Goal: Transaction & Acquisition: Purchase product/service

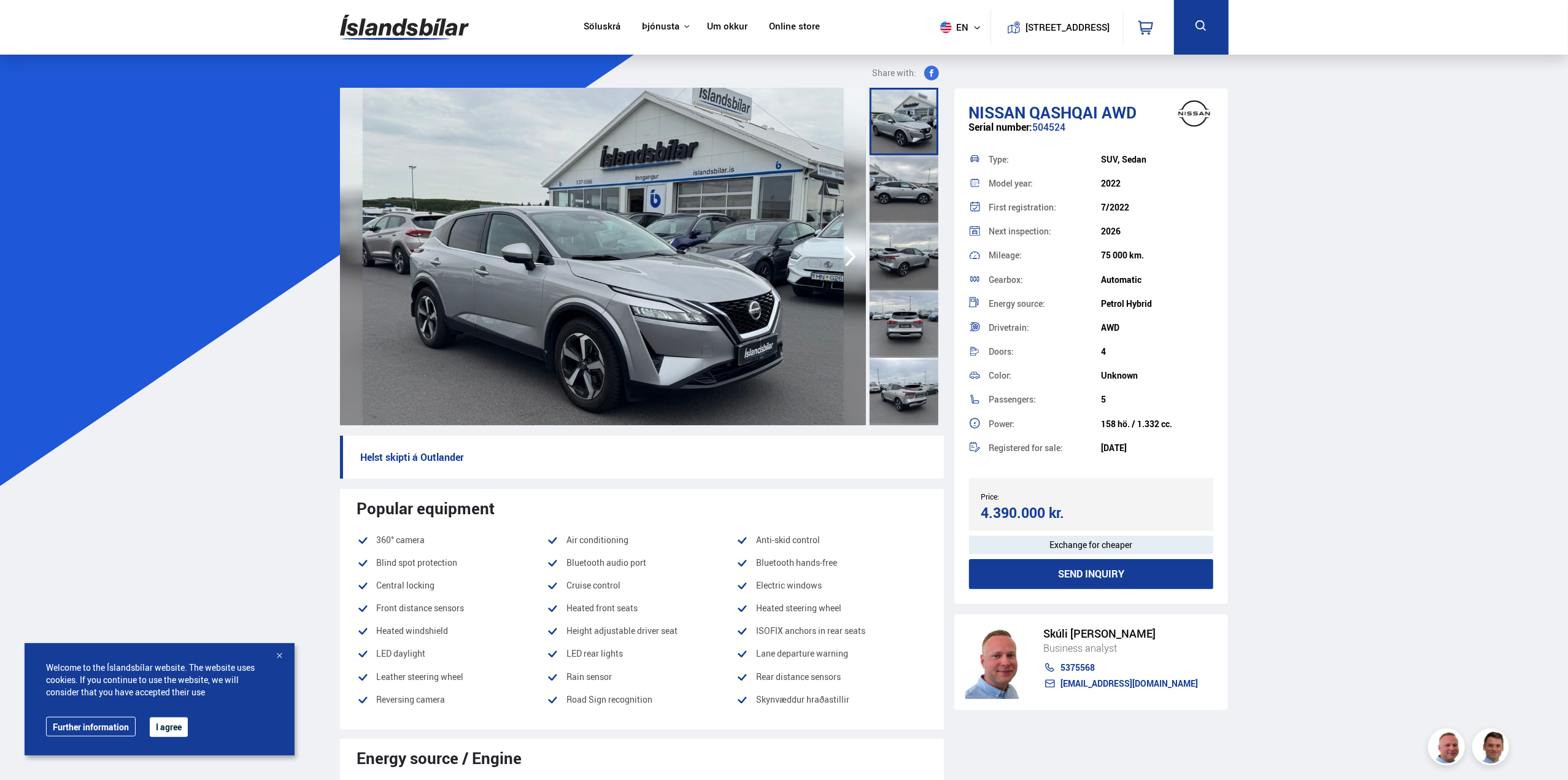
click at [913, 185] on div at bounding box center [904, 189] width 69 height 67
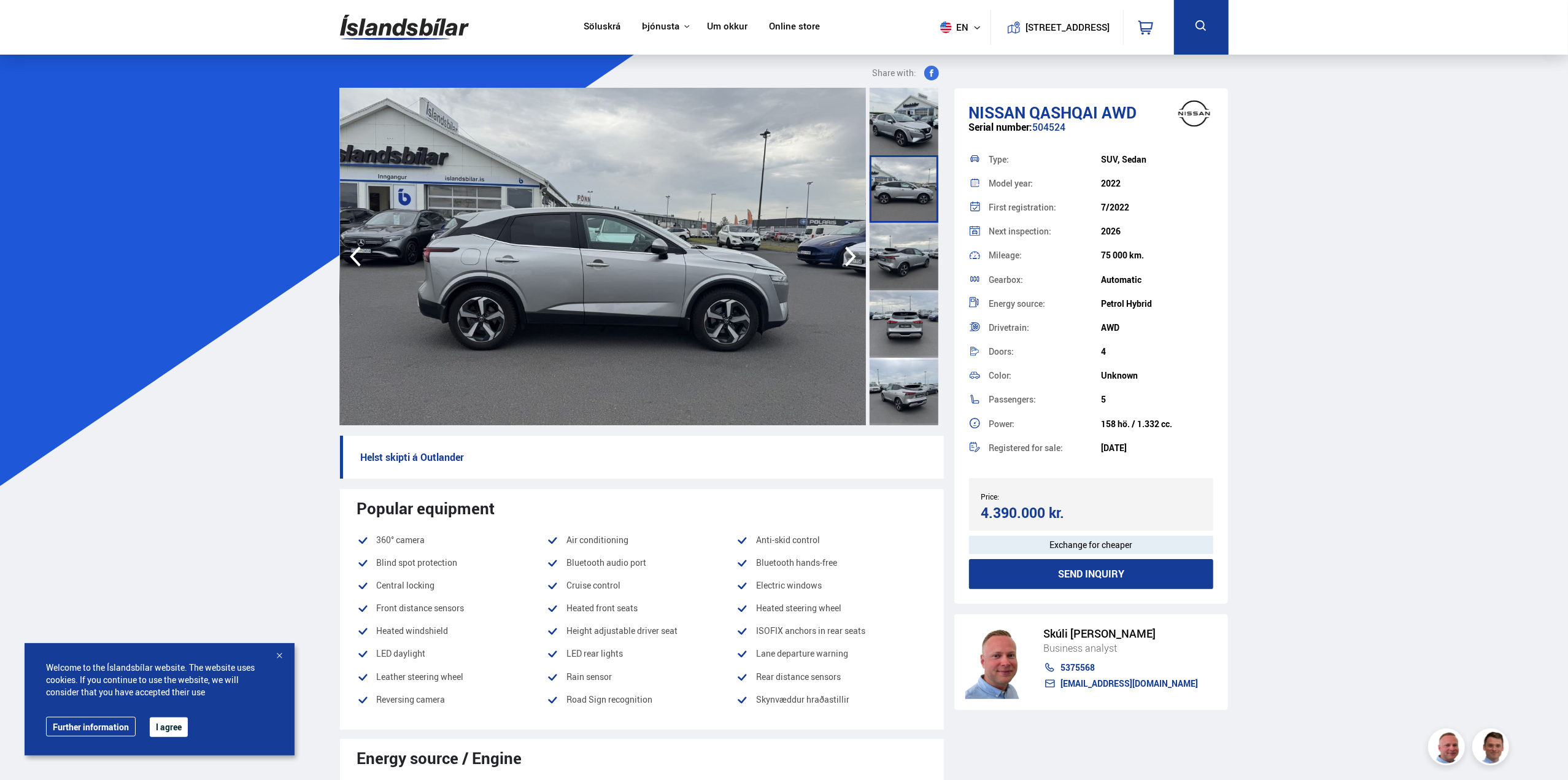
click at [920, 256] on div at bounding box center [904, 256] width 69 height 67
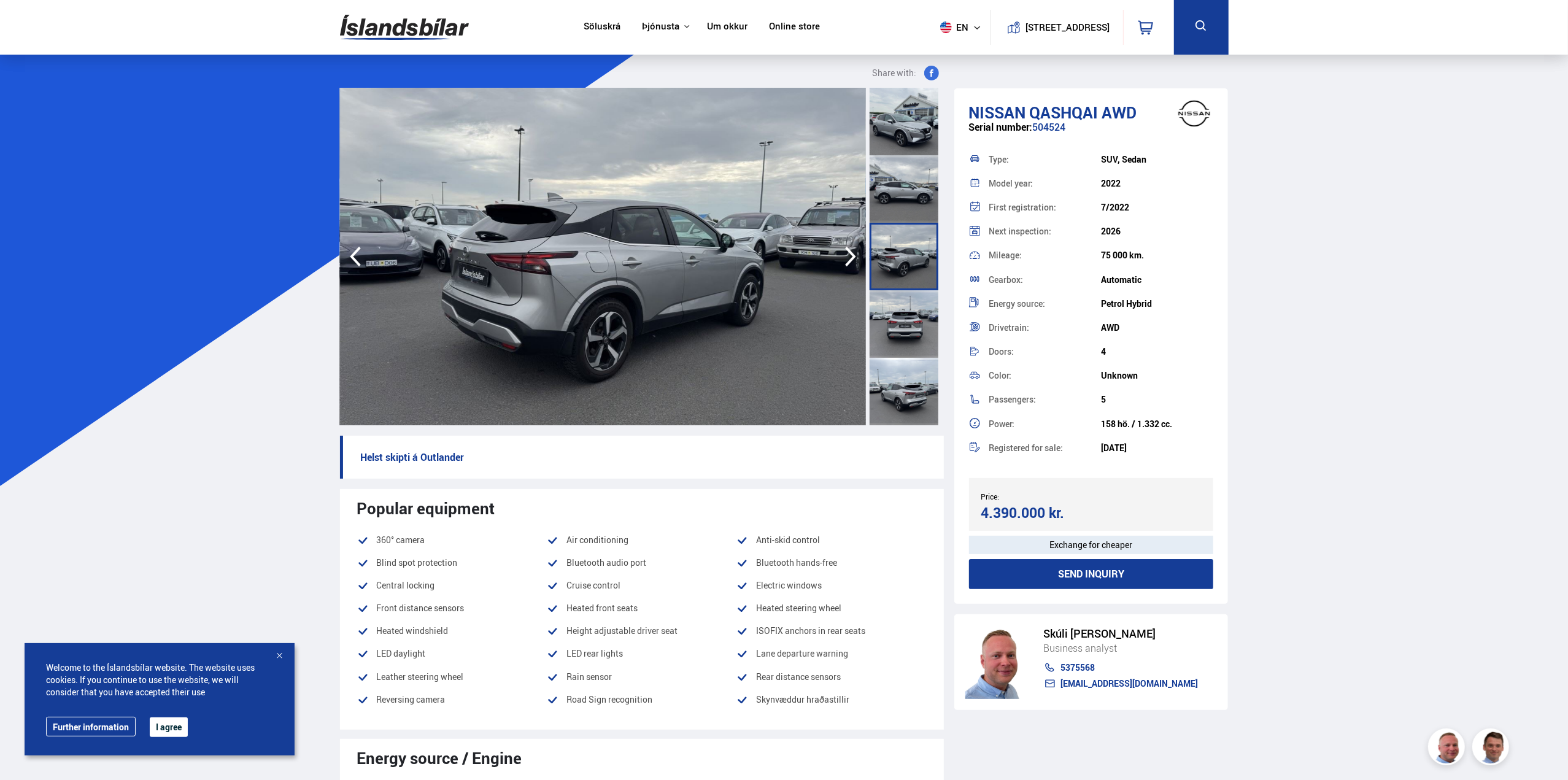
click at [906, 320] on div at bounding box center [904, 324] width 69 height 67
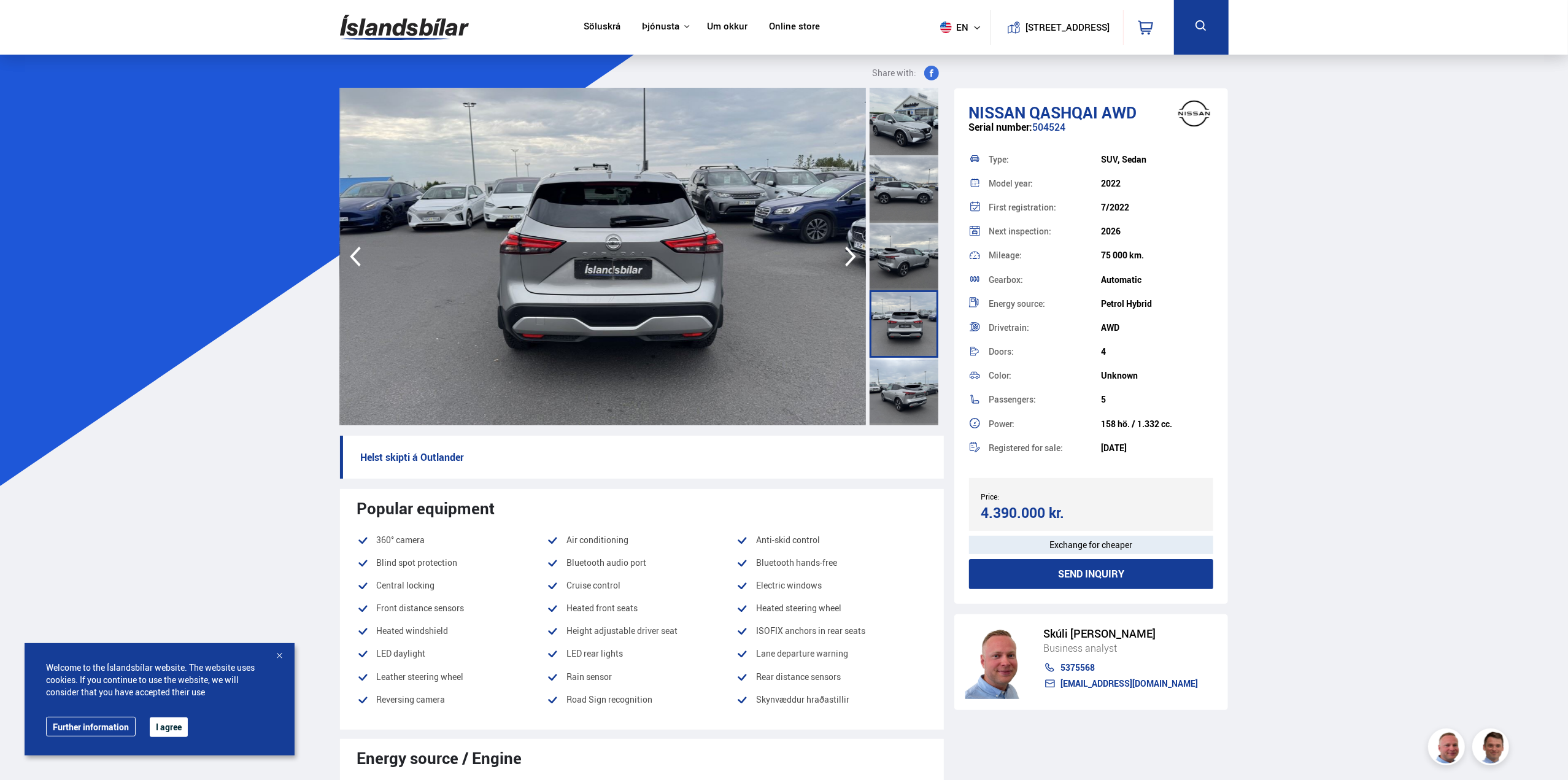
click at [902, 381] on div at bounding box center [904, 392] width 69 height 67
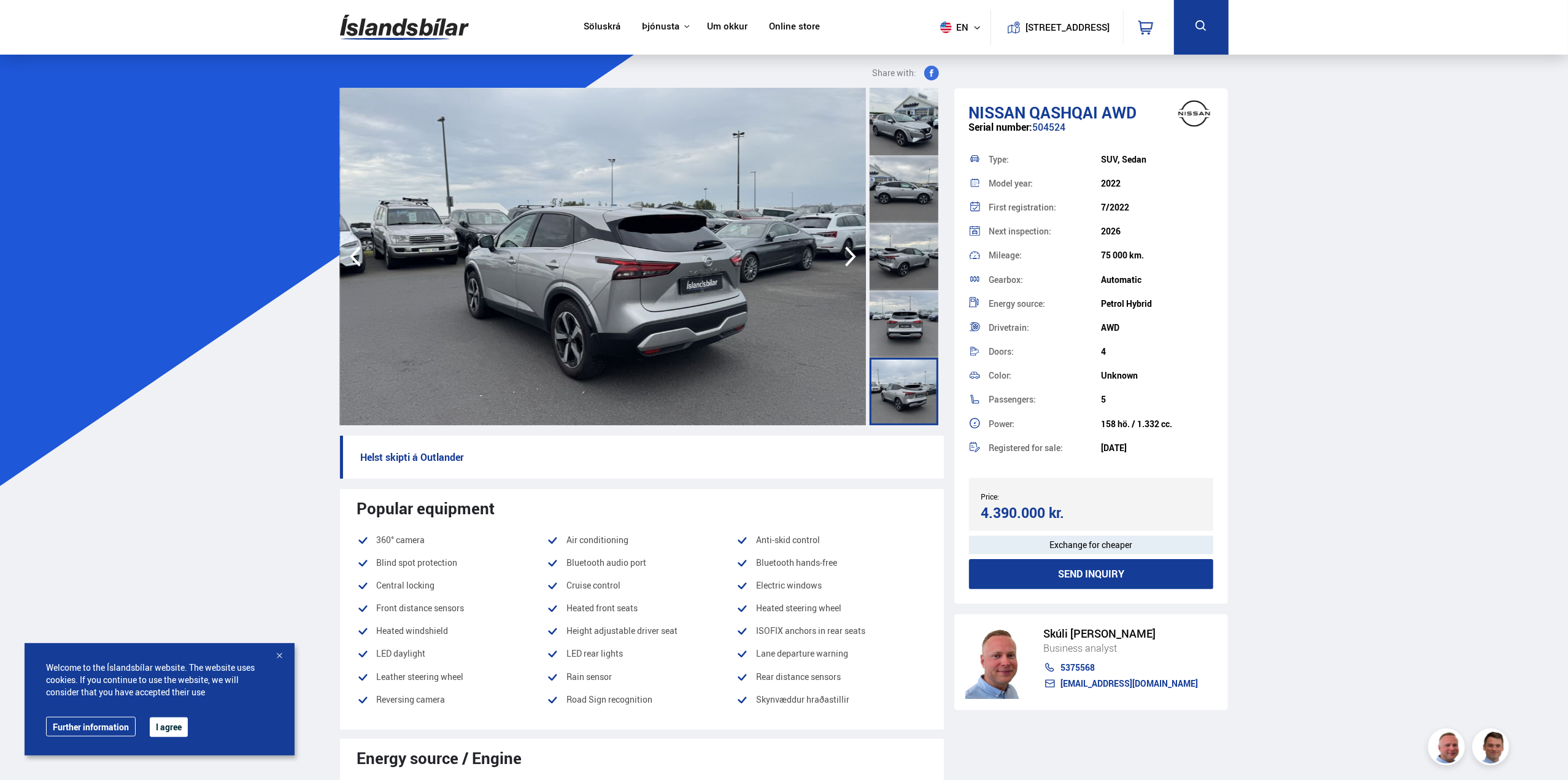
click at [939, 29] on span "en" at bounding box center [951, 27] width 31 height 12
click at [941, 32] on span "en" at bounding box center [951, 27] width 31 height 12
drag, startPoint x: 971, startPoint y: 110, endPoint x: 1137, endPoint y: 104, distance: 166.1
click at [1137, 104] on h1 "Nissan Qashqai AWD" at bounding box center [1091, 112] width 245 height 18
copy h1 "Nissan Qashqai AWD"
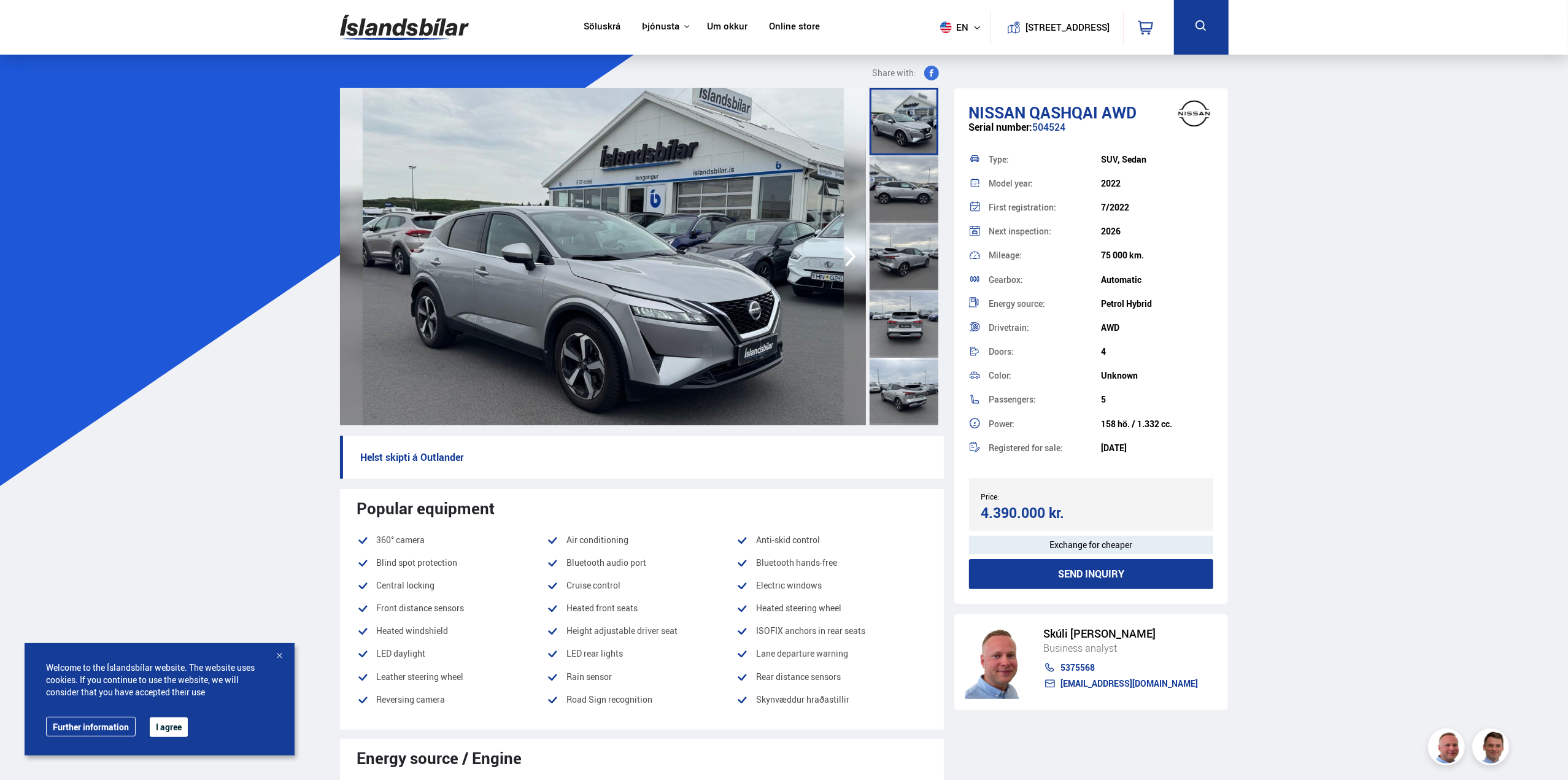
click at [389, 24] on img at bounding box center [404, 27] width 129 height 40
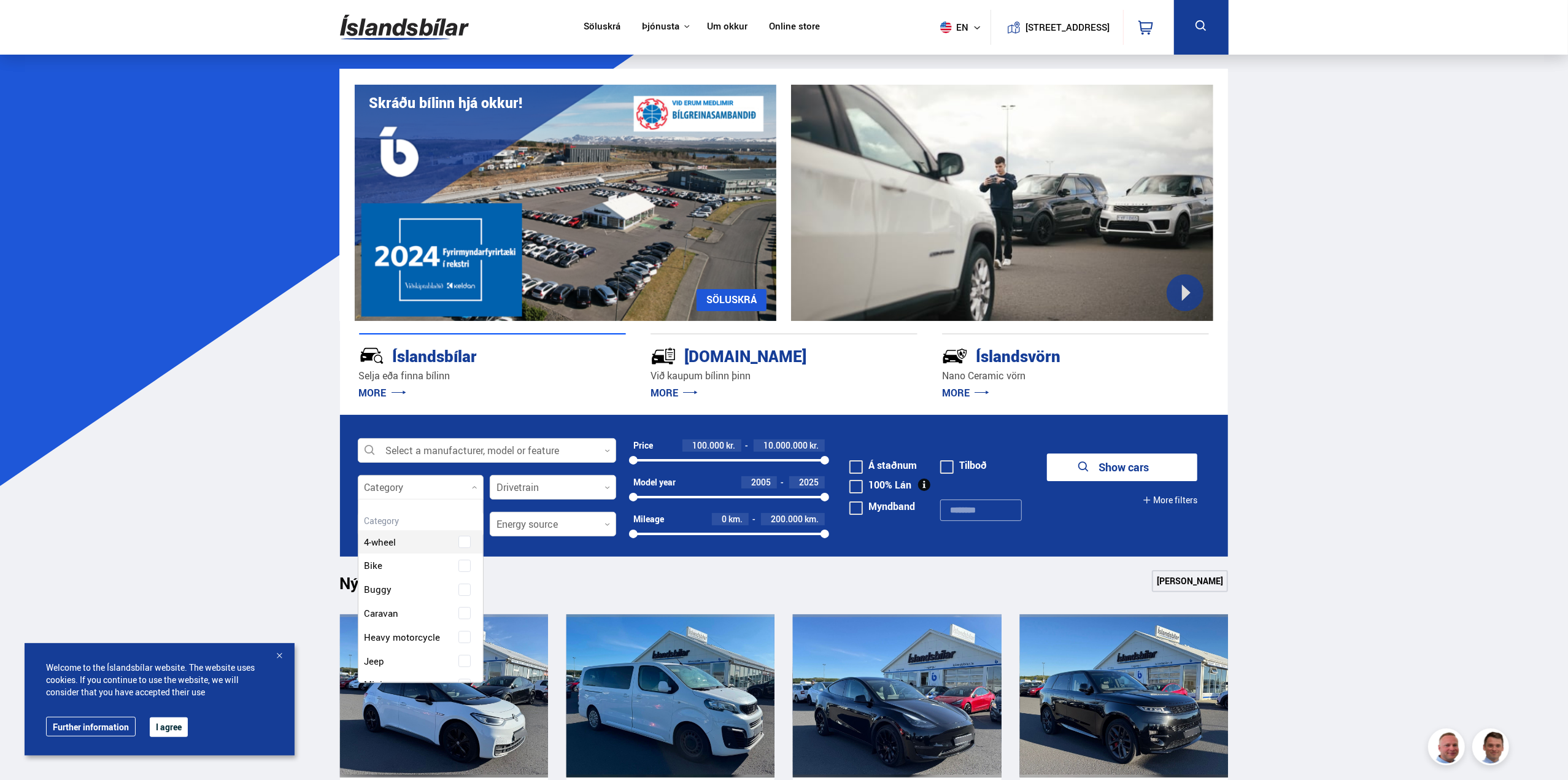
click at [472, 491] on div at bounding box center [421, 488] width 126 height 25
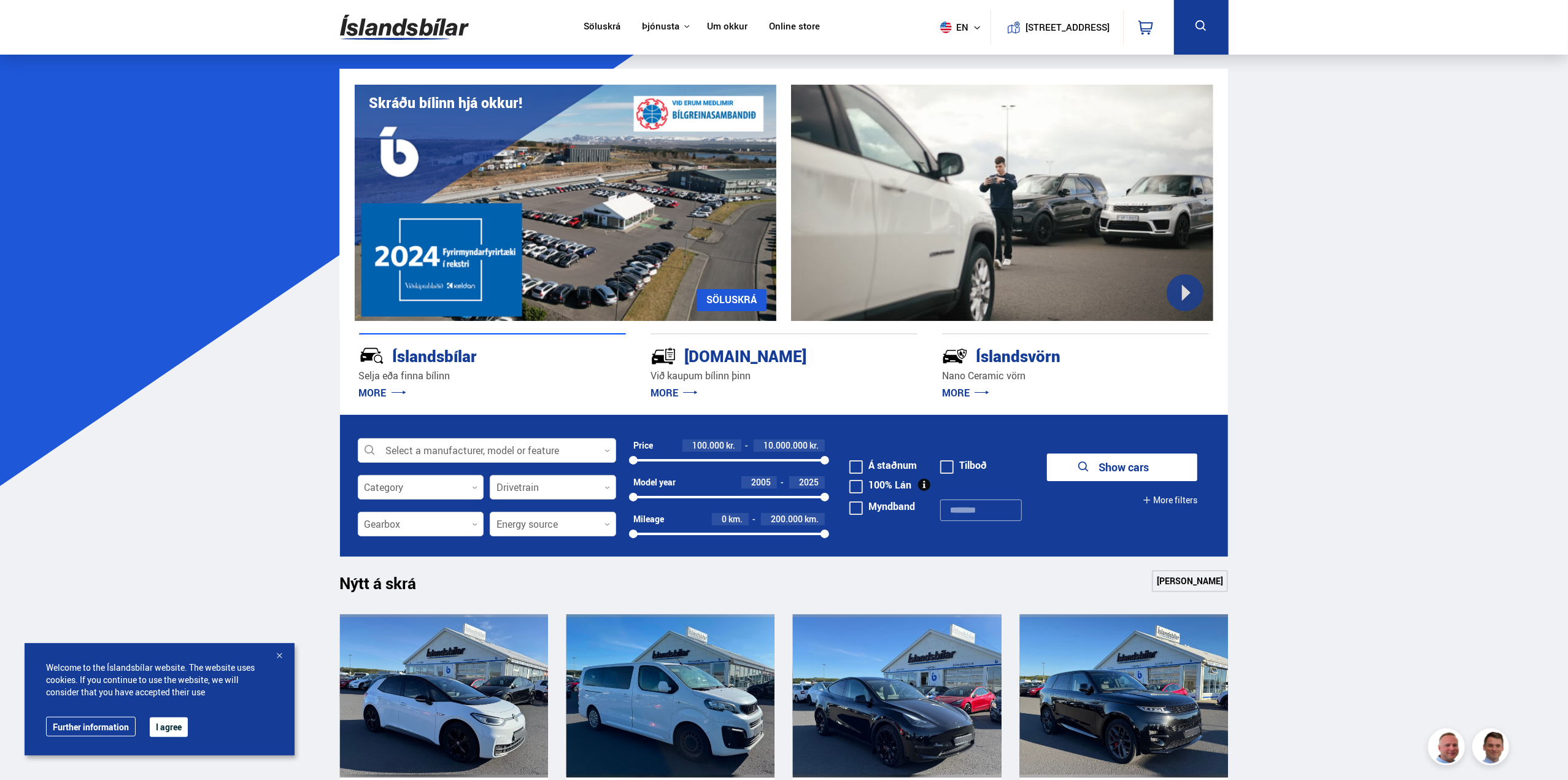
click at [552, 486] on div at bounding box center [553, 488] width 126 height 25
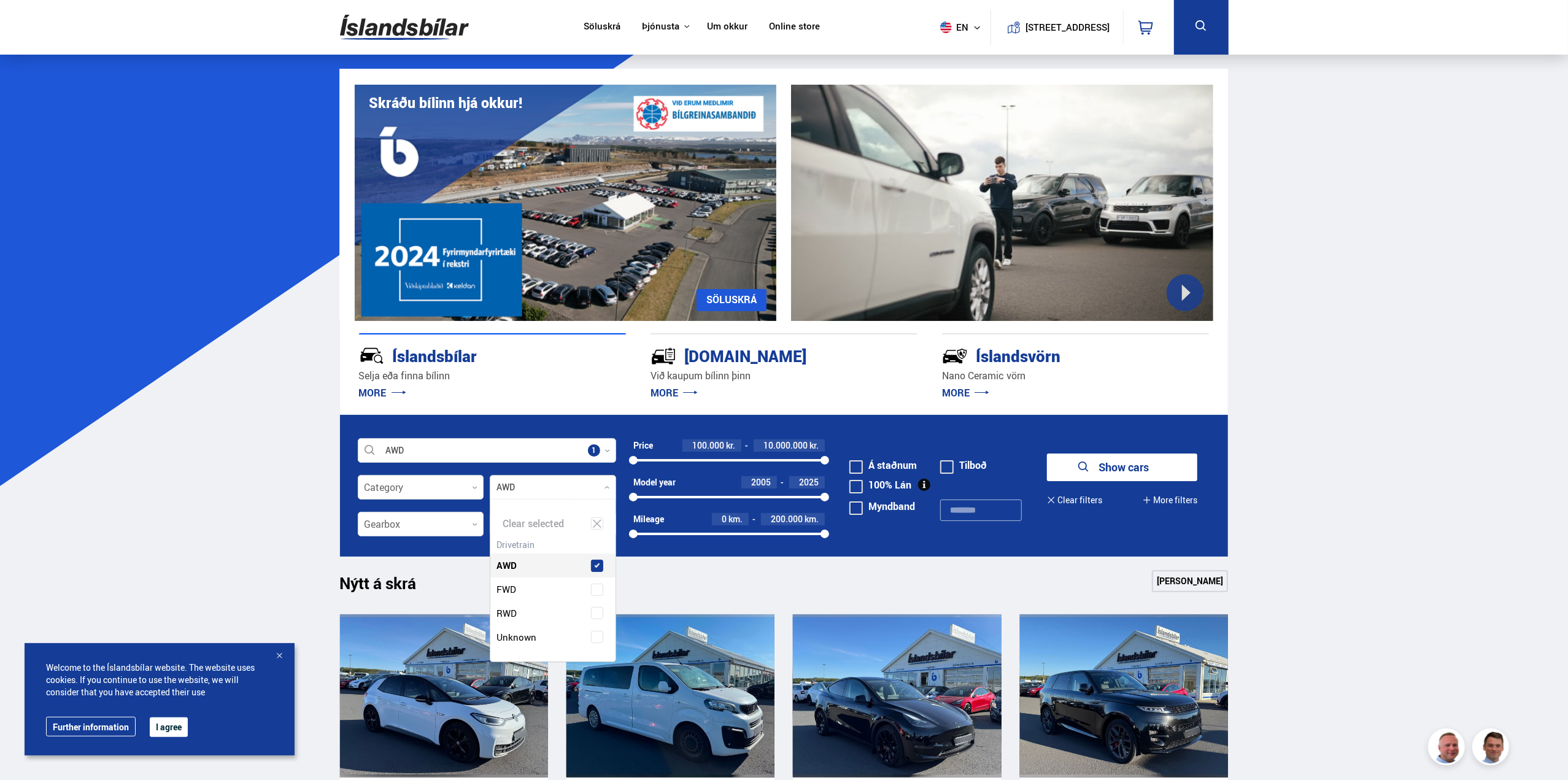
scroll to position [161, 125]
click at [536, 535] on div "AWD" at bounding box center [553, 556] width 125 height 42
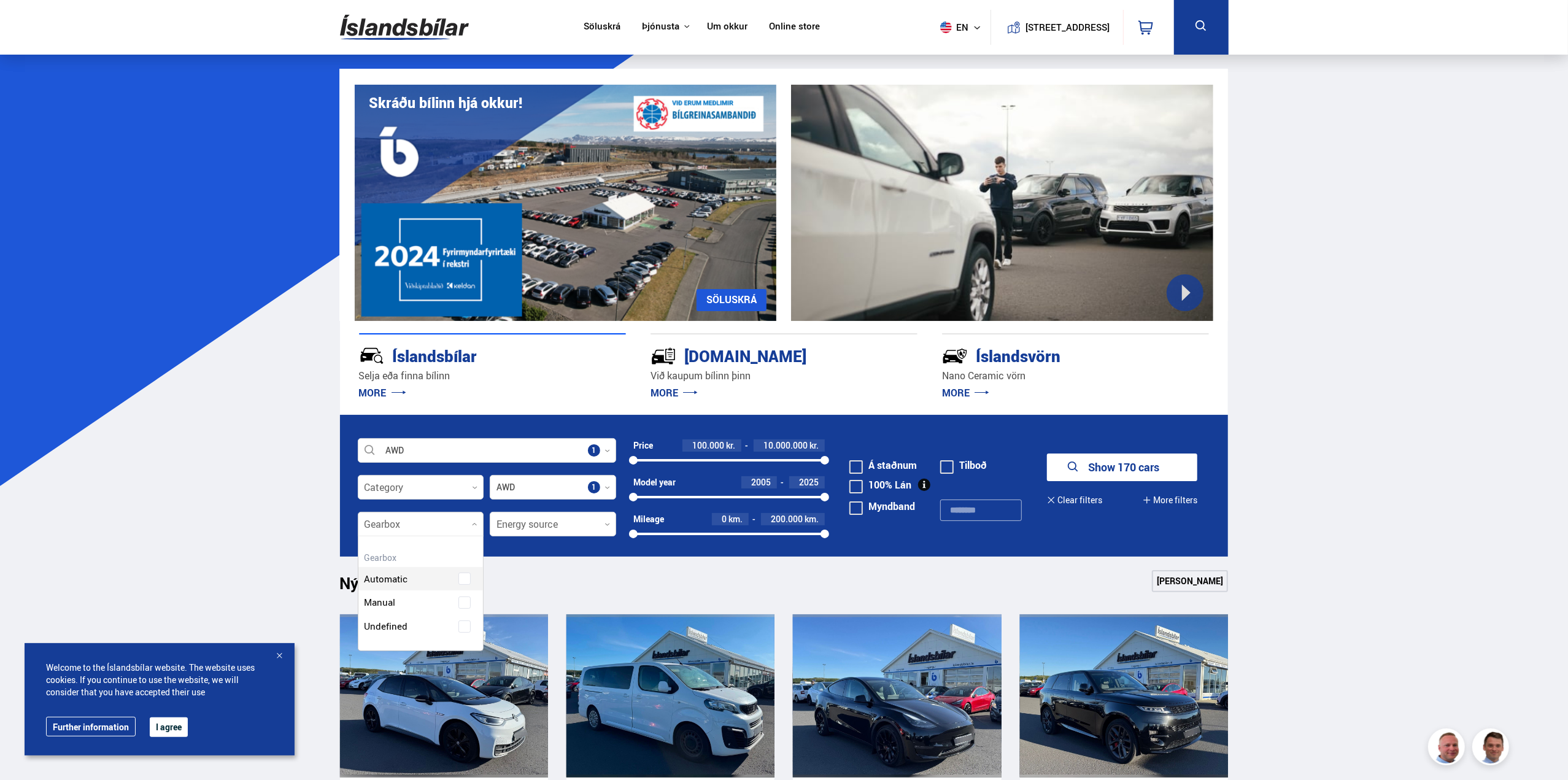
click at [437, 532] on div at bounding box center [421, 524] width 126 height 25
click at [439, 580] on div "Automatic" at bounding box center [421, 570] width 125 height 42
click at [578, 519] on div at bounding box center [553, 524] width 126 height 25
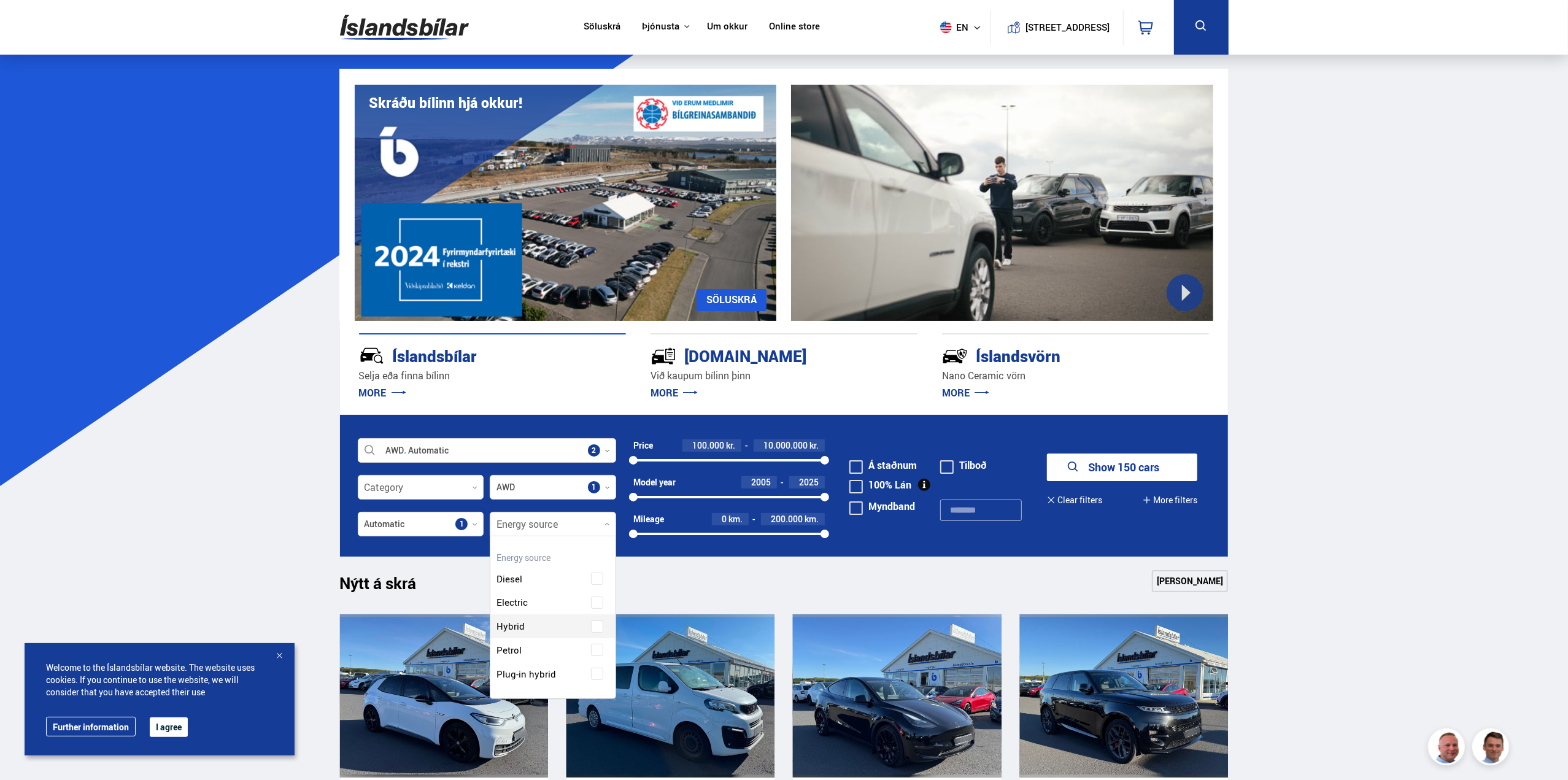
scroll to position [183, 123]
click at [539, 624] on div "Diesel Electric Hybrid Petrol Plug-in hybrid" at bounding box center [553, 617] width 125 height 137
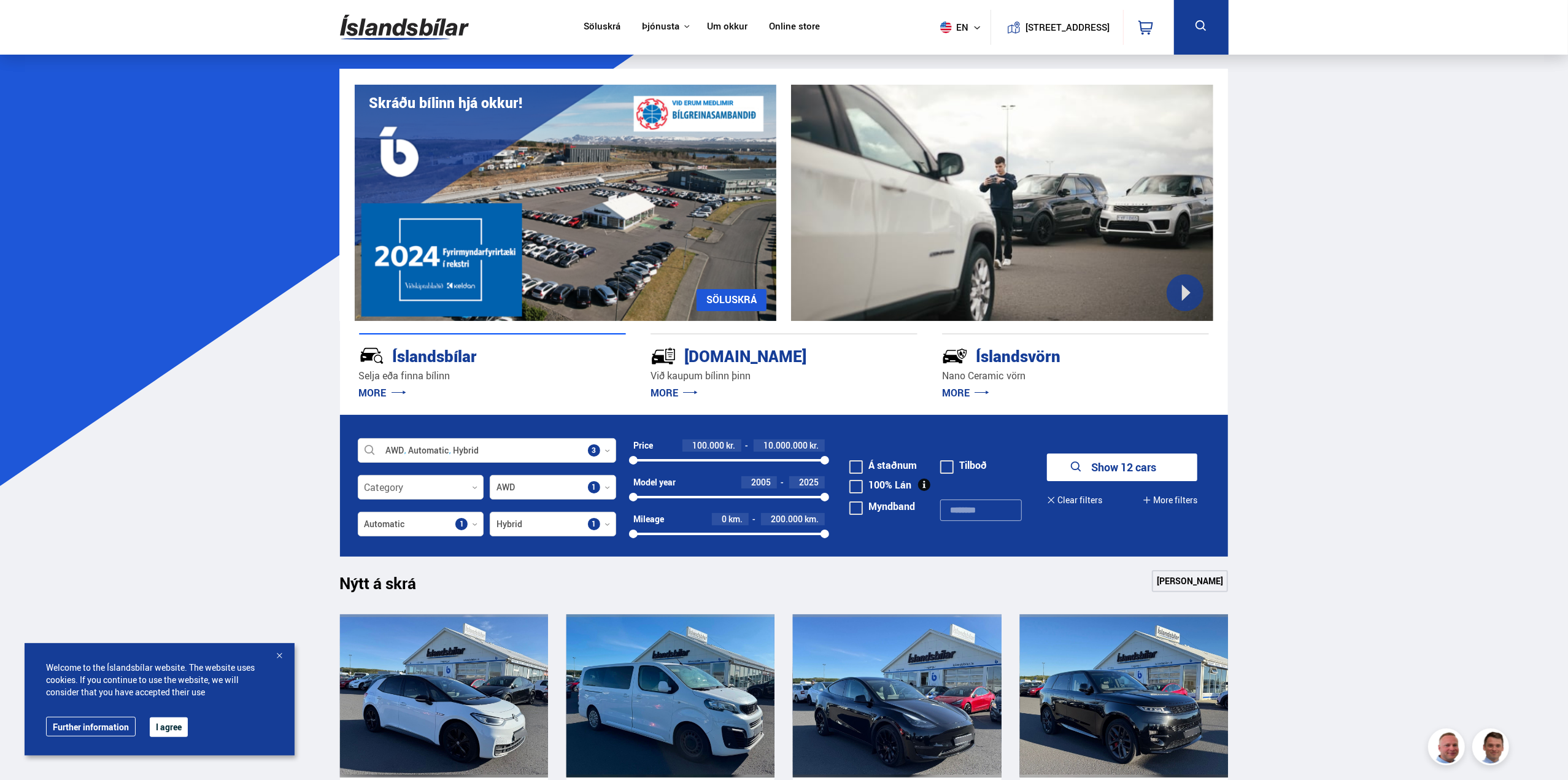
click at [1125, 469] on button "Show 12 cars" at bounding box center [1122, 467] width 151 height 27
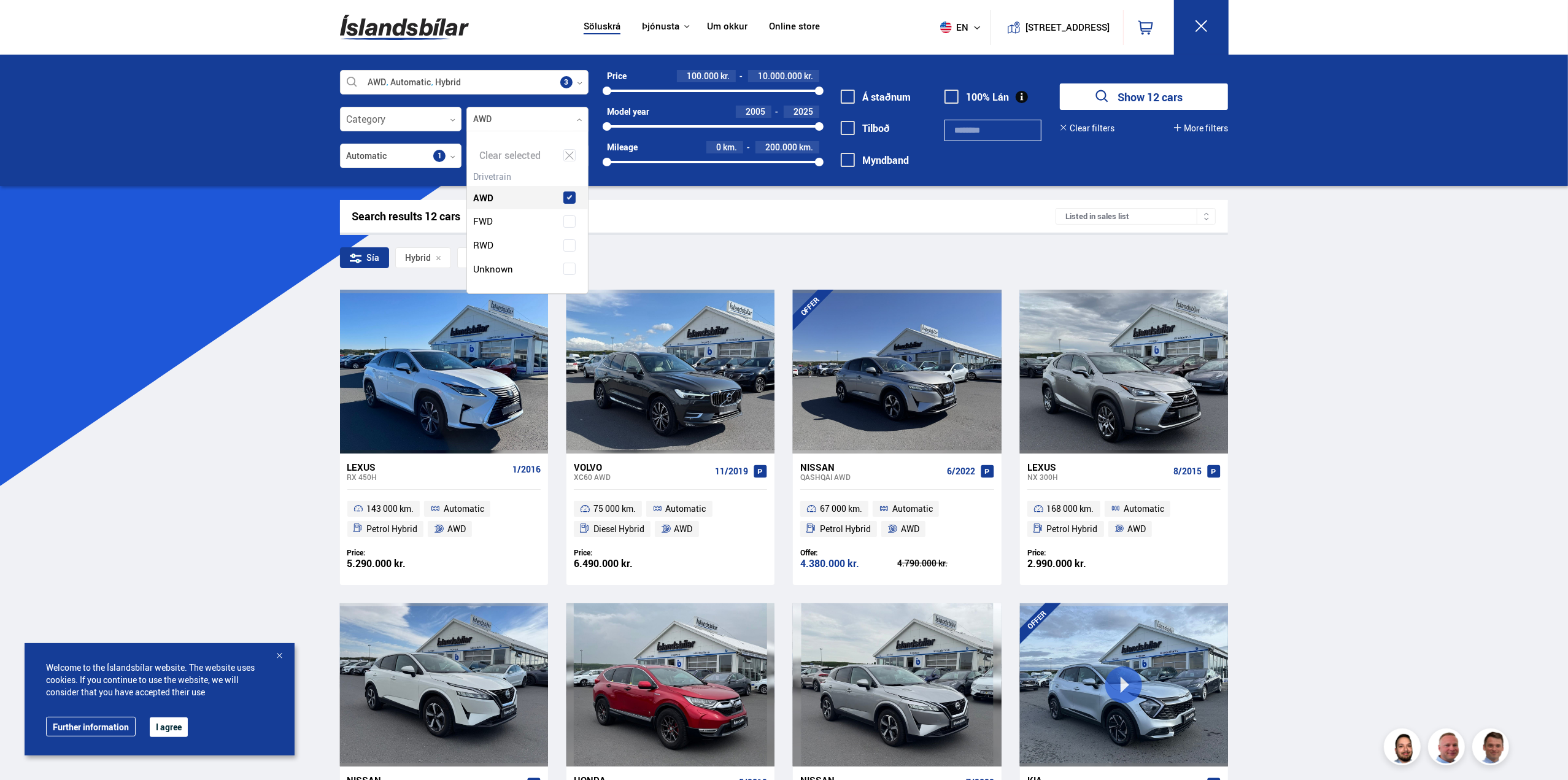
click at [569, 121] on div at bounding box center [528, 119] width 122 height 25
click at [1362, 326] on div "Söluskrá Þjónusta Íslandsbílar Kaupumbila.is Íslandsvörn Leiðbeiningar Um okkur…" at bounding box center [784, 730] width 1568 height 1460
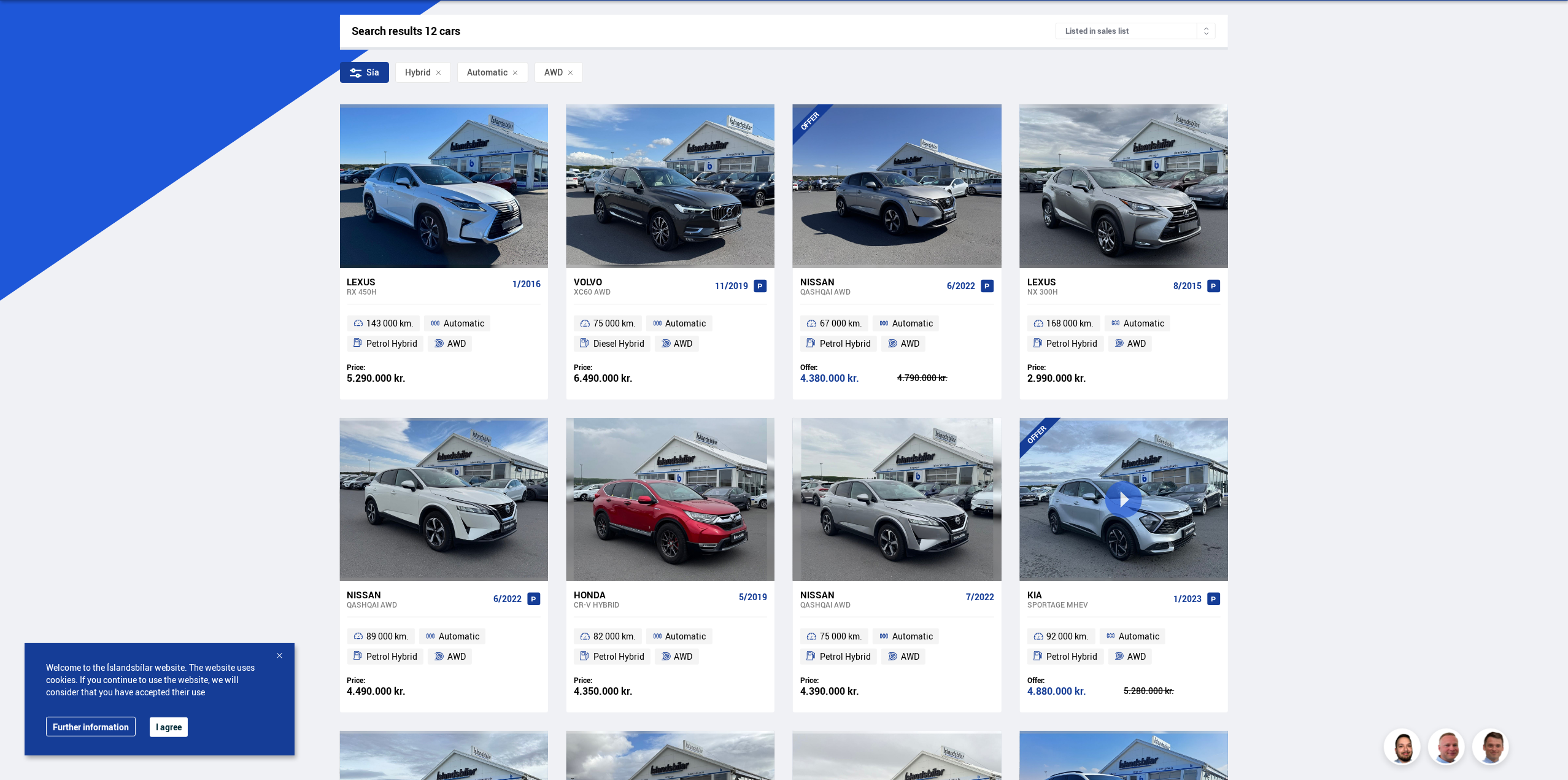
scroll to position [184, 0]
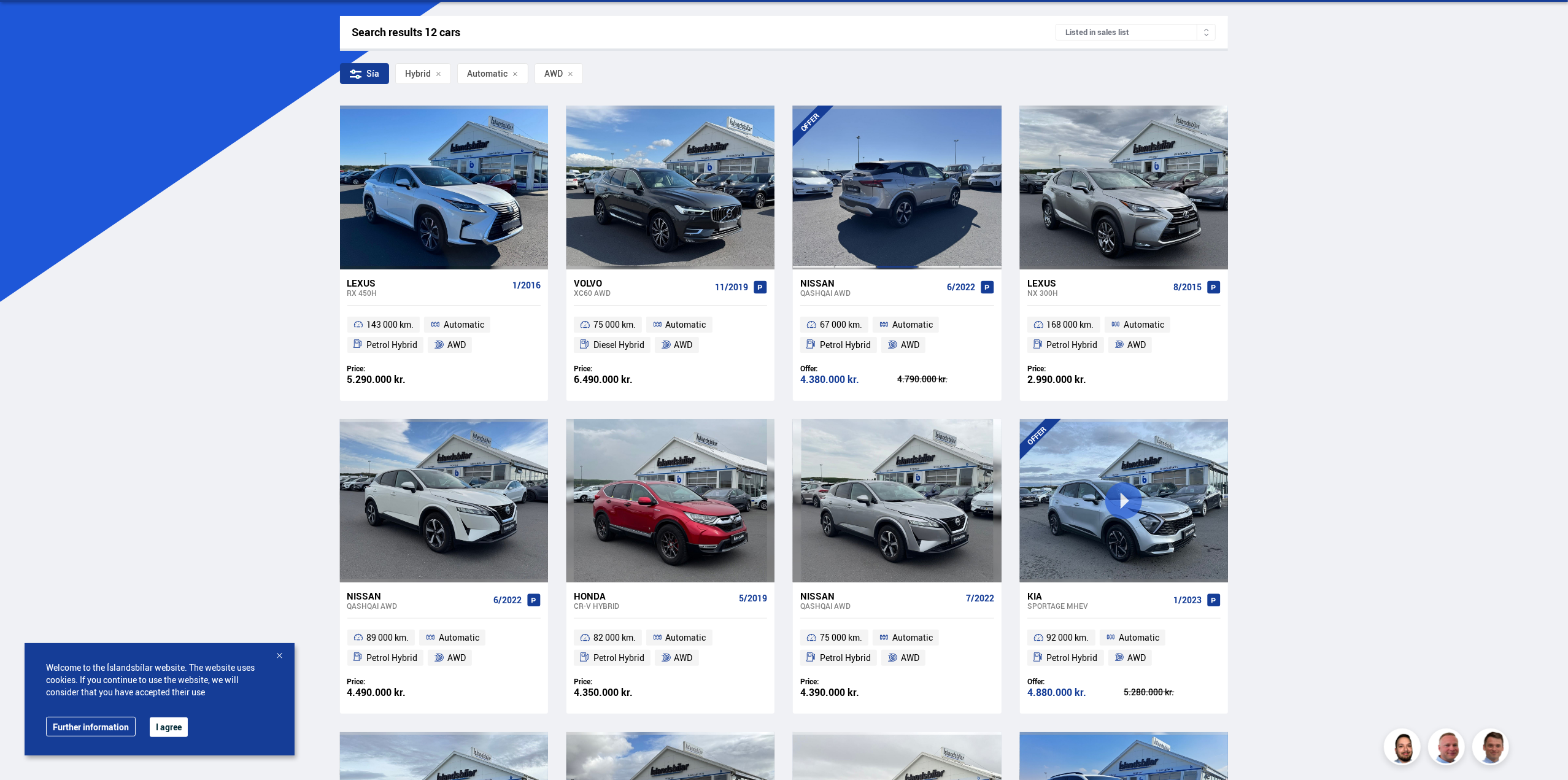
click at [904, 226] on div at bounding box center [897, 187] width 42 height 163
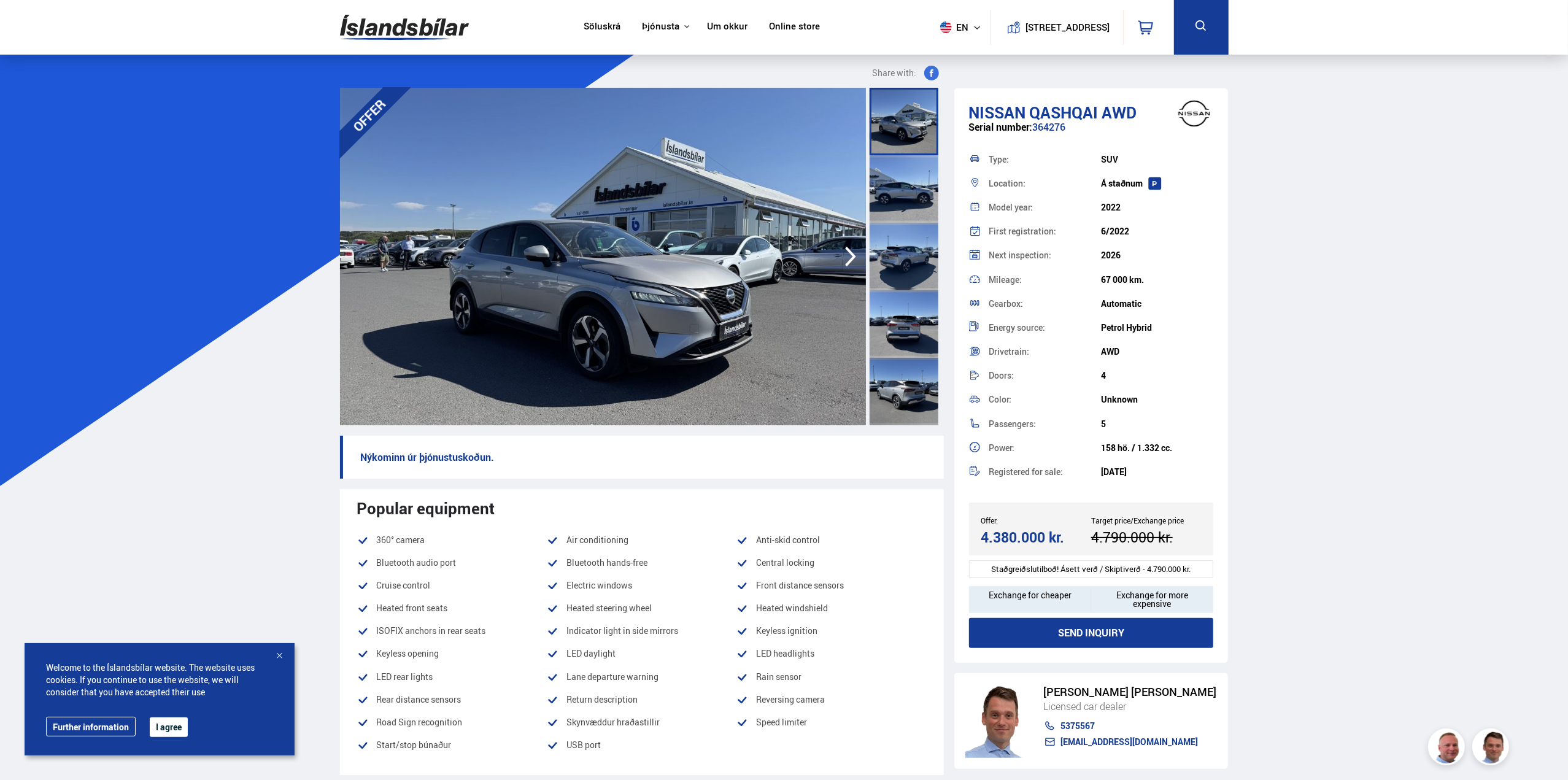
click at [888, 195] on div at bounding box center [904, 189] width 69 height 67
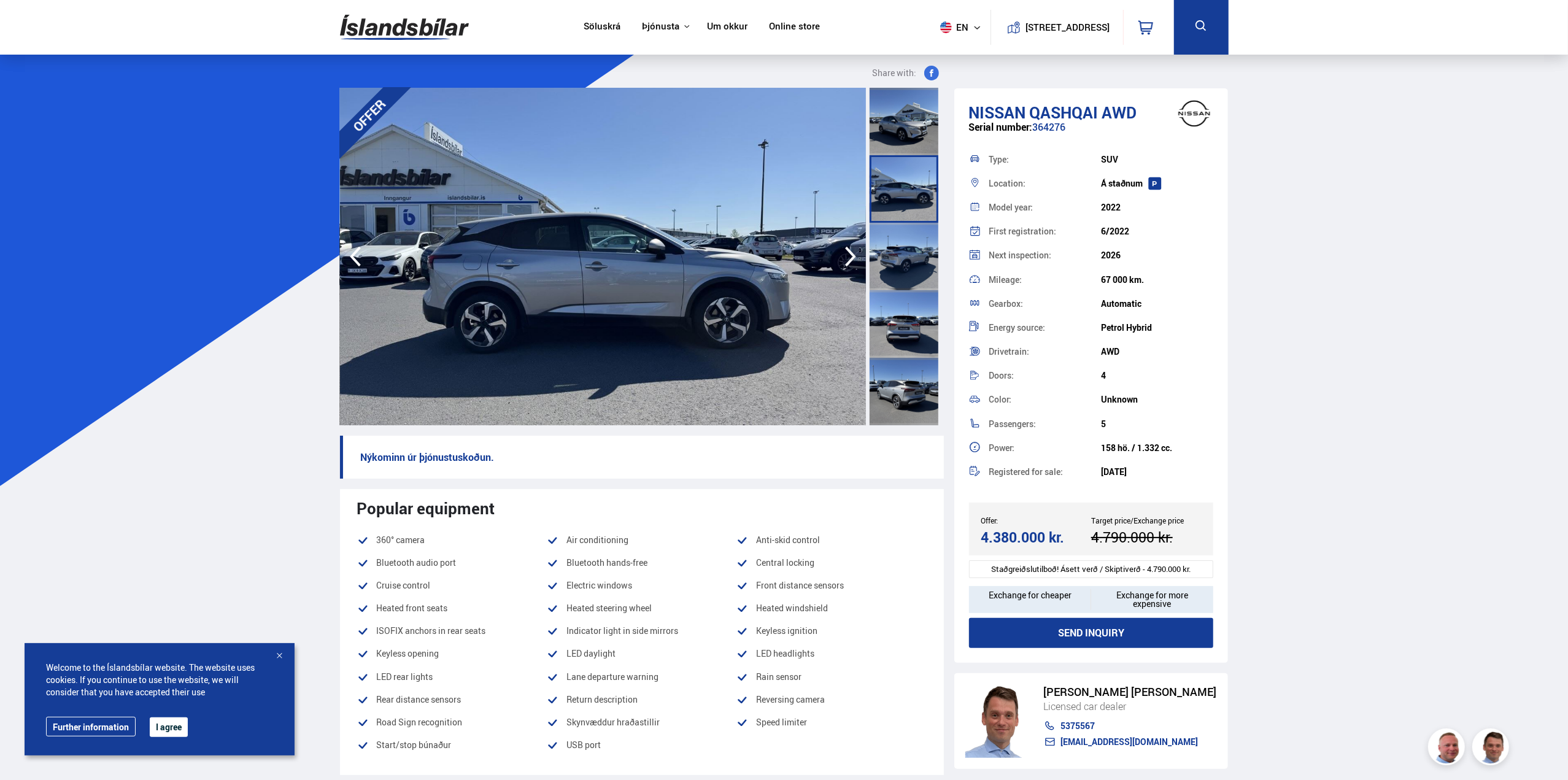
click at [892, 251] on div at bounding box center [904, 256] width 69 height 67
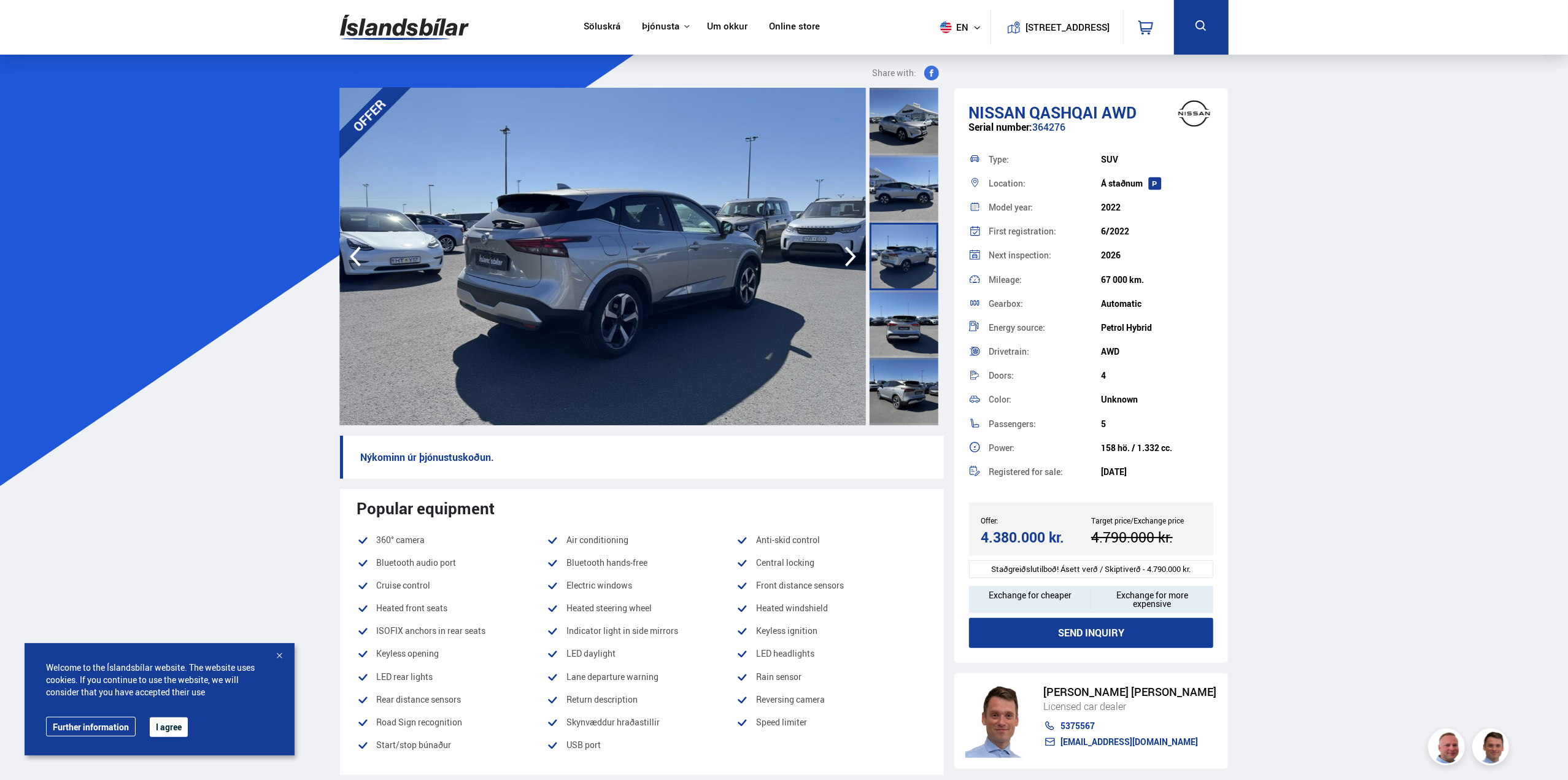
click at [894, 322] on div at bounding box center [904, 324] width 69 height 67
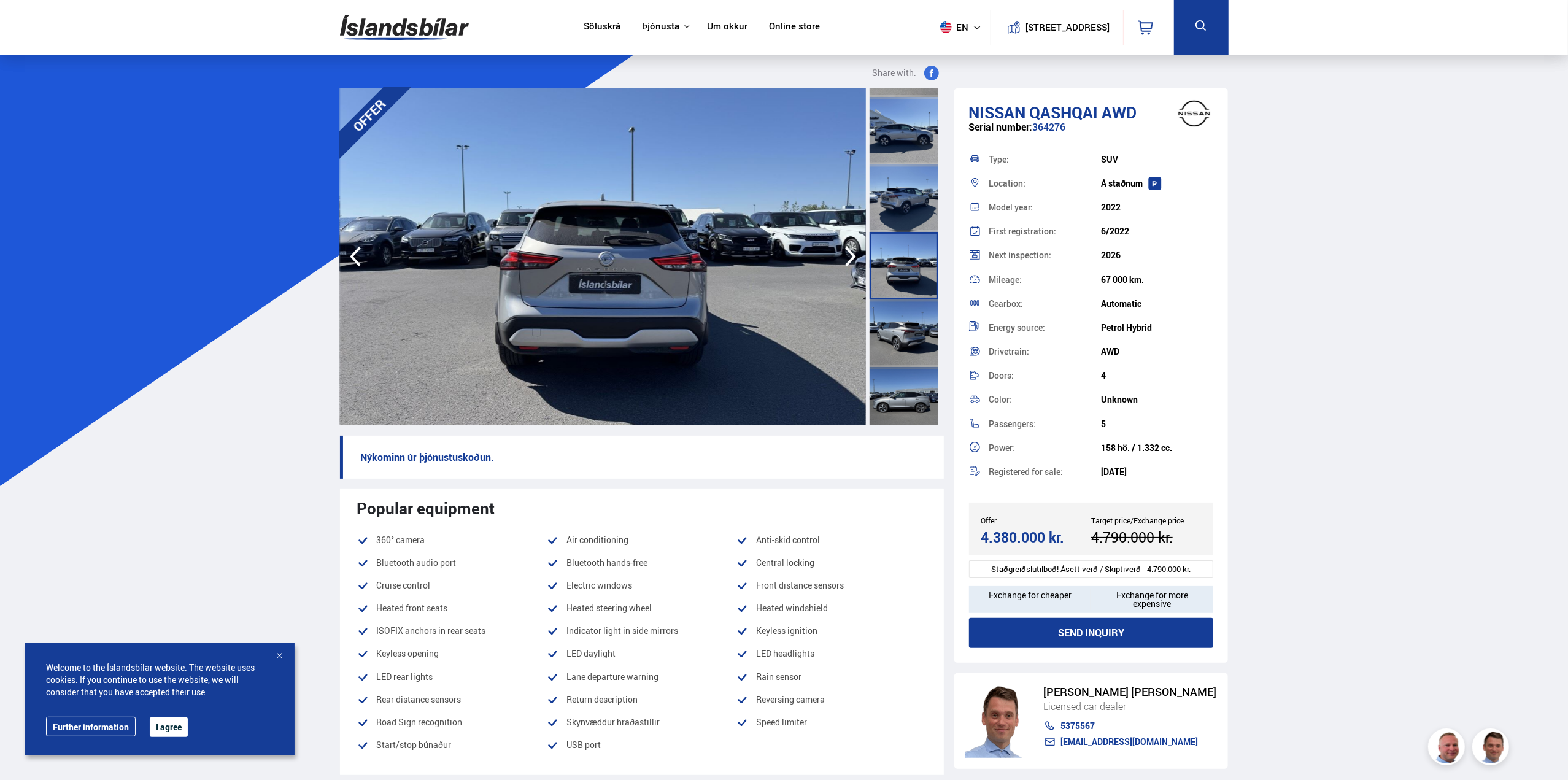
scroll to position [62, 0]
click at [894, 316] on div at bounding box center [904, 330] width 69 height 67
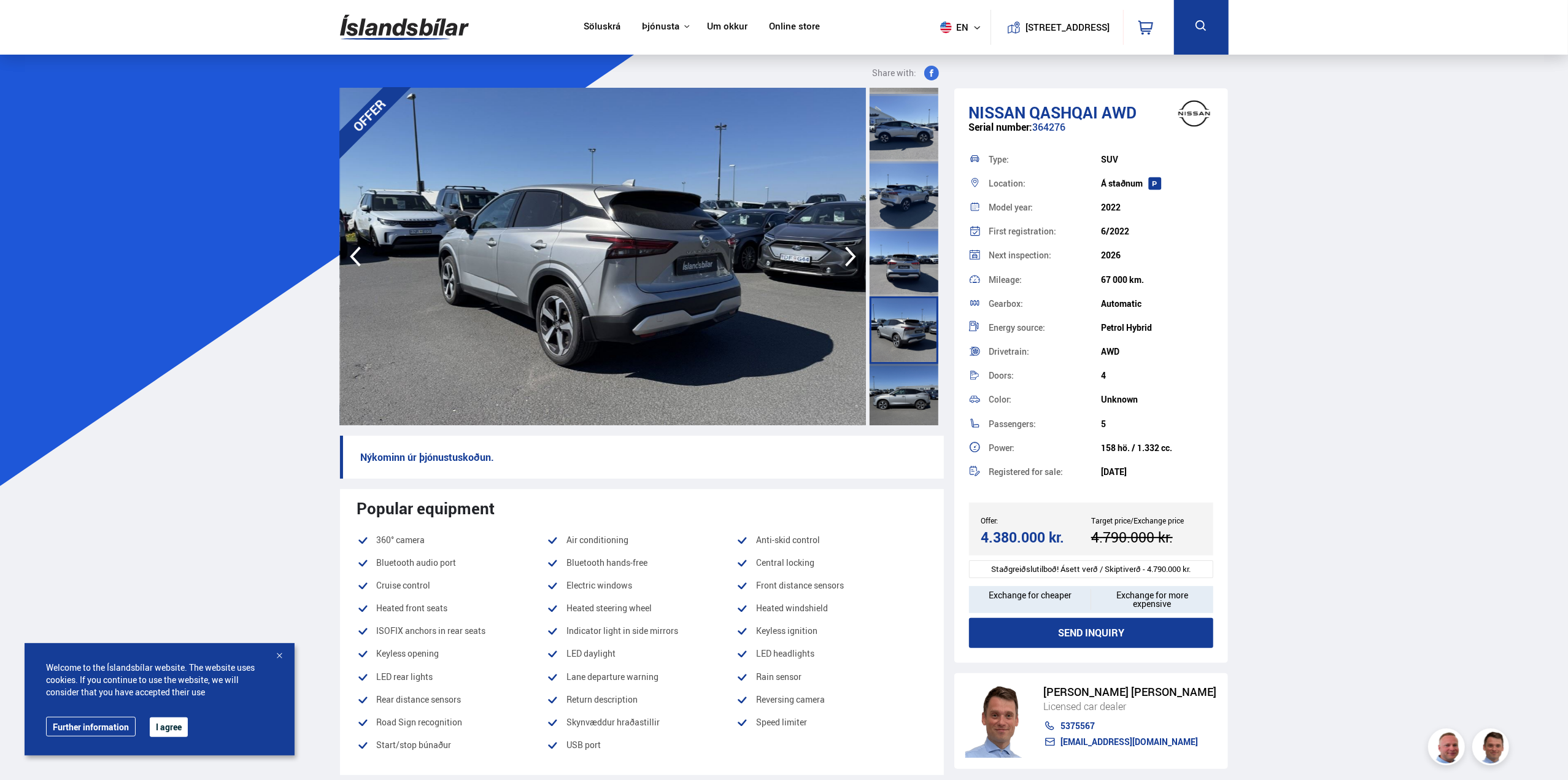
click at [894, 381] on div at bounding box center [904, 397] width 69 height 67
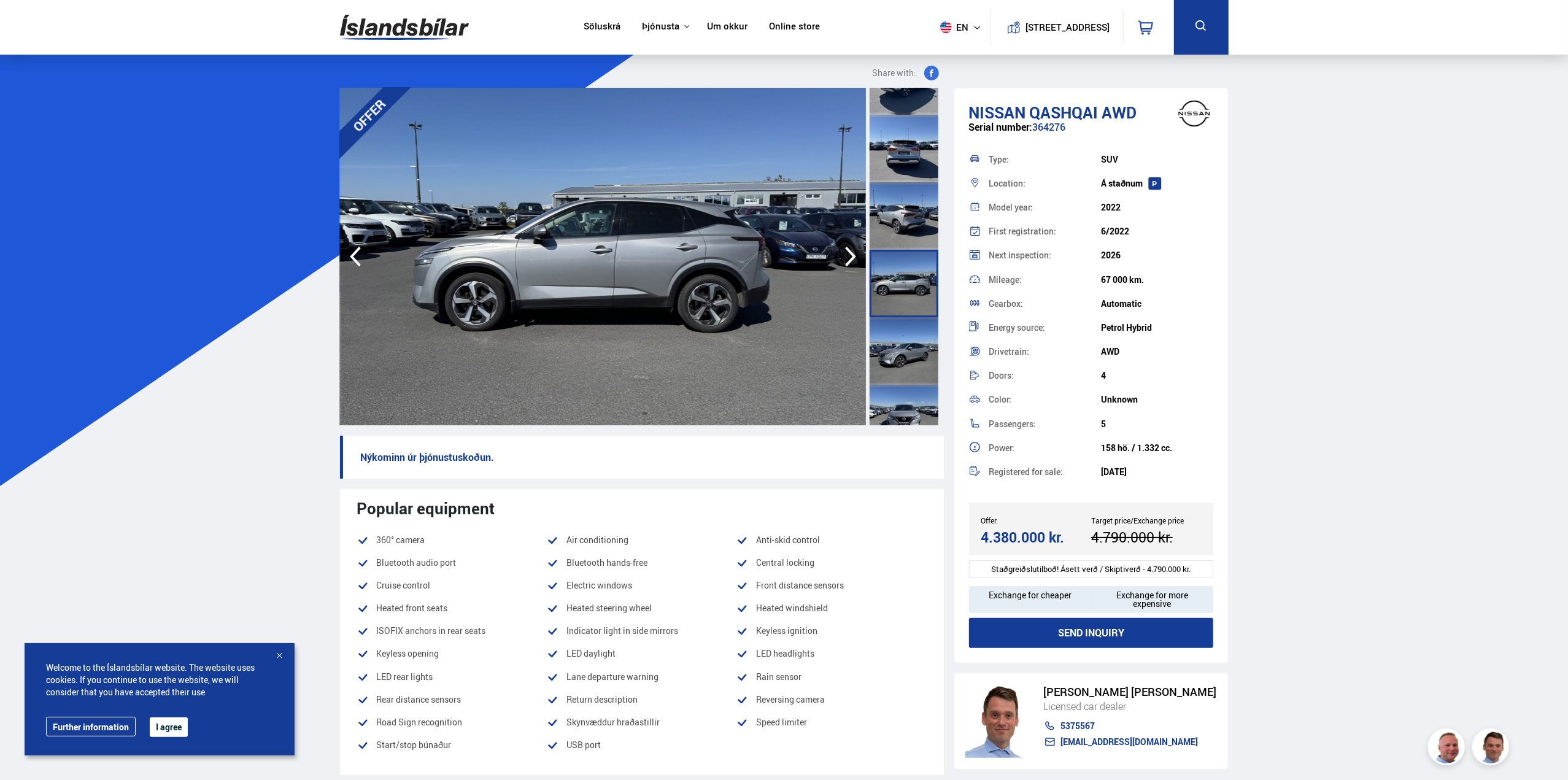
scroll to position [184, 0]
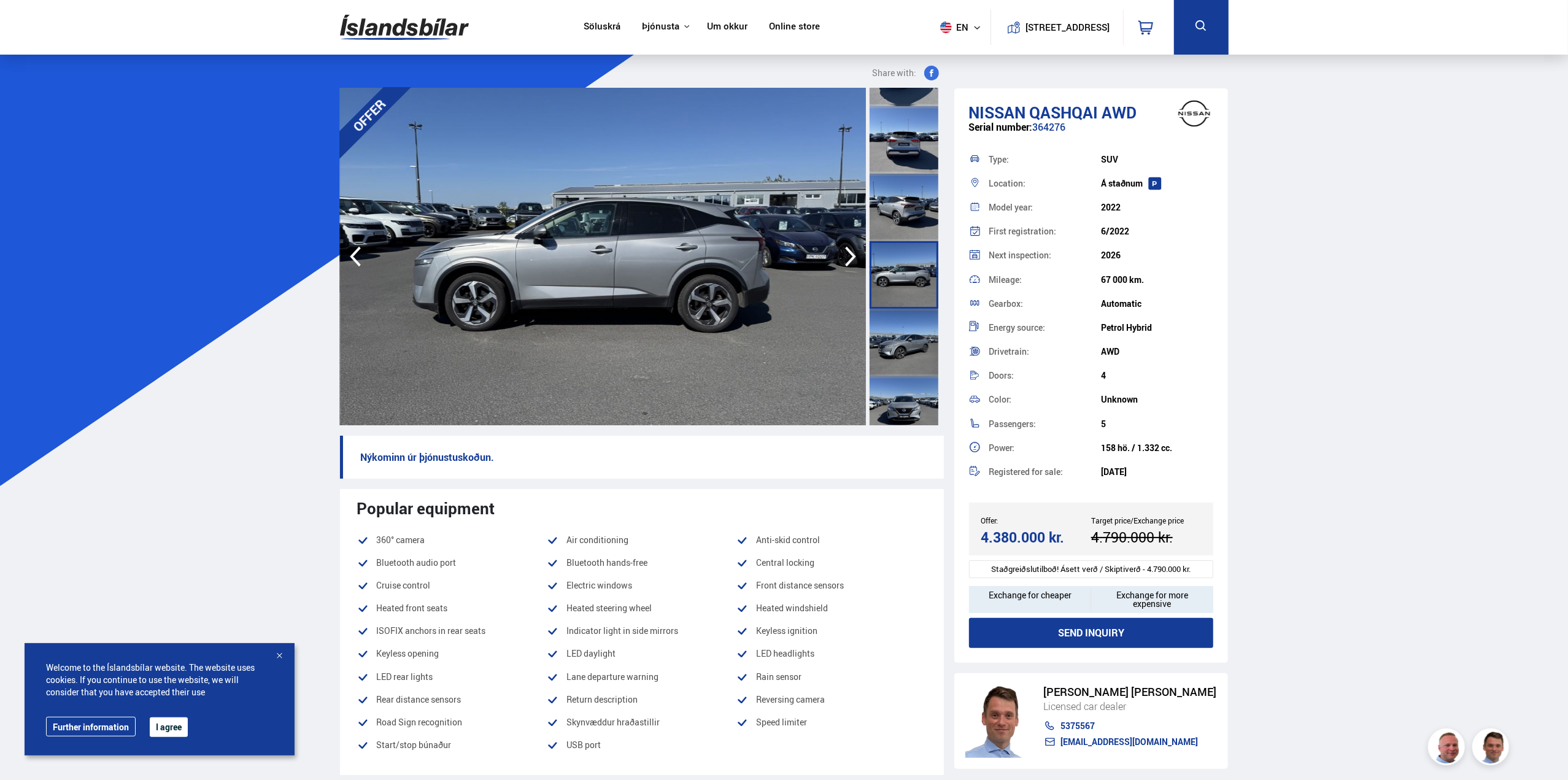
click at [899, 351] on div at bounding box center [904, 342] width 69 height 67
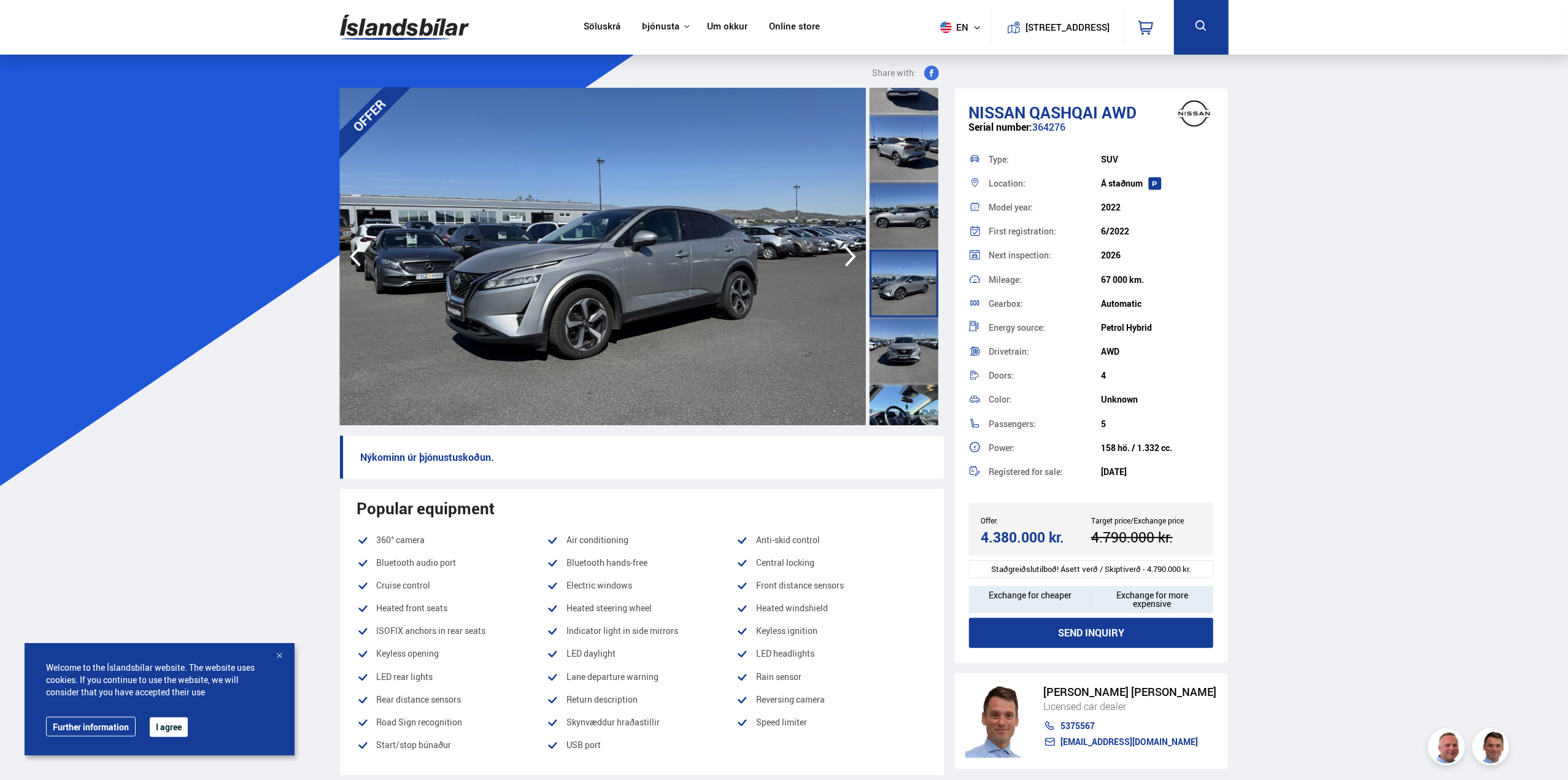
scroll to position [245, 0]
click at [899, 350] on div at bounding box center [904, 348] width 69 height 67
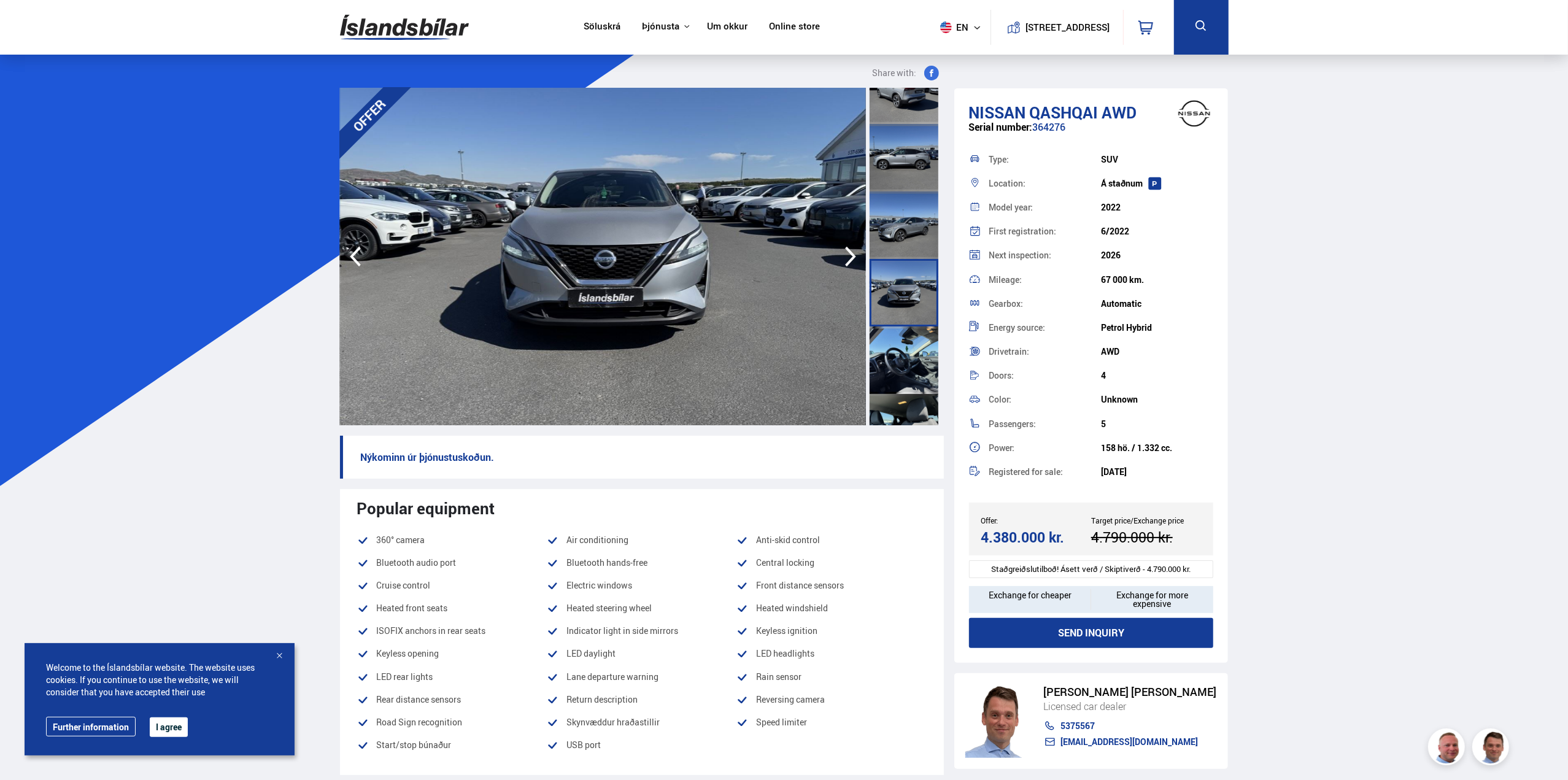
scroll to position [307, 0]
click at [899, 350] on div at bounding box center [904, 355] width 69 height 67
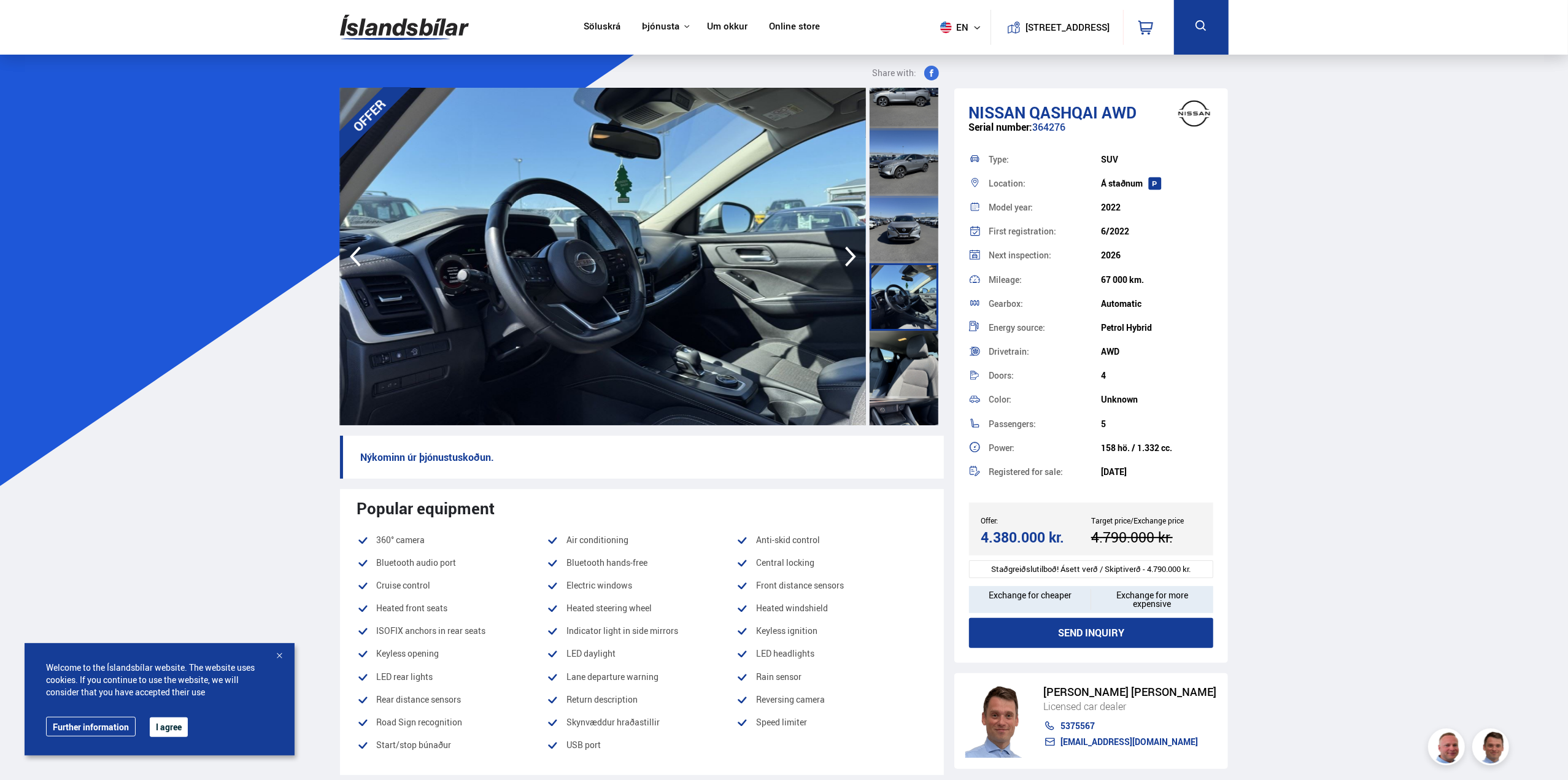
scroll to position [368, 0]
click at [899, 350] on div at bounding box center [904, 361] width 69 height 67
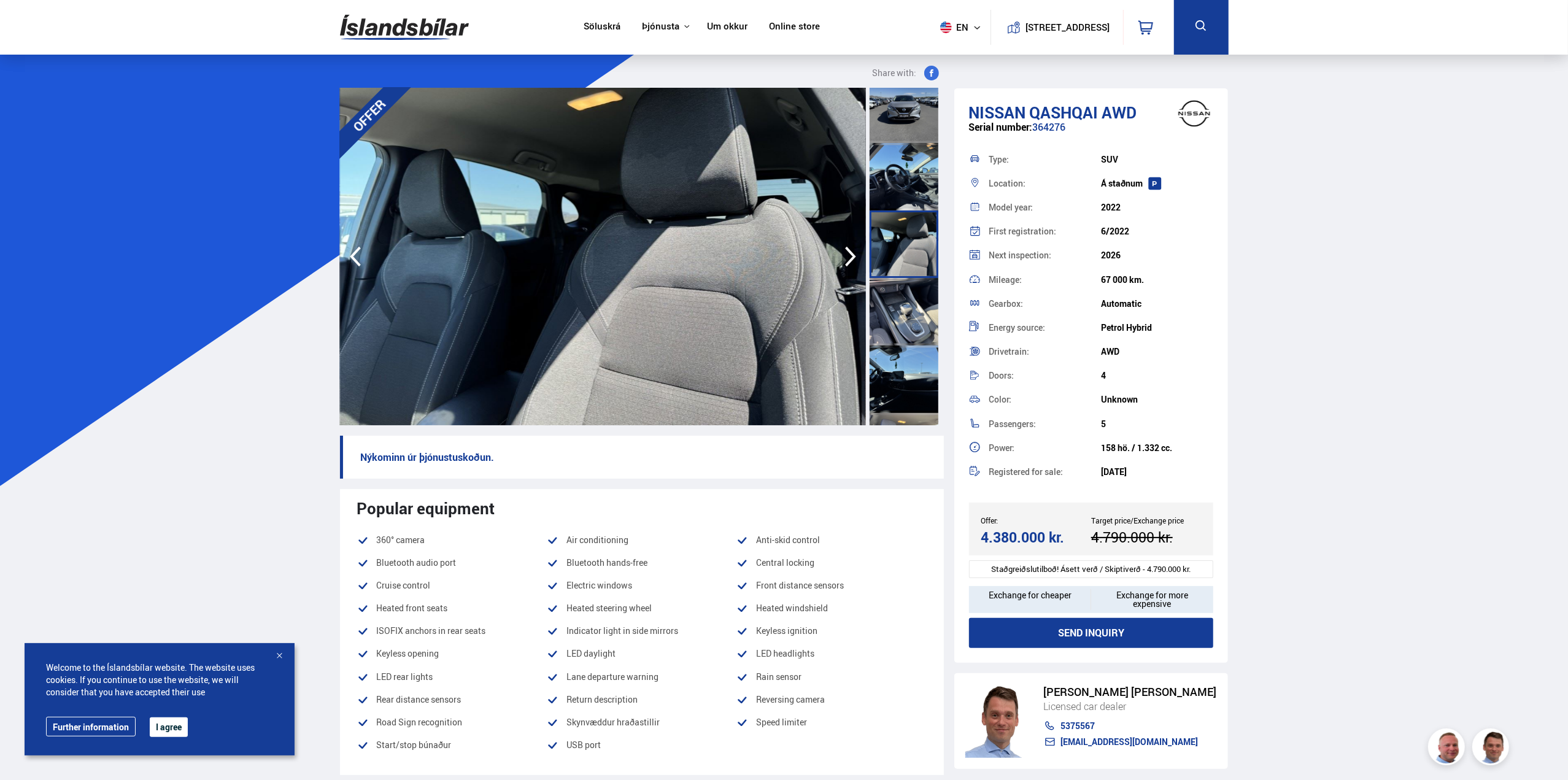
scroll to position [491, 0]
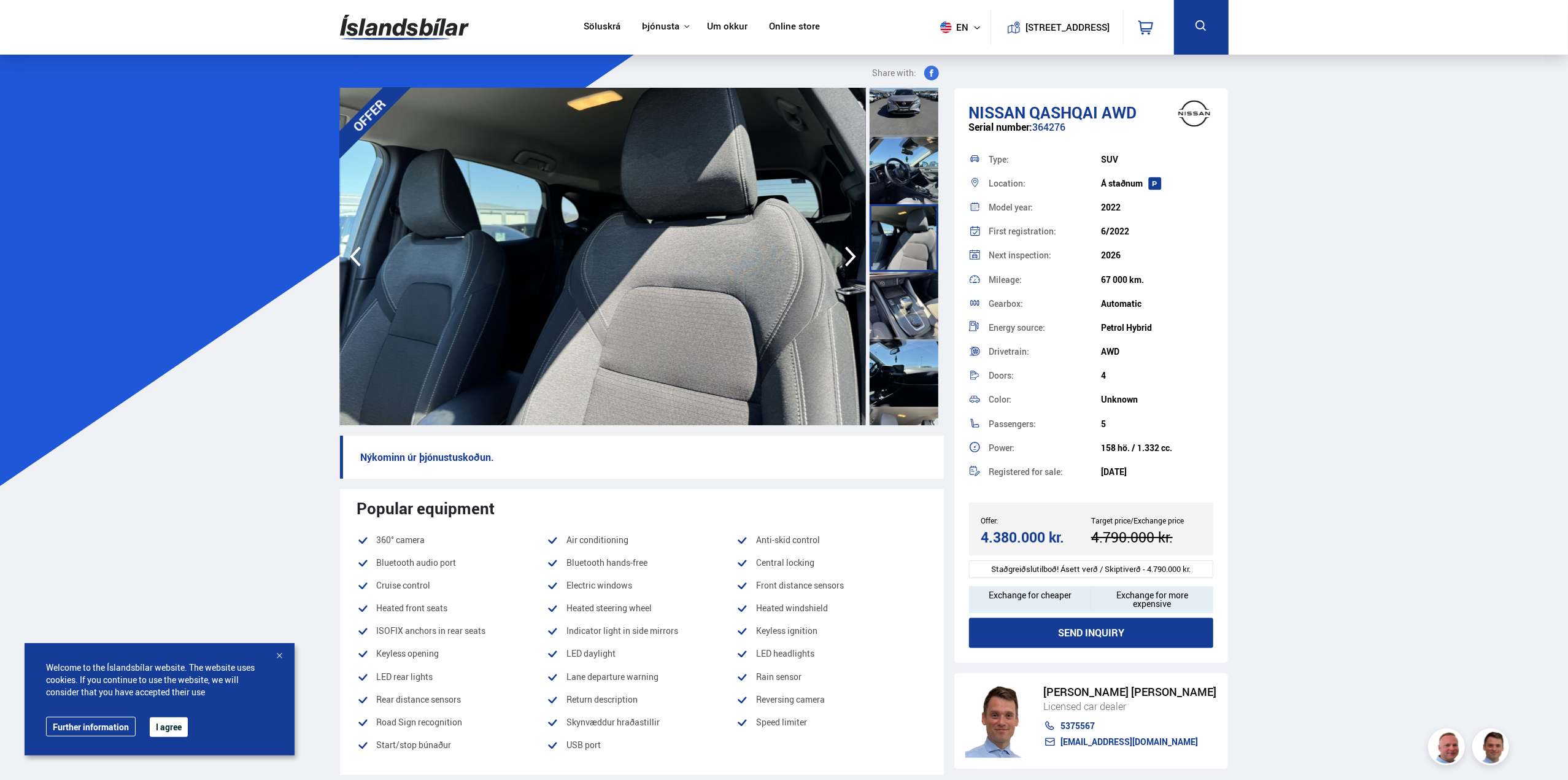
click at [899, 350] on div at bounding box center [906, 256] width 76 height 338
click at [905, 315] on div at bounding box center [904, 306] width 69 height 67
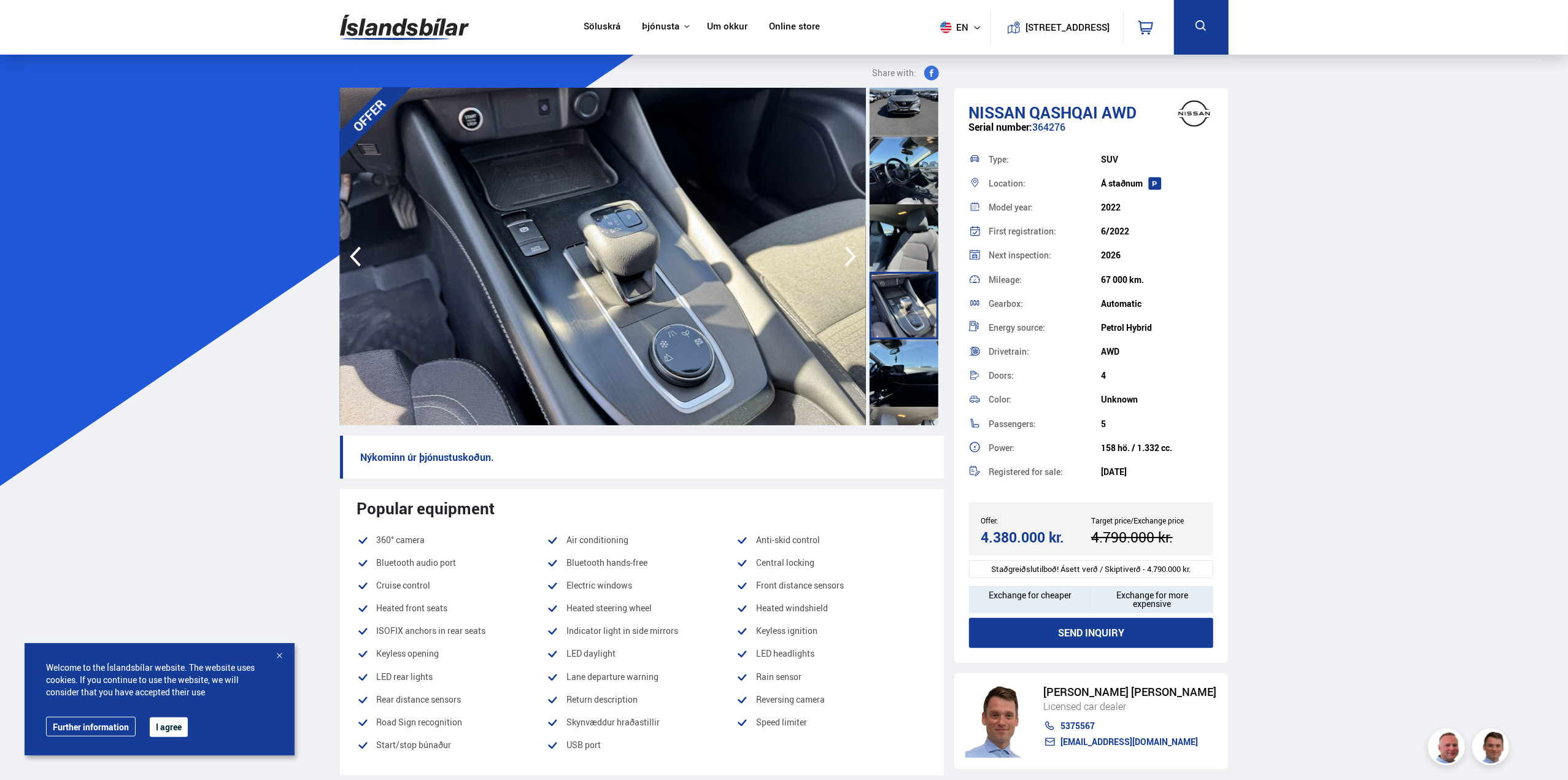
drag, startPoint x: 908, startPoint y: 363, endPoint x: 911, endPoint y: 357, distance: 6.7
click at [911, 357] on div at bounding box center [904, 373] width 69 height 67
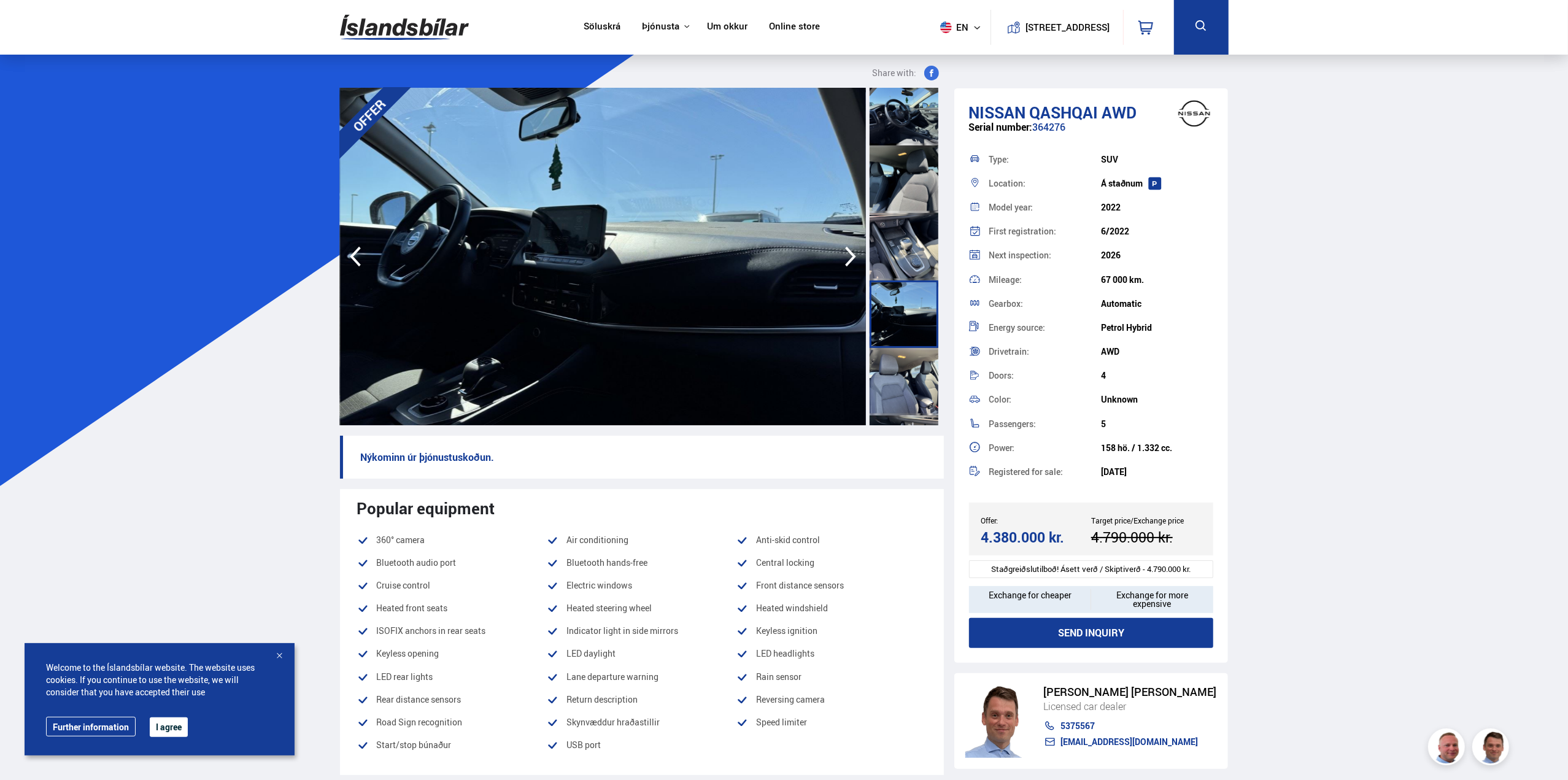
scroll to position [552, 0]
click at [910, 358] on div at bounding box center [904, 379] width 69 height 67
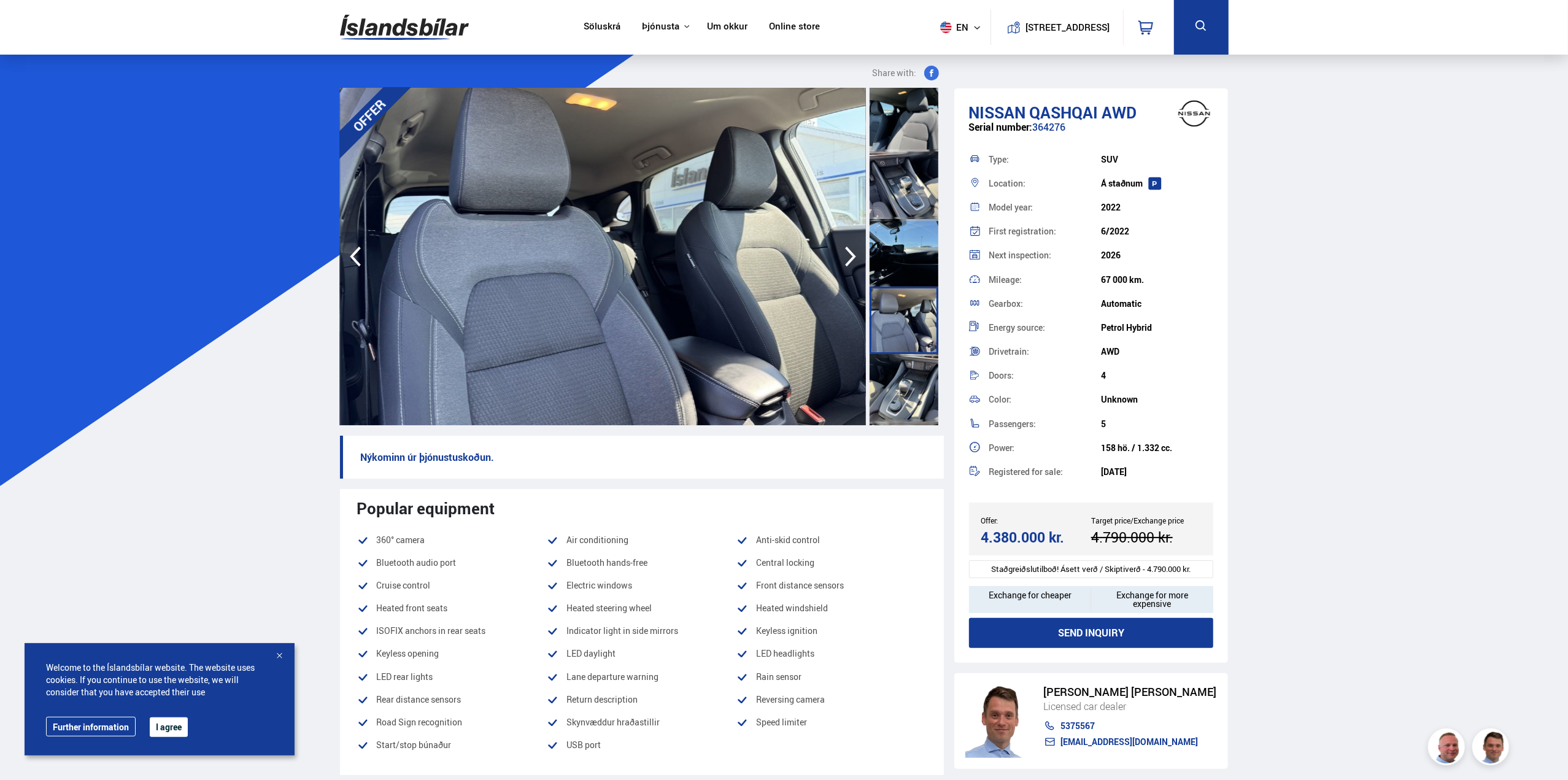
scroll to position [614, 0]
click at [910, 358] on div at bounding box center [904, 385] width 69 height 67
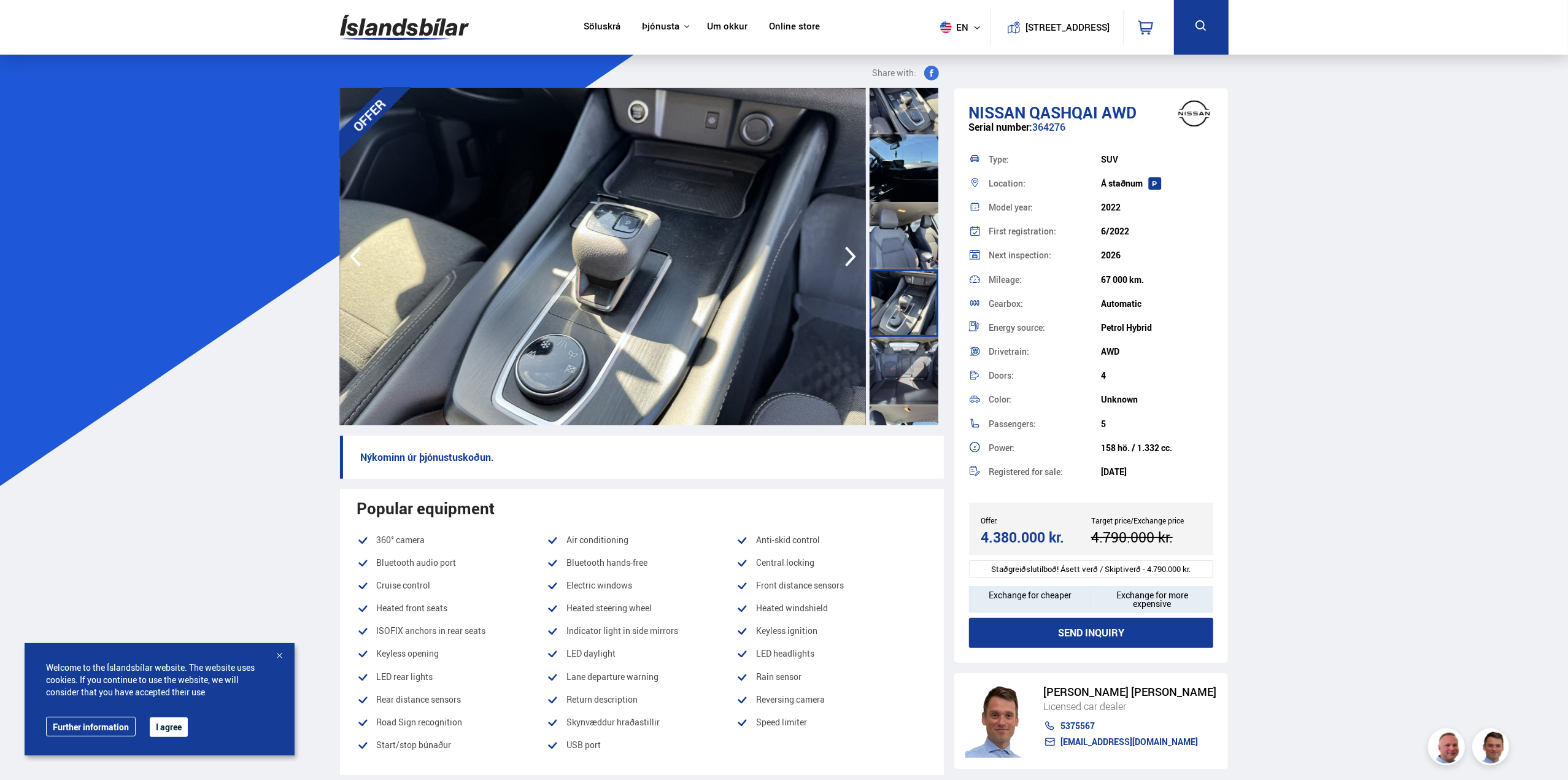
scroll to position [737, 0]
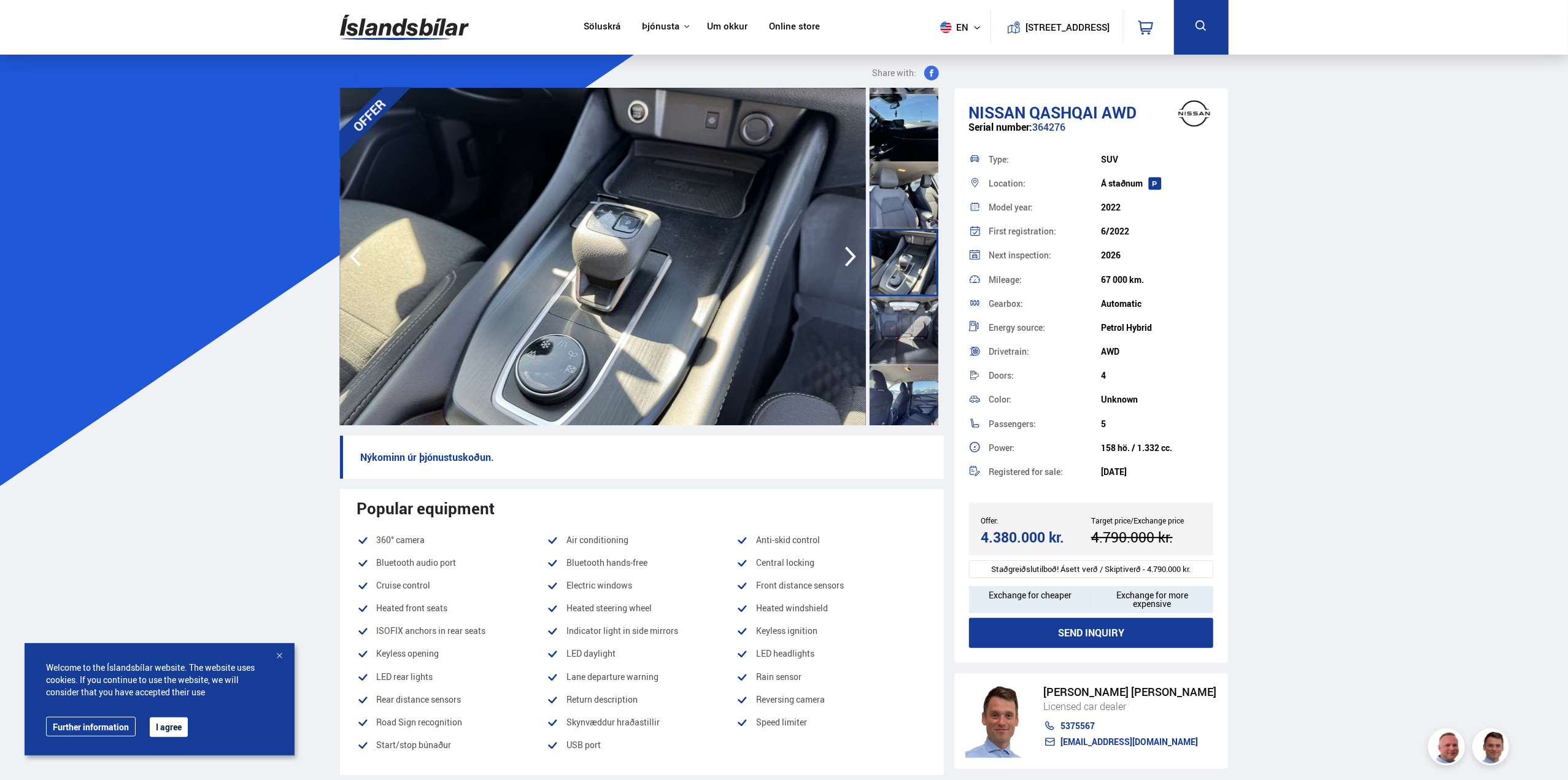
click at [912, 348] on div at bounding box center [904, 330] width 69 height 67
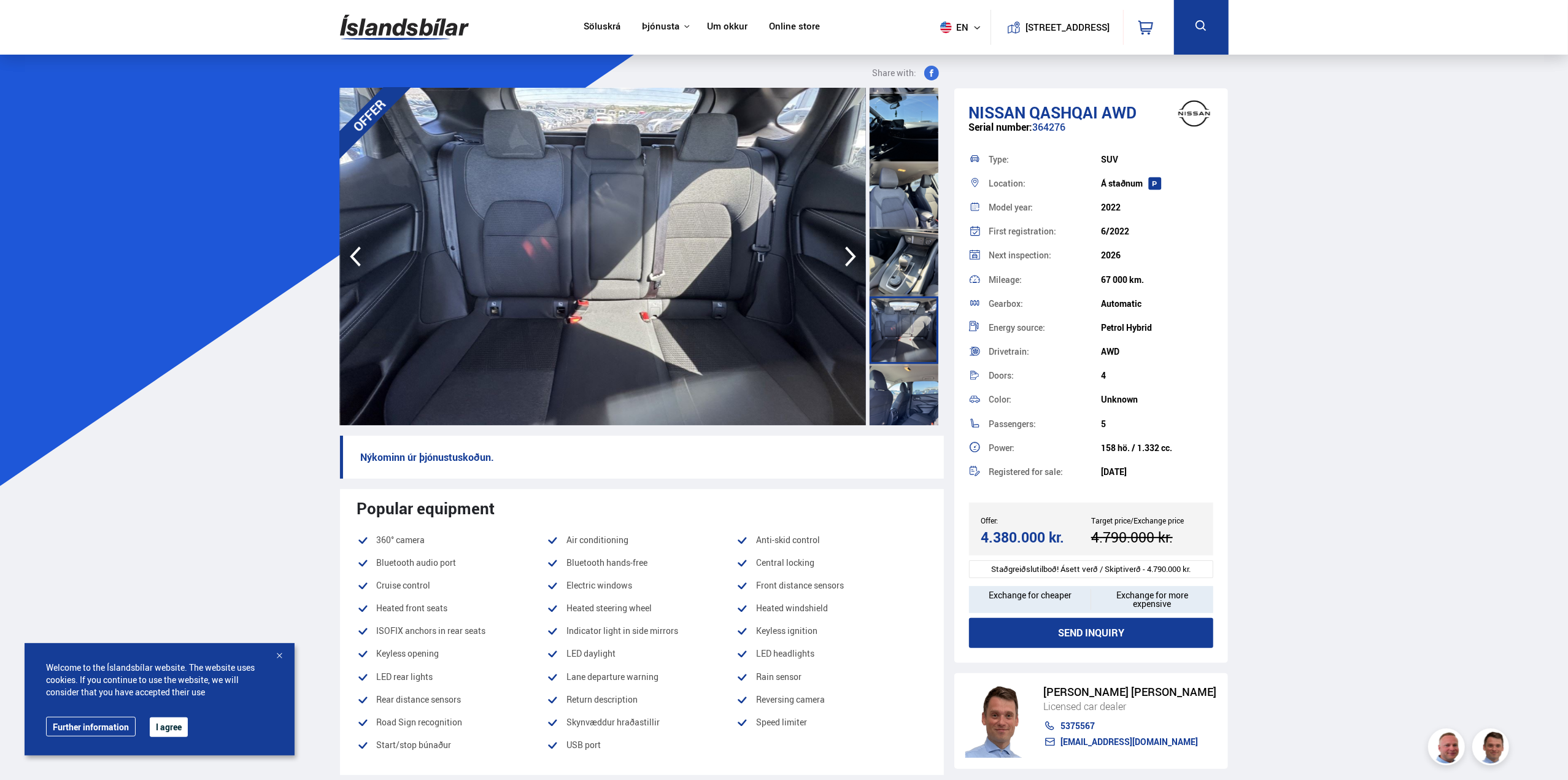
click at [904, 378] on div at bounding box center [904, 397] width 69 height 67
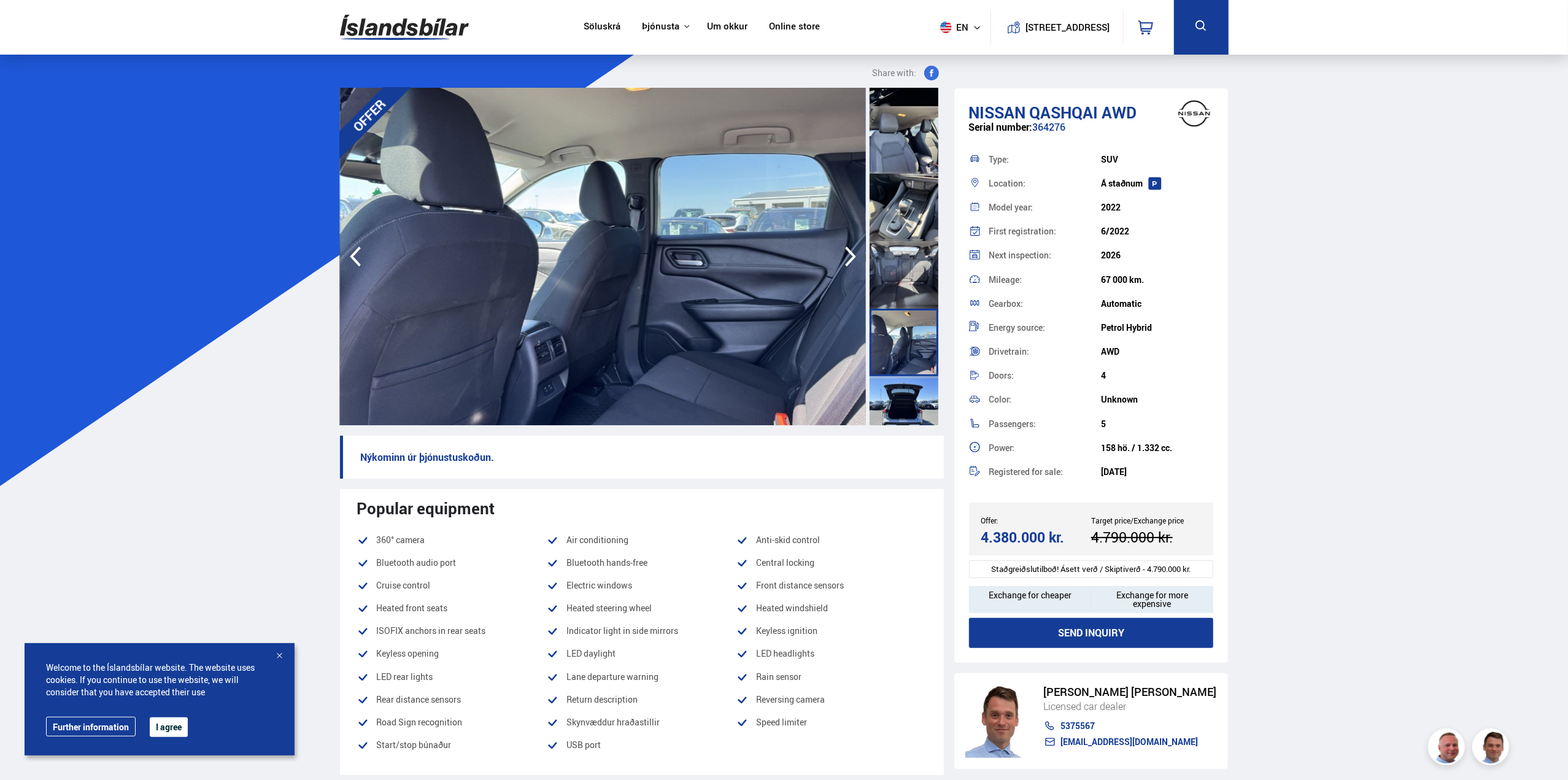
scroll to position [798, 0]
click at [902, 377] on div at bounding box center [904, 404] width 69 height 67
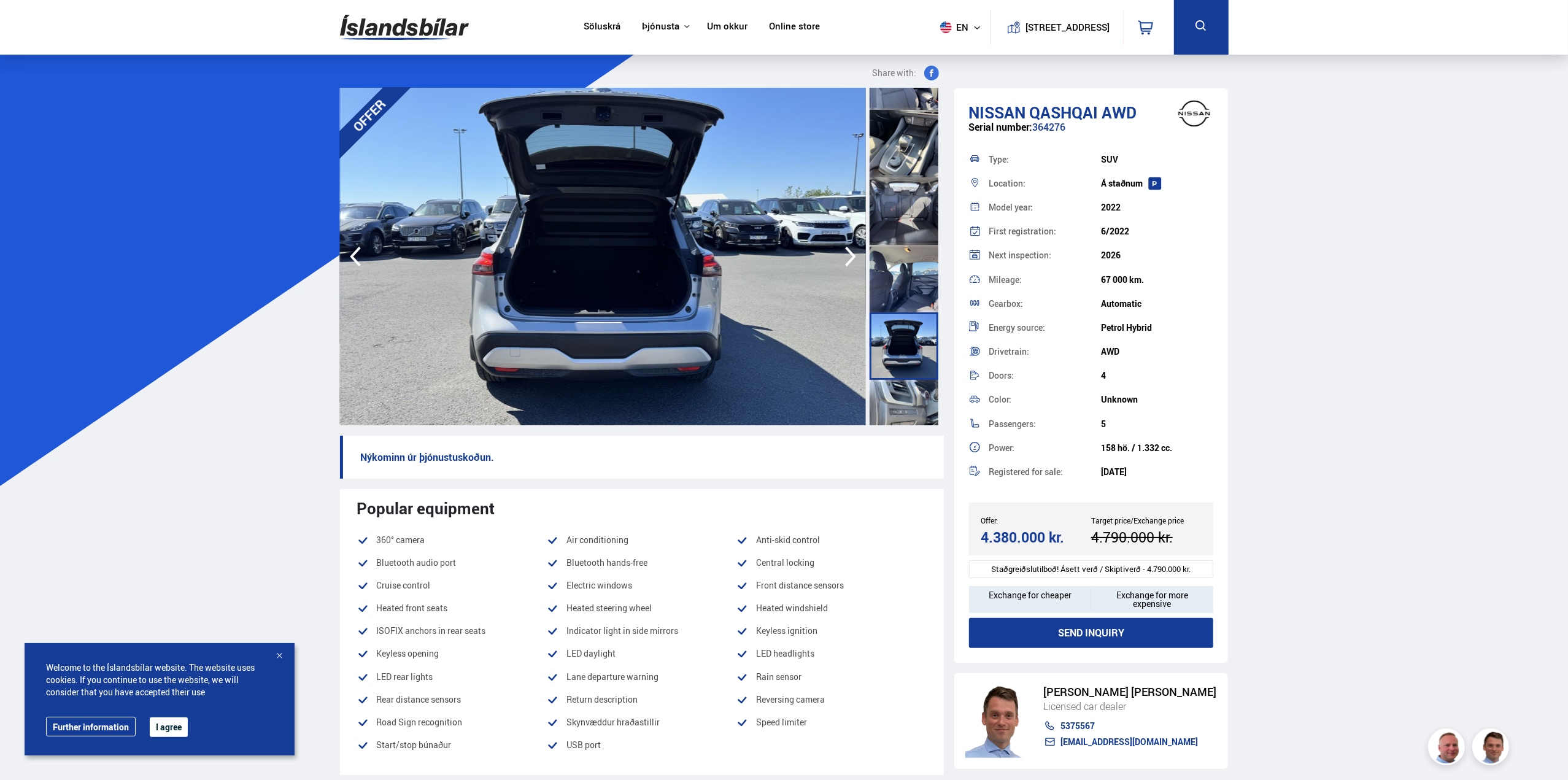
scroll to position [859, 0]
click at [902, 378] on div at bounding box center [904, 410] width 69 height 67
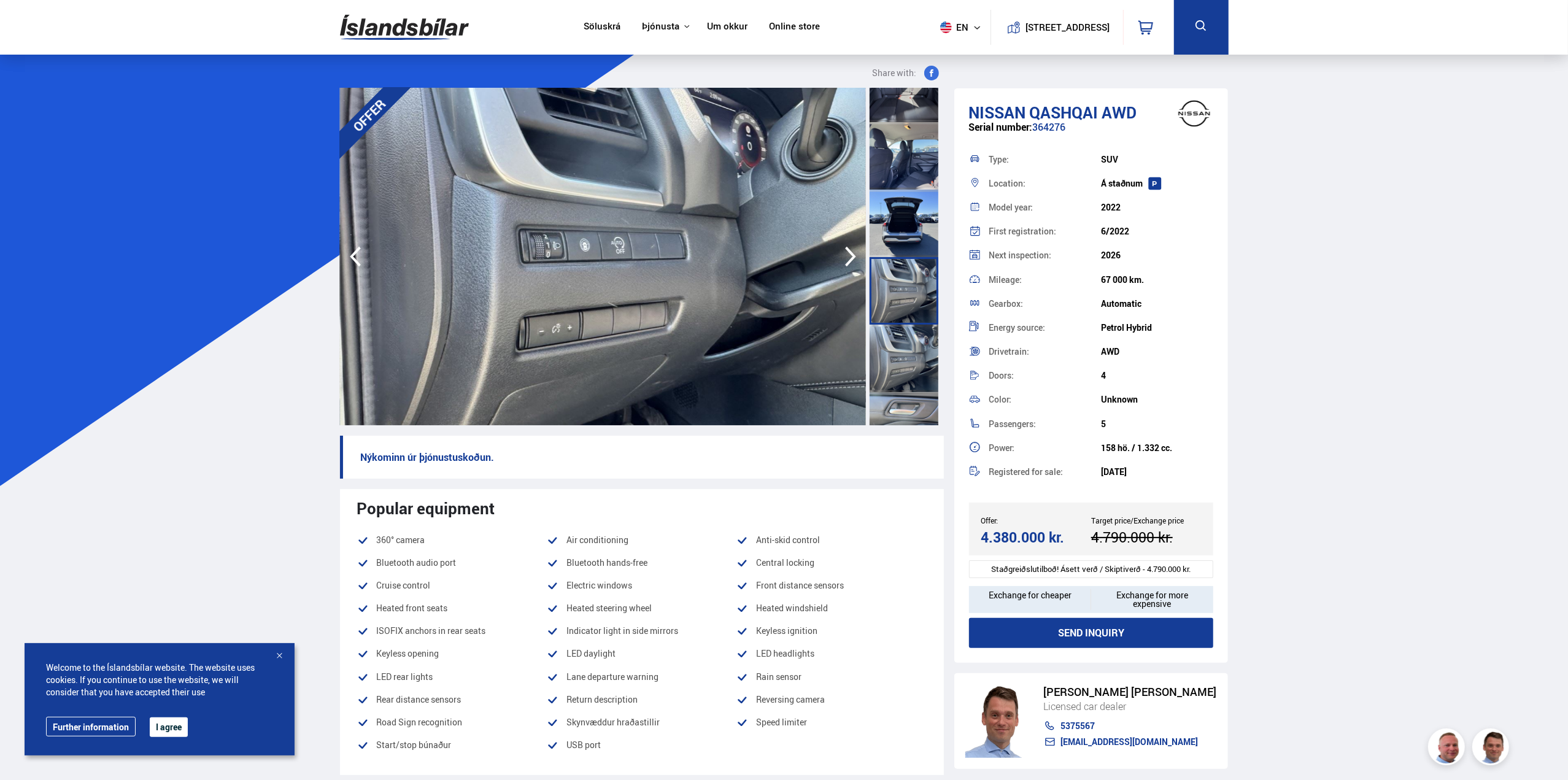
scroll to position [982, 0]
click at [903, 370] on div at bounding box center [904, 355] width 69 height 67
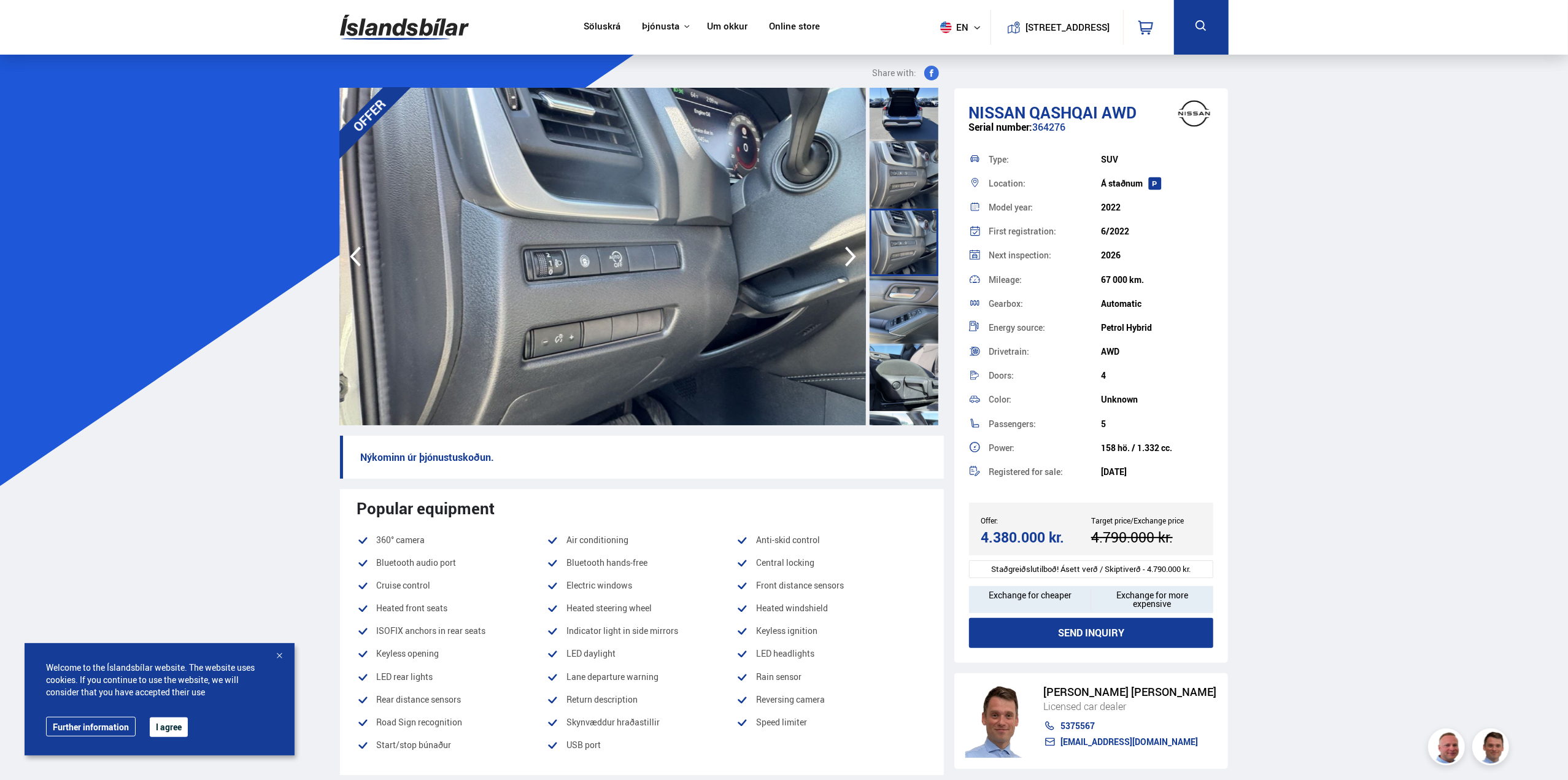
scroll to position [1104, 0]
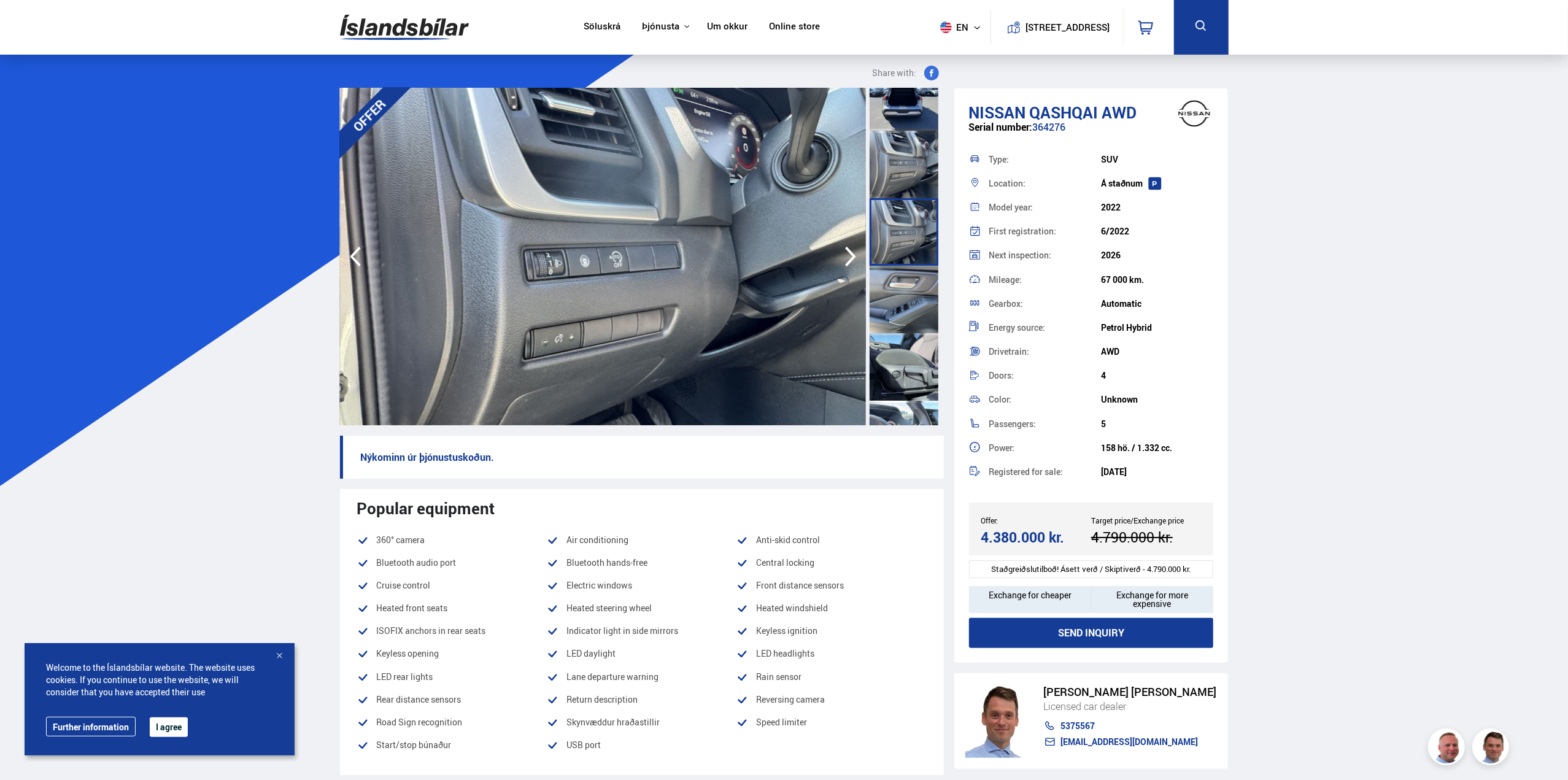
click at [896, 306] on div at bounding box center [904, 299] width 69 height 67
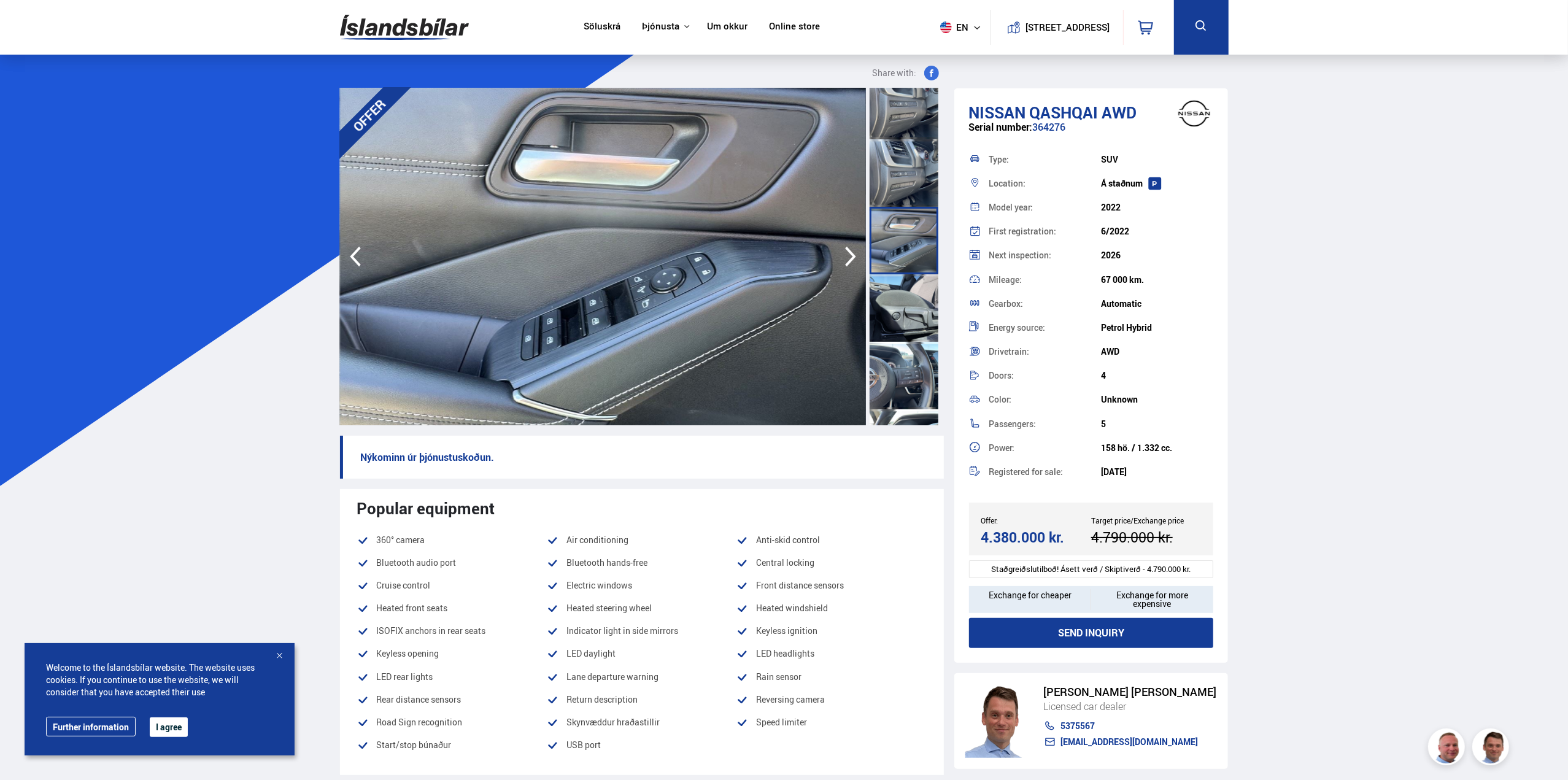
scroll to position [1166, 0]
click at [896, 310] on div at bounding box center [904, 306] width 69 height 67
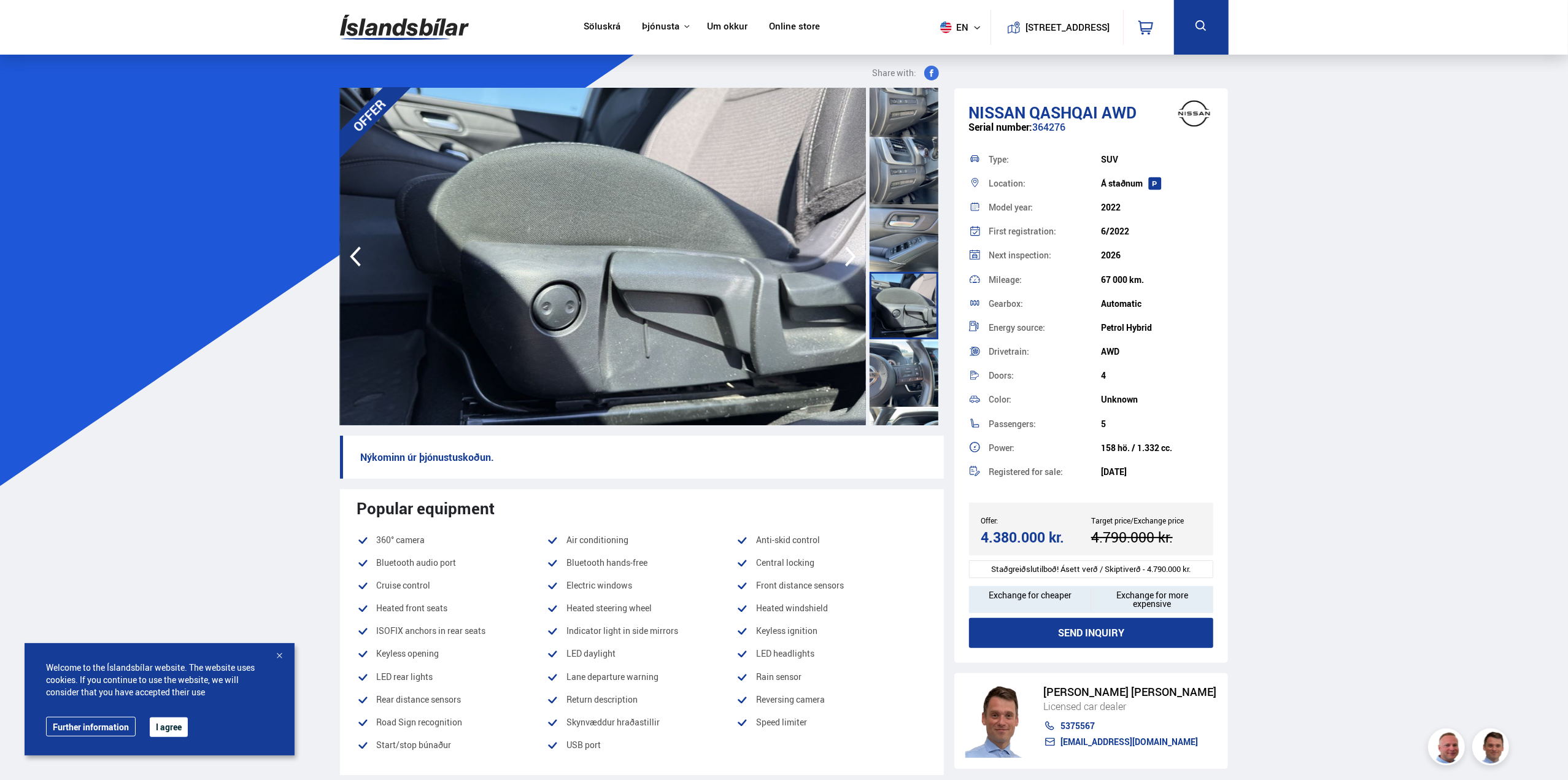
click at [900, 363] on div at bounding box center [904, 373] width 69 height 67
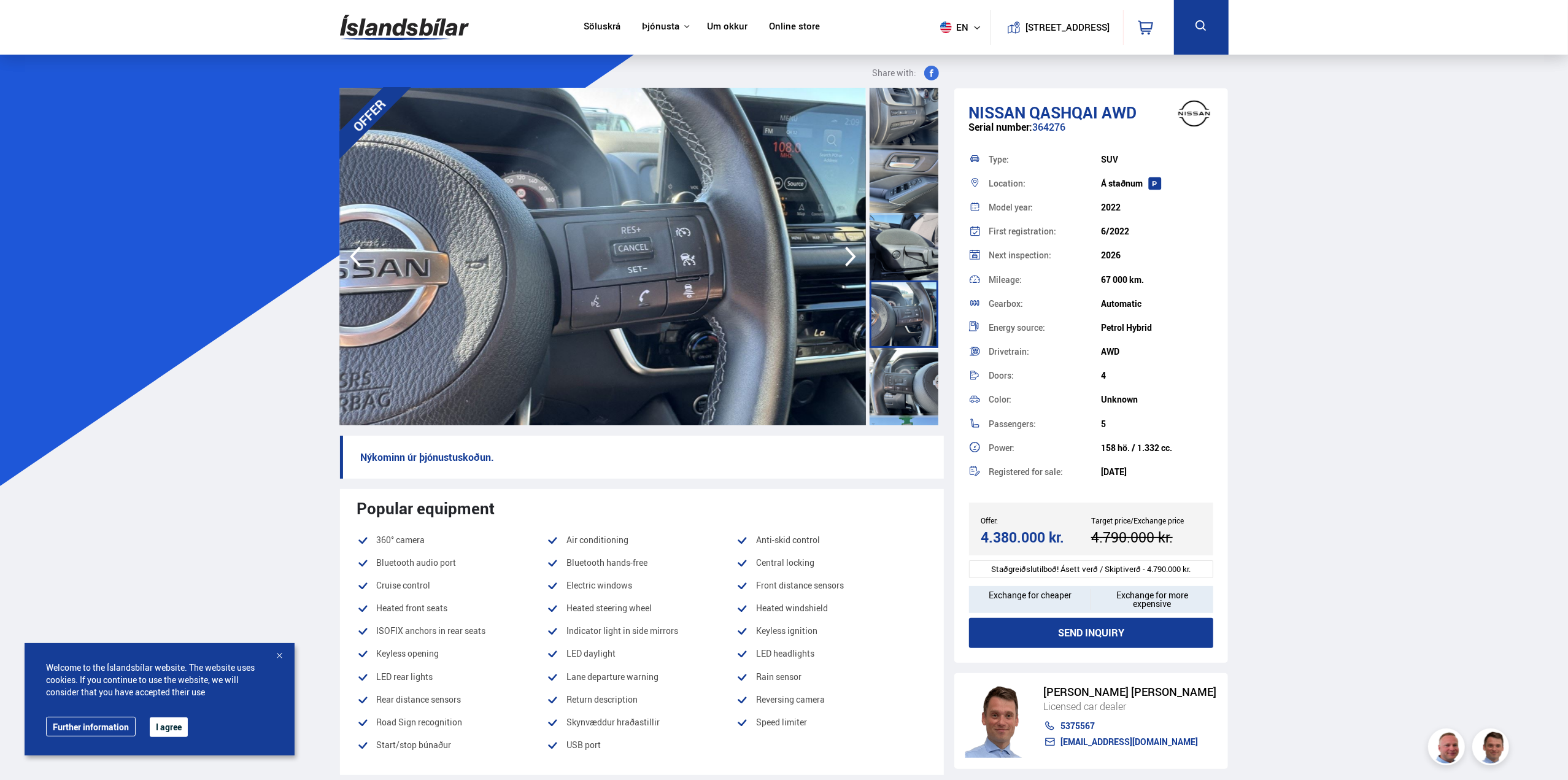
scroll to position [1227, 0]
click at [899, 362] on div at bounding box center [904, 379] width 69 height 67
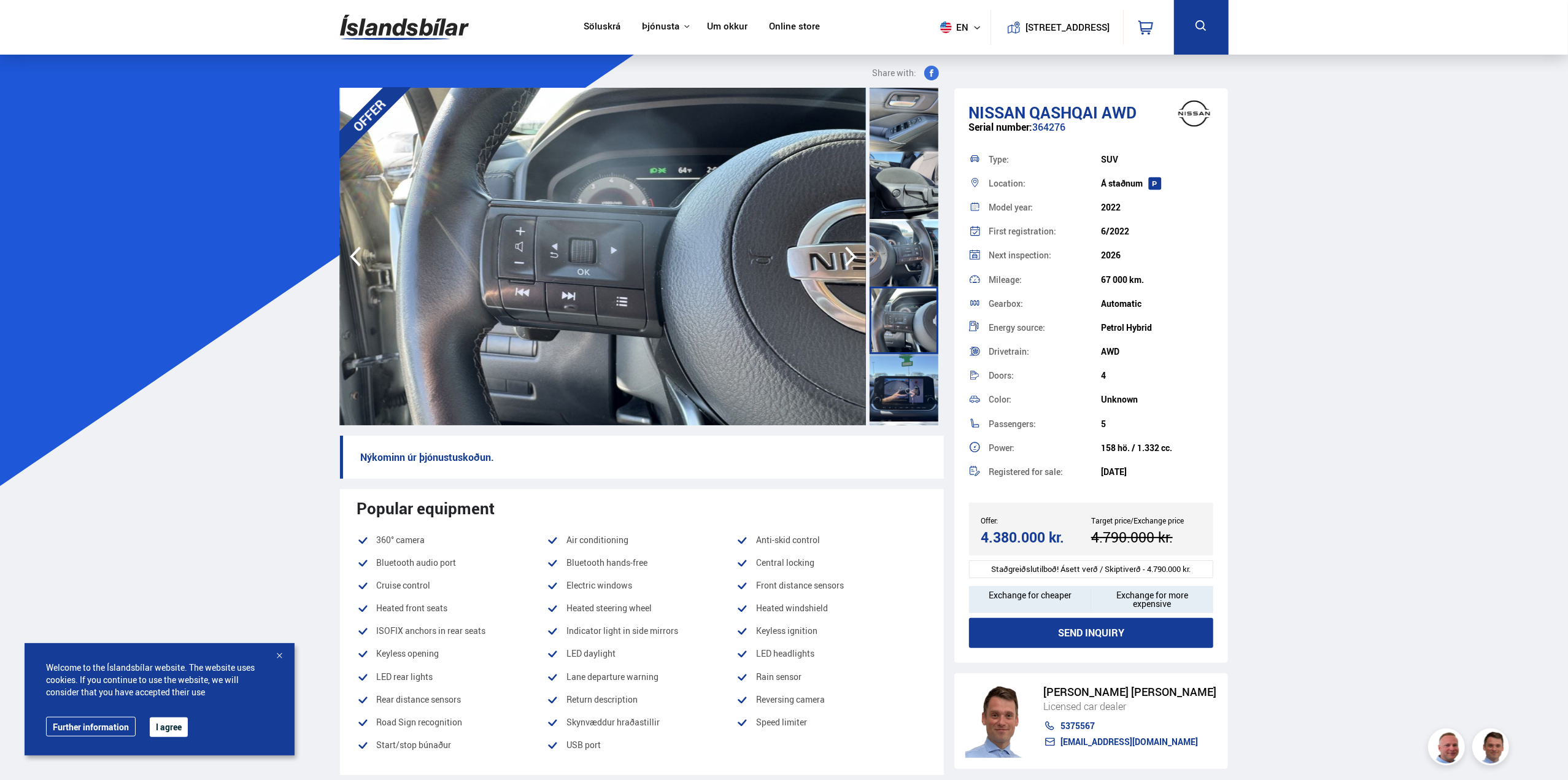
scroll to position [1289, 0]
click at [899, 363] on div at bounding box center [904, 385] width 69 height 67
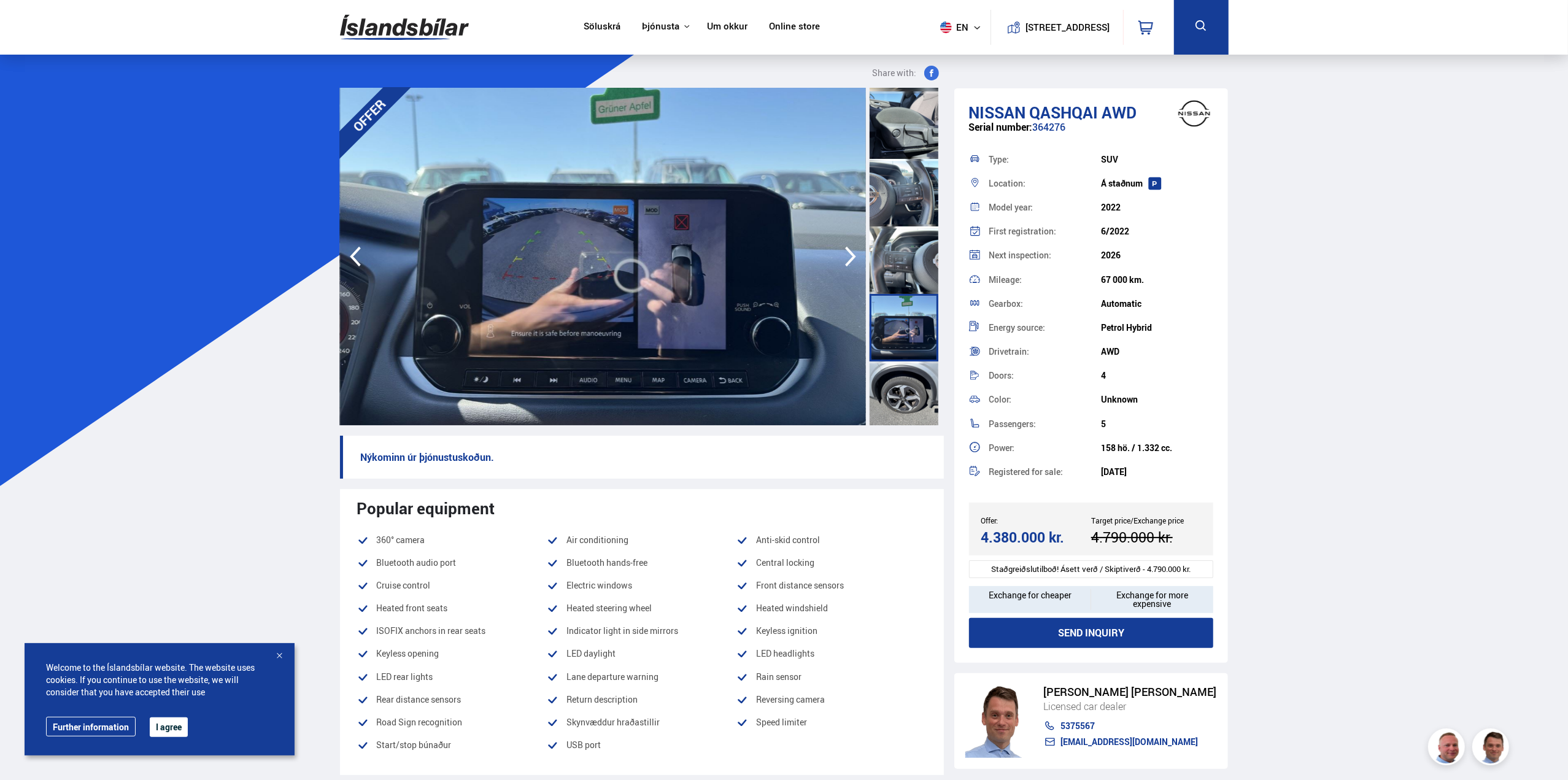
scroll to position [1350, 0]
click at [900, 365] on div at bounding box center [904, 392] width 69 height 67
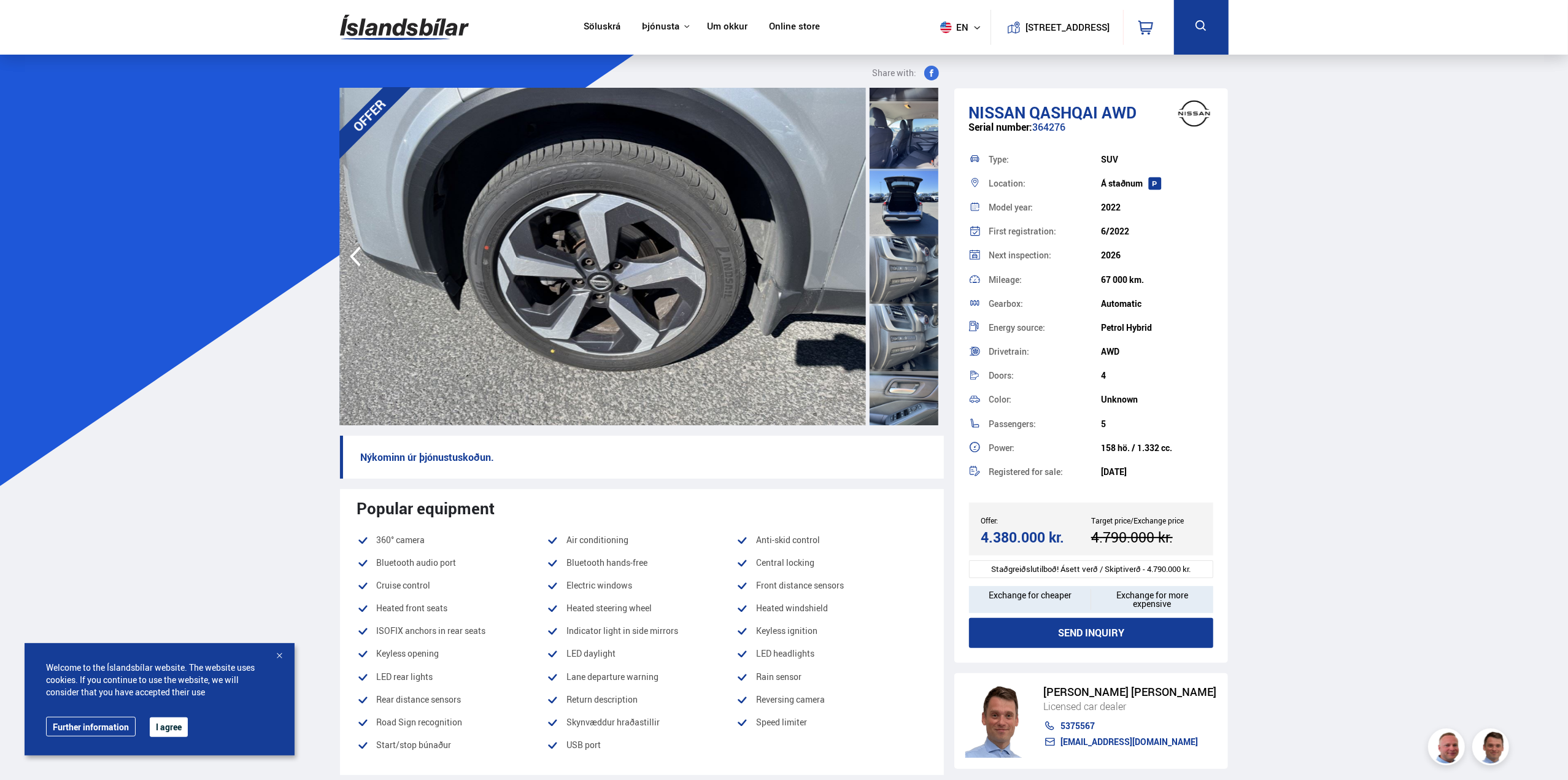
scroll to position [982, 0]
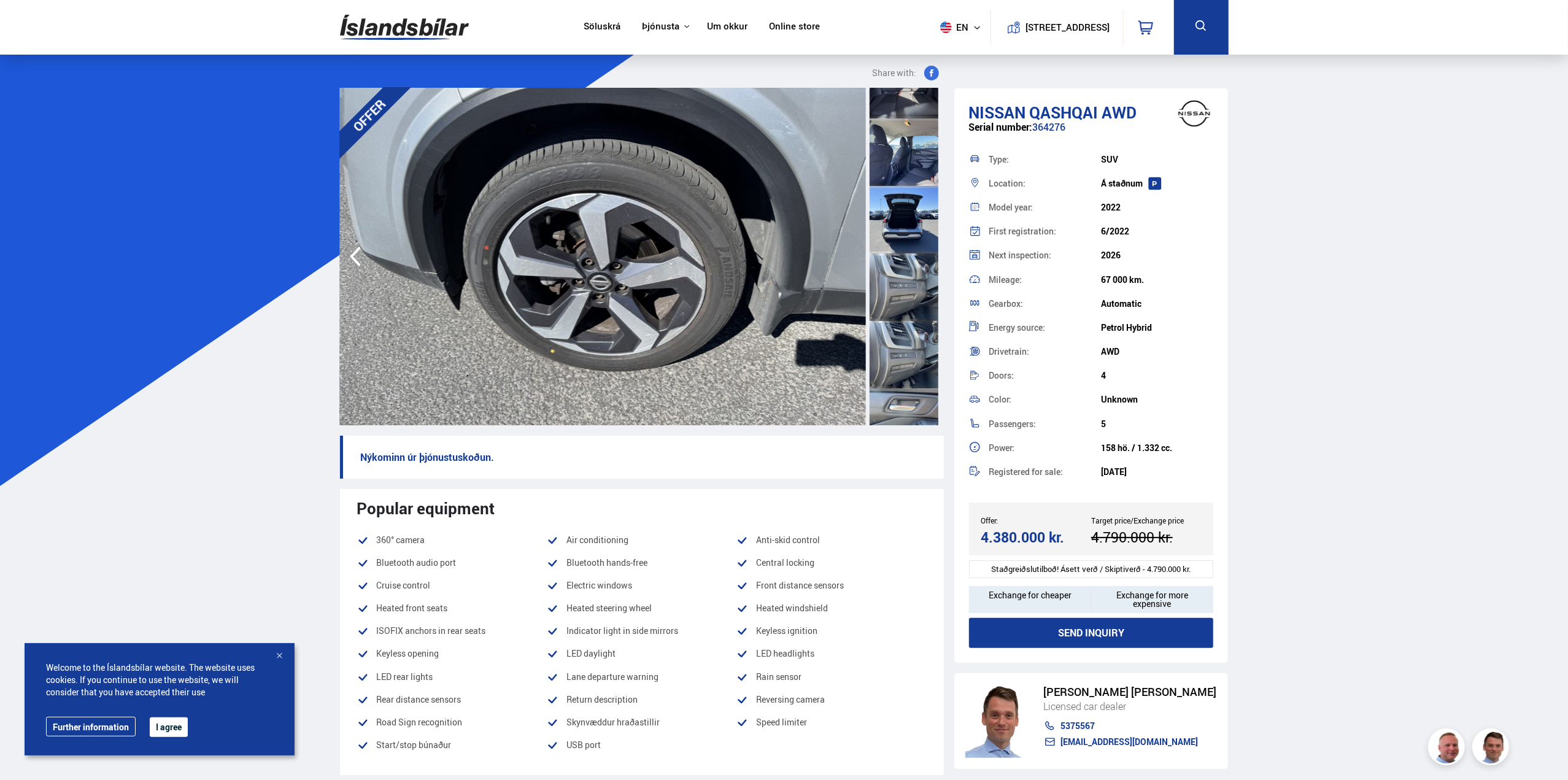
click at [912, 287] on div at bounding box center [904, 287] width 69 height 67
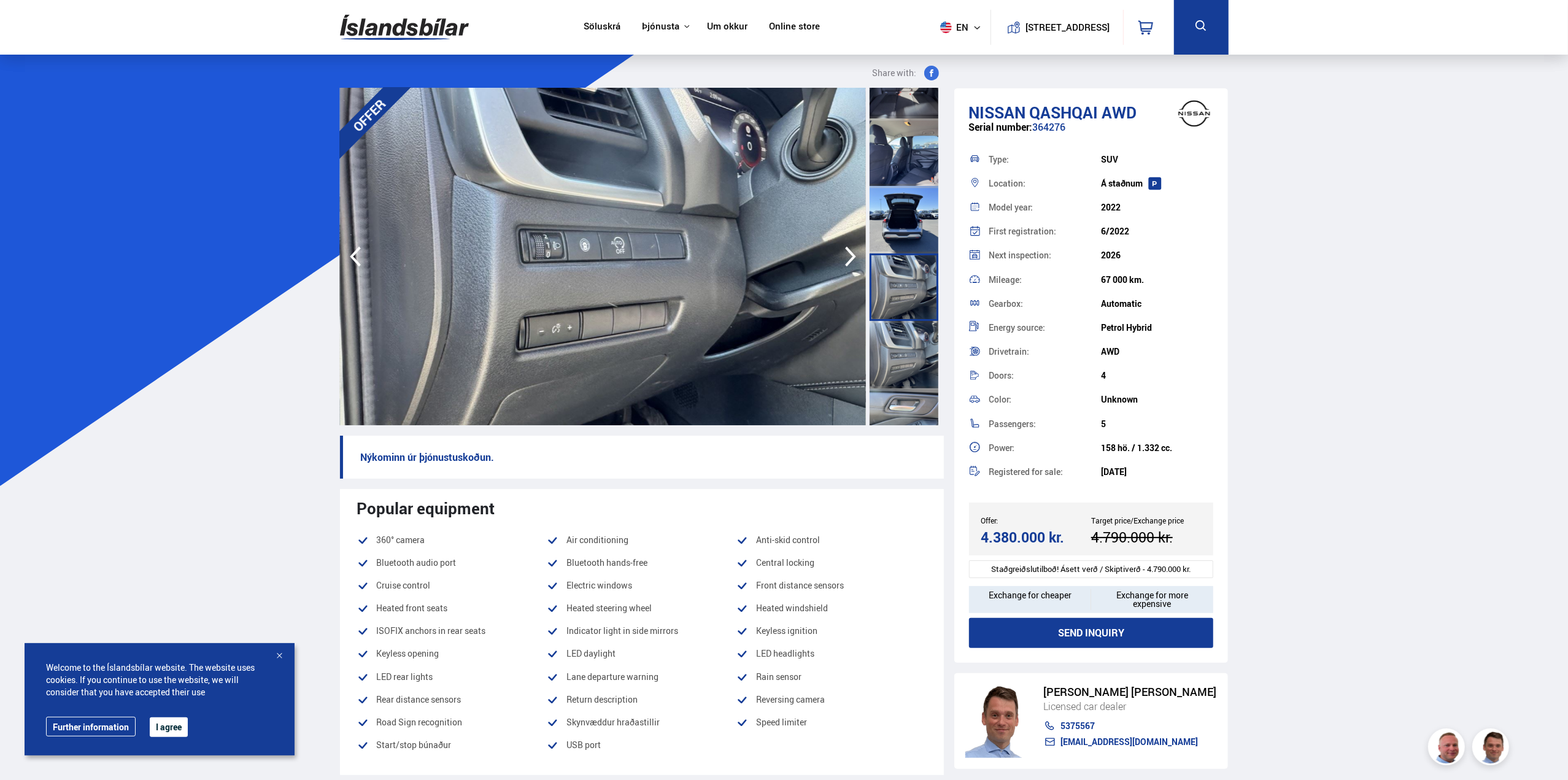
click at [876, 345] on div at bounding box center [904, 355] width 69 height 67
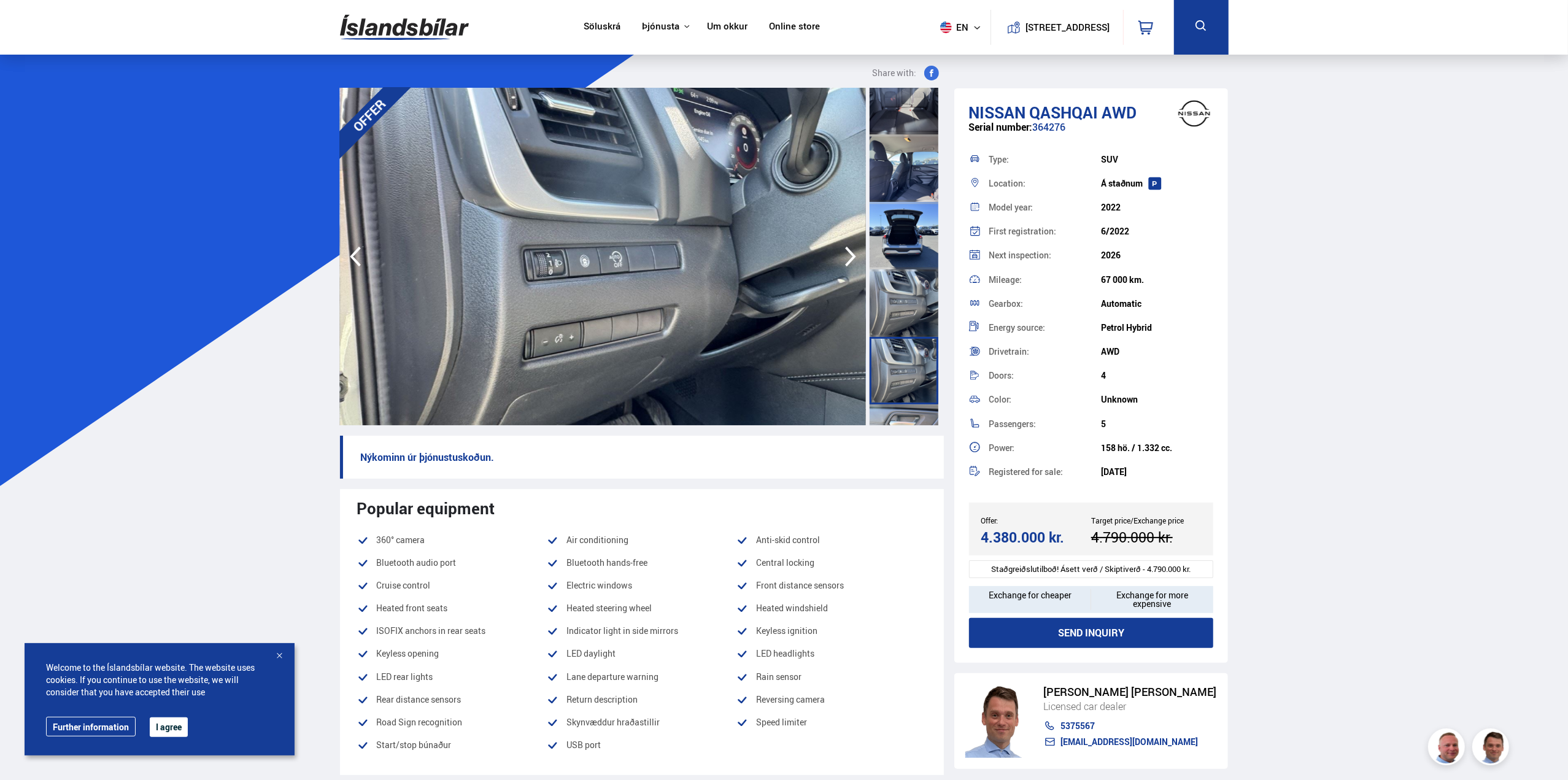
scroll to position [921, 0]
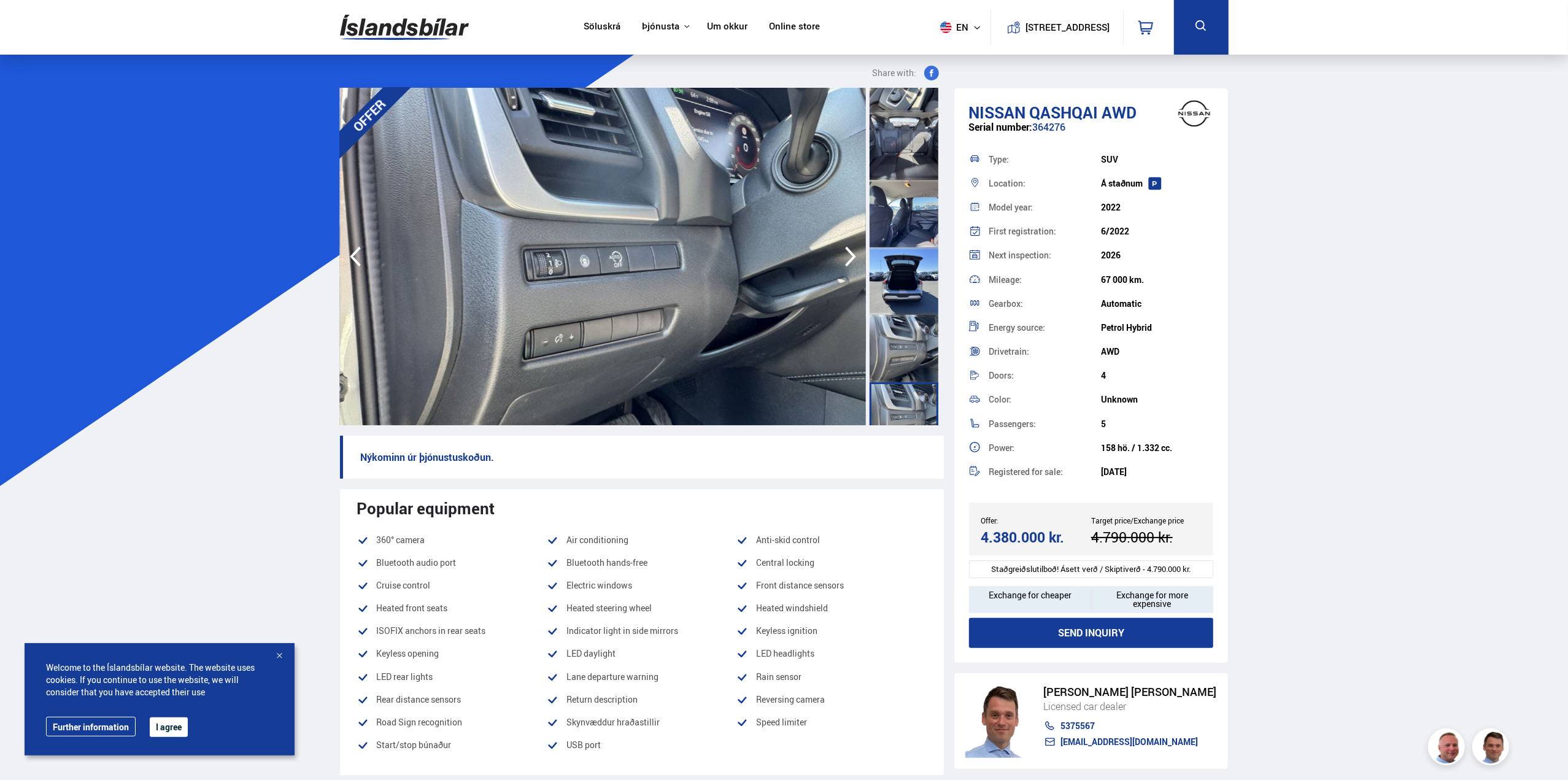
click at [911, 397] on div at bounding box center [904, 416] width 69 height 67
click at [912, 404] on div at bounding box center [904, 416] width 69 height 67
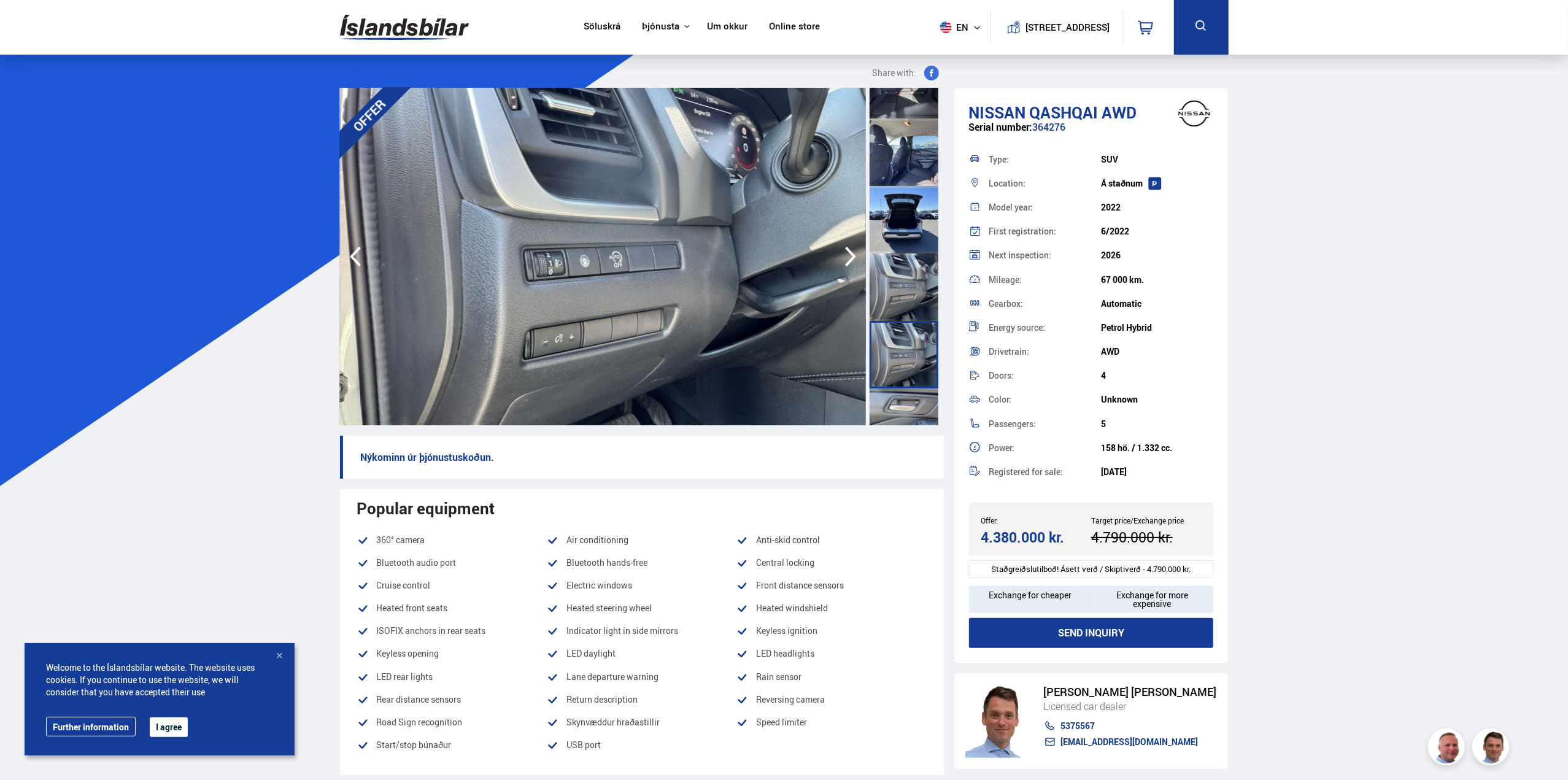
click at [917, 336] on div at bounding box center [904, 355] width 69 height 67
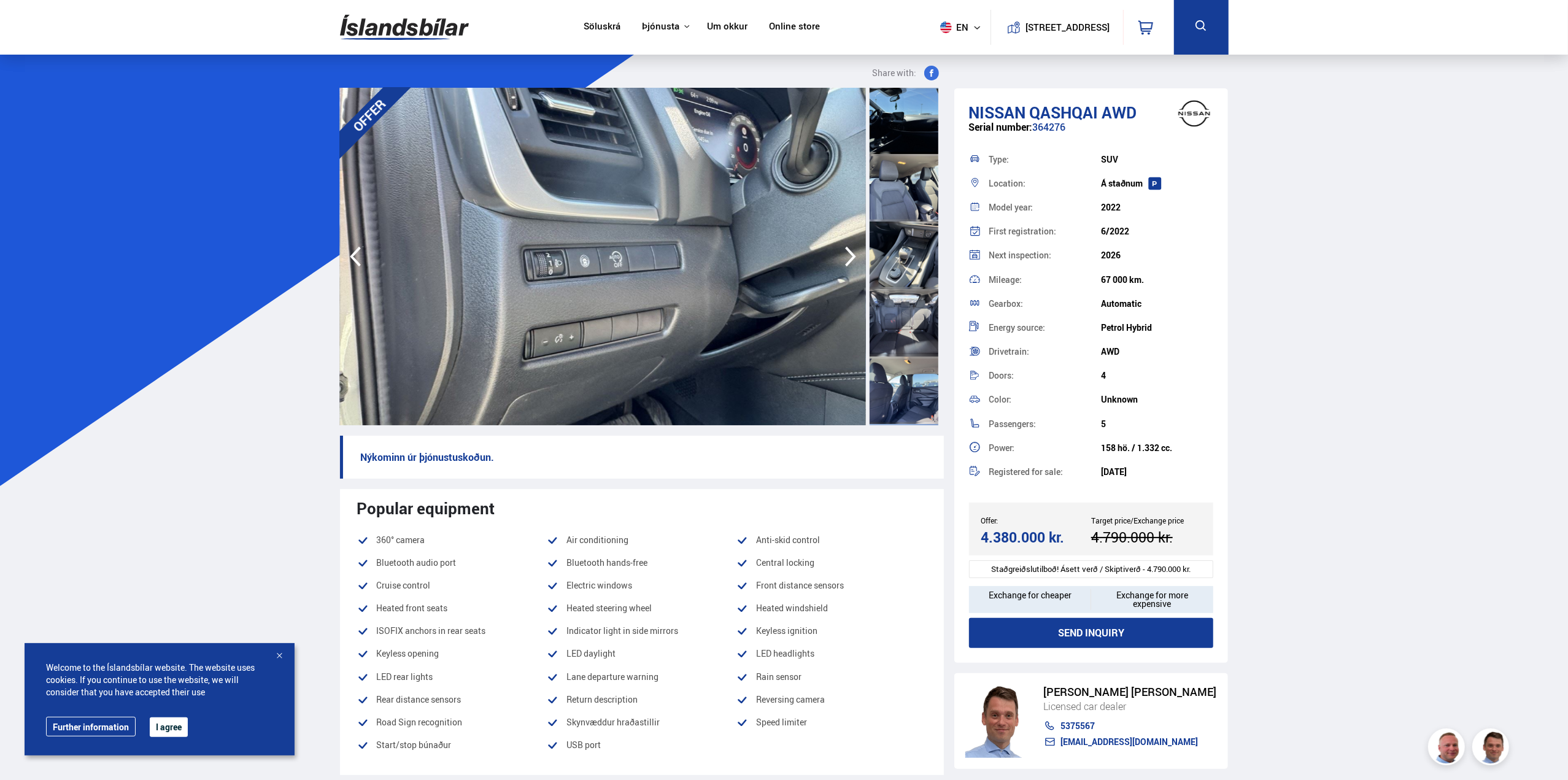
scroll to position [737, 0]
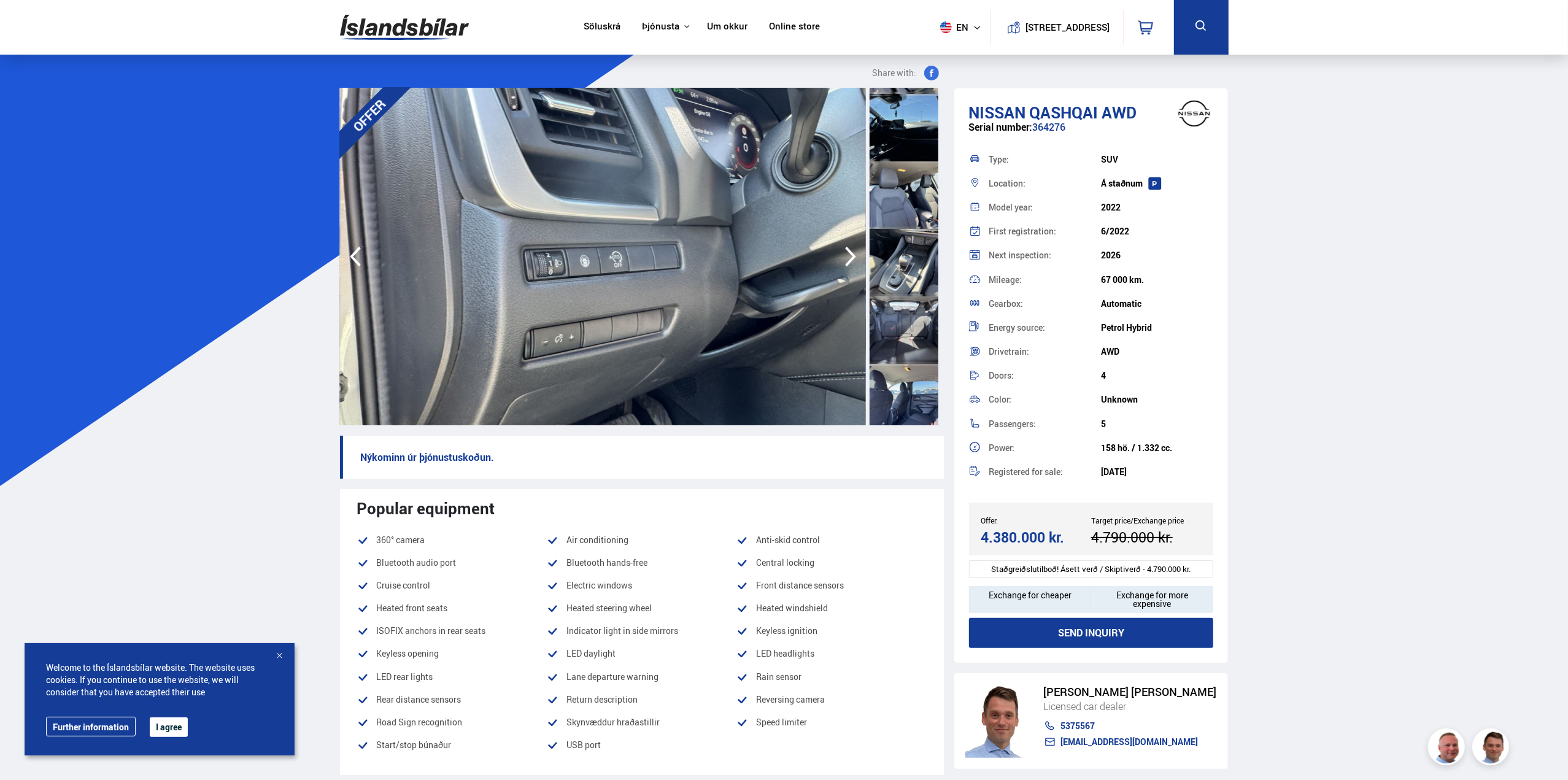
click at [916, 265] on div at bounding box center [904, 263] width 69 height 67
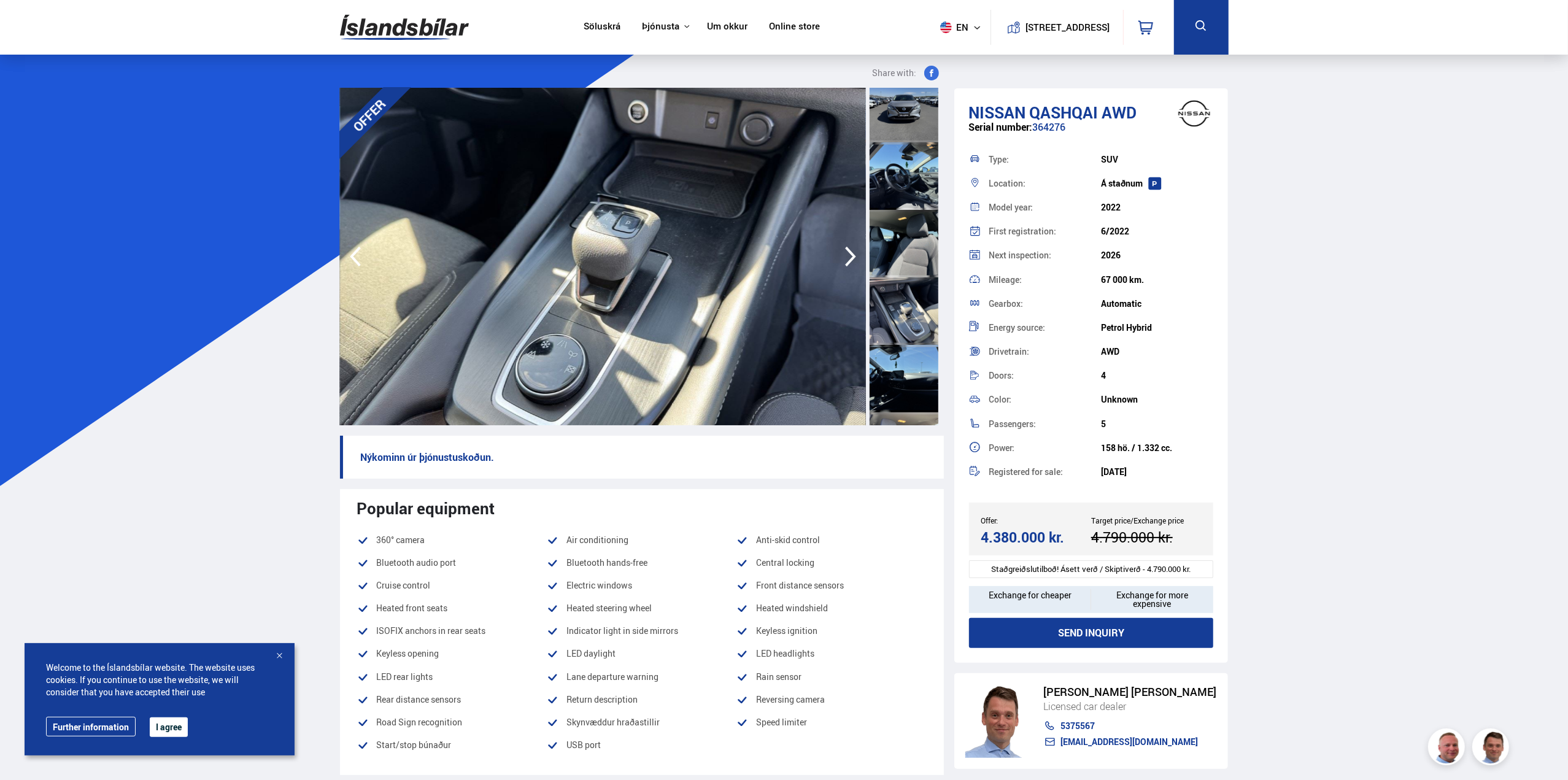
scroll to position [430, 0]
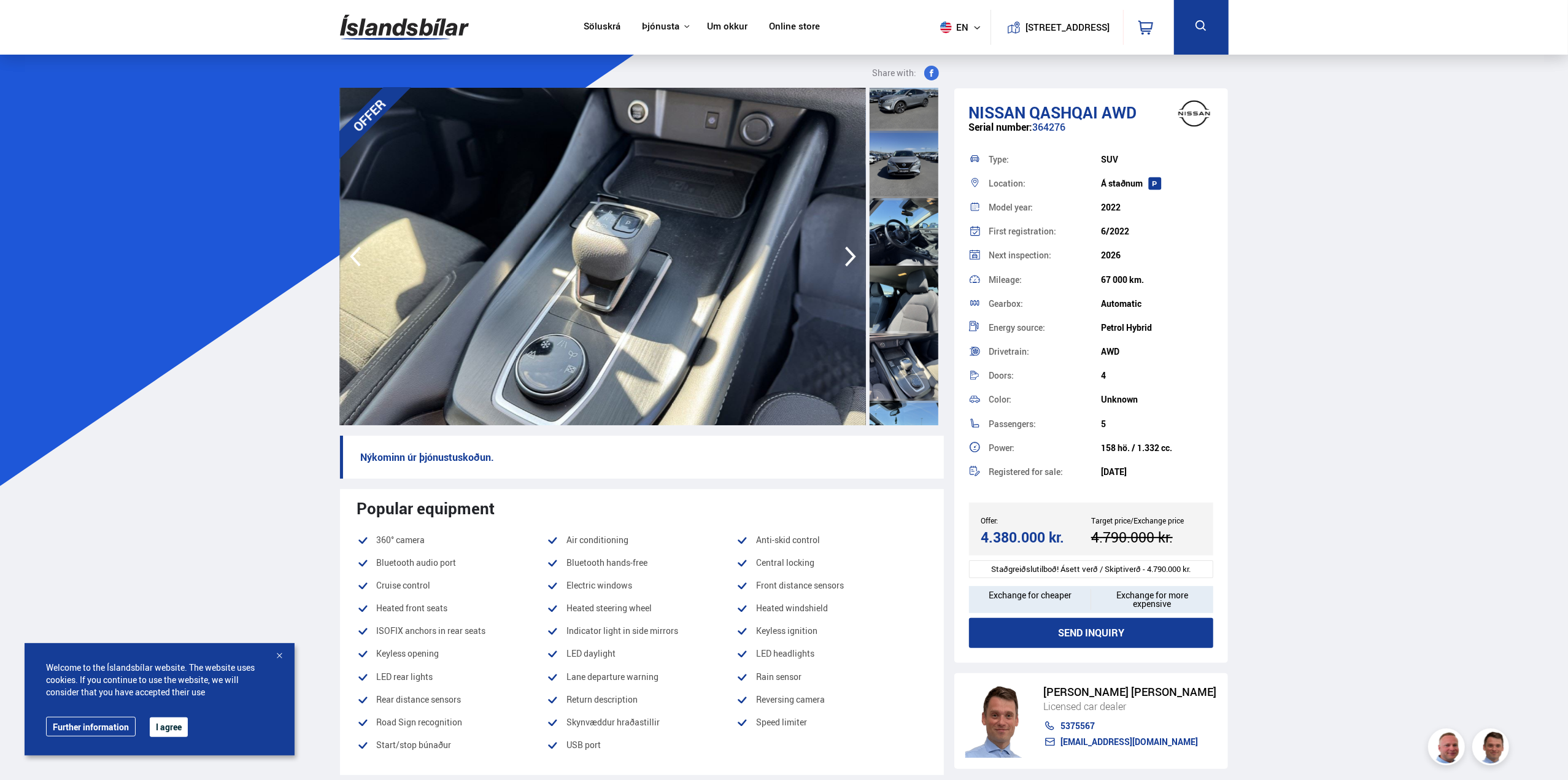
click at [913, 248] on div at bounding box center [904, 232] width 69 height 67
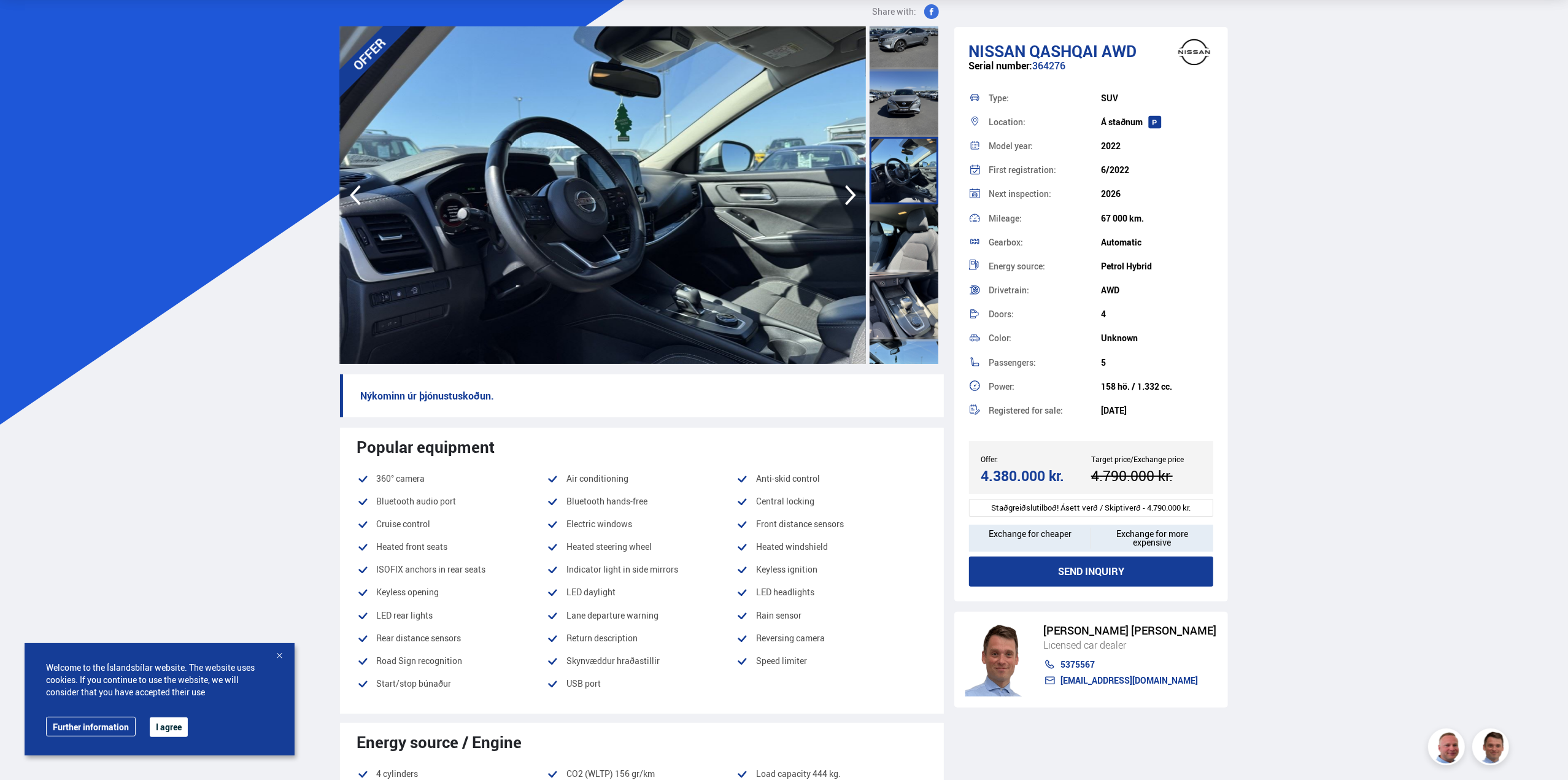
scroll to position [0, 0]
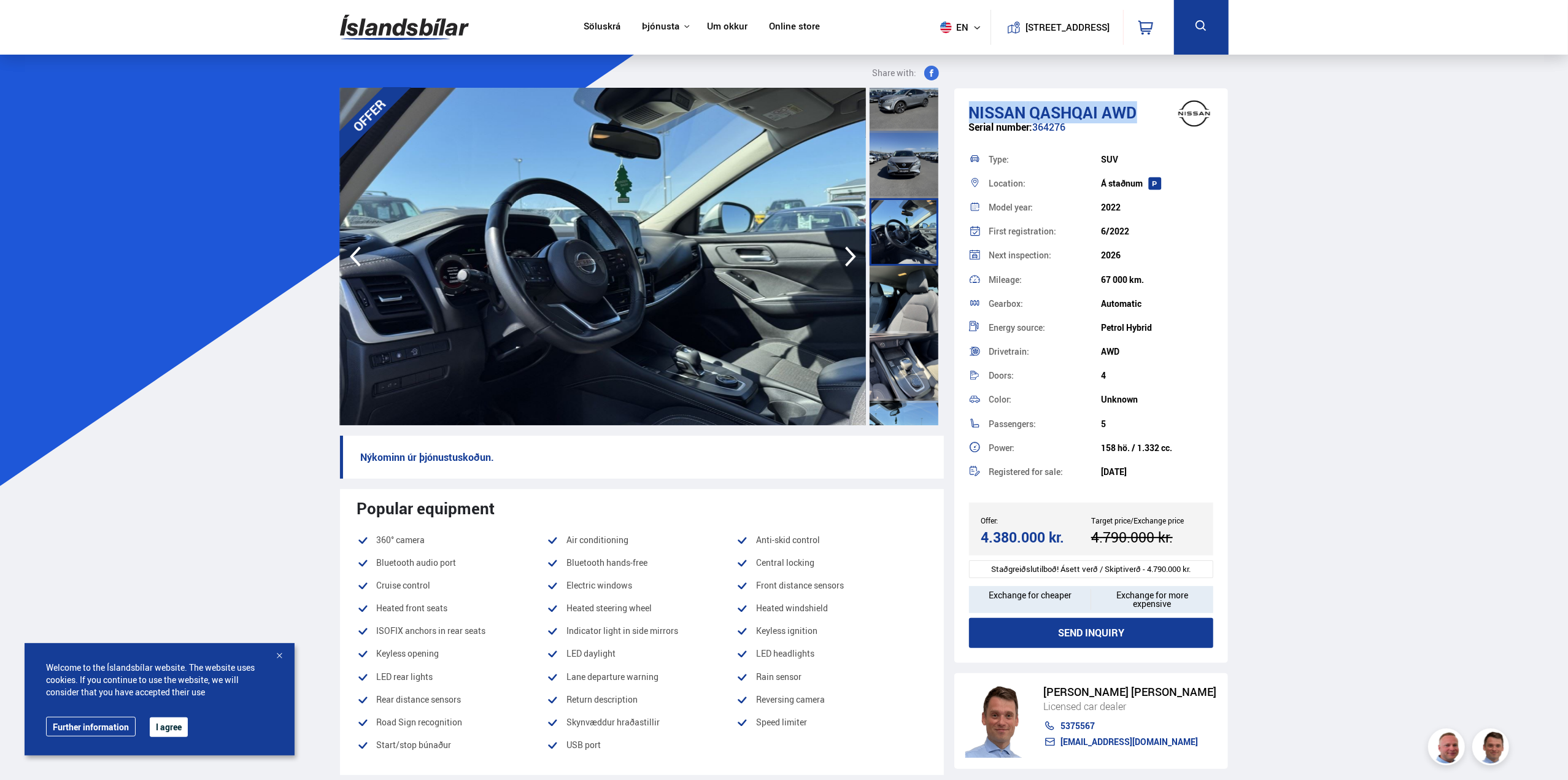
drag, startPoint x: 970, startPoint y: 109, endPoint x: 1143, endPoint y: 109, distance: 173.0
click at [1143, 109] on h1 "Nissan Qashqai AWD" at bounding box center [1091, 112] width 245 height 18
copy h1 "Nissan Qashqai AWD"
click at [279, 658] on div at bounding box center [280, 657] width 13 height 13
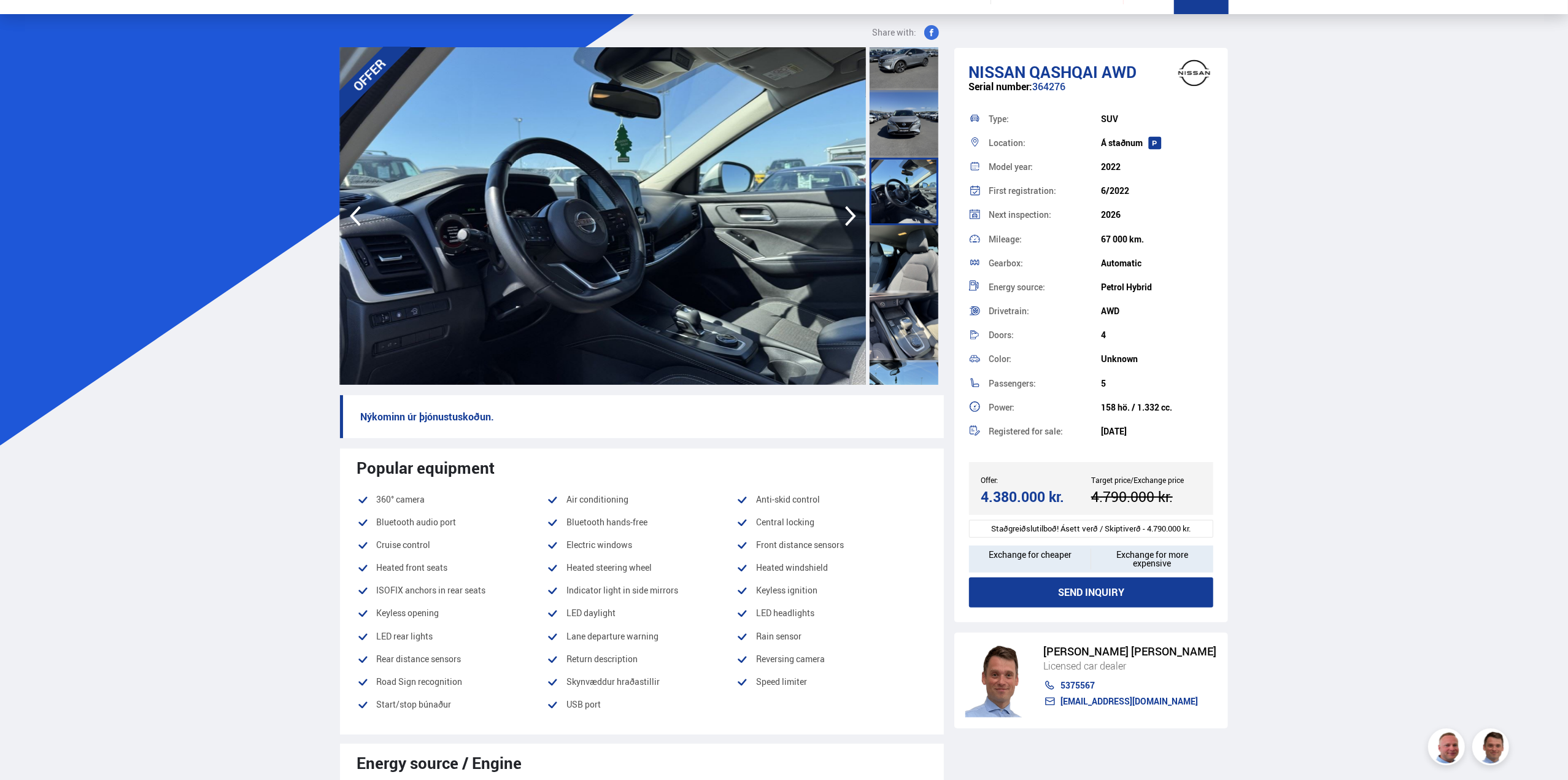
scroll to position [62, 0]
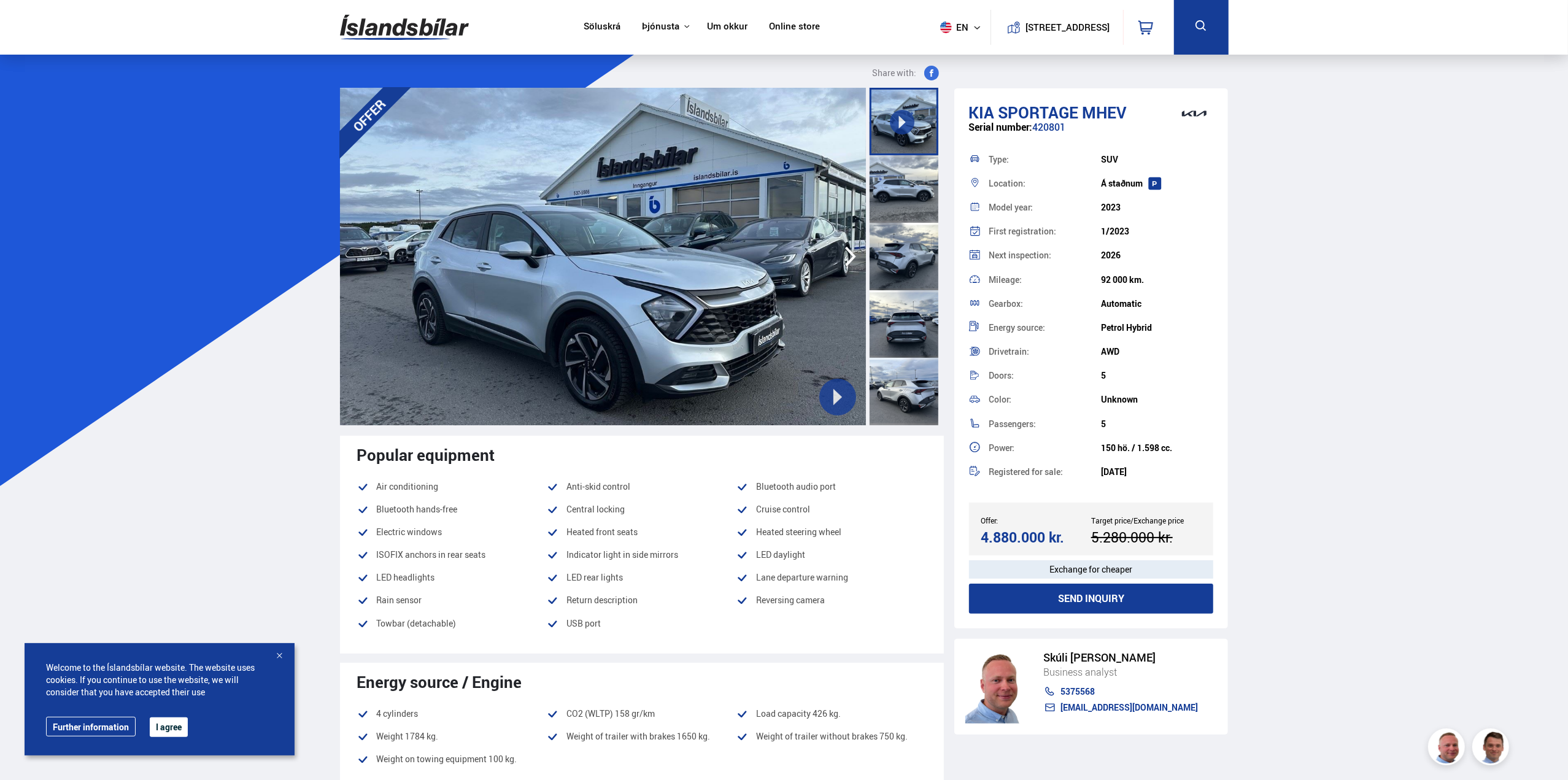
click at [825, 386] on button at bounding box center [838, 397] width 37 height 37
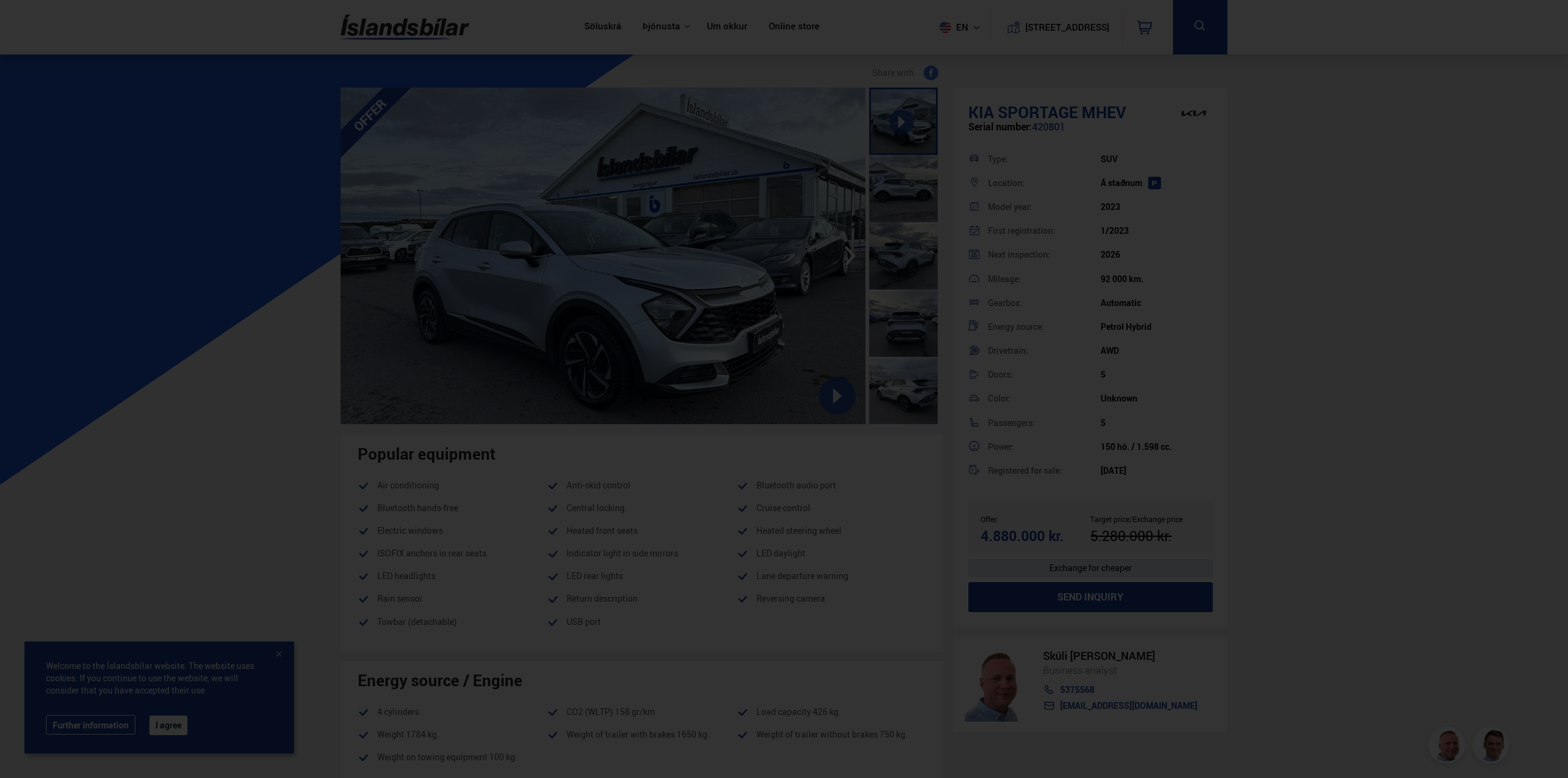
click at [1401, 345] on div at bounding box center [784, 389] width 1568 height 778
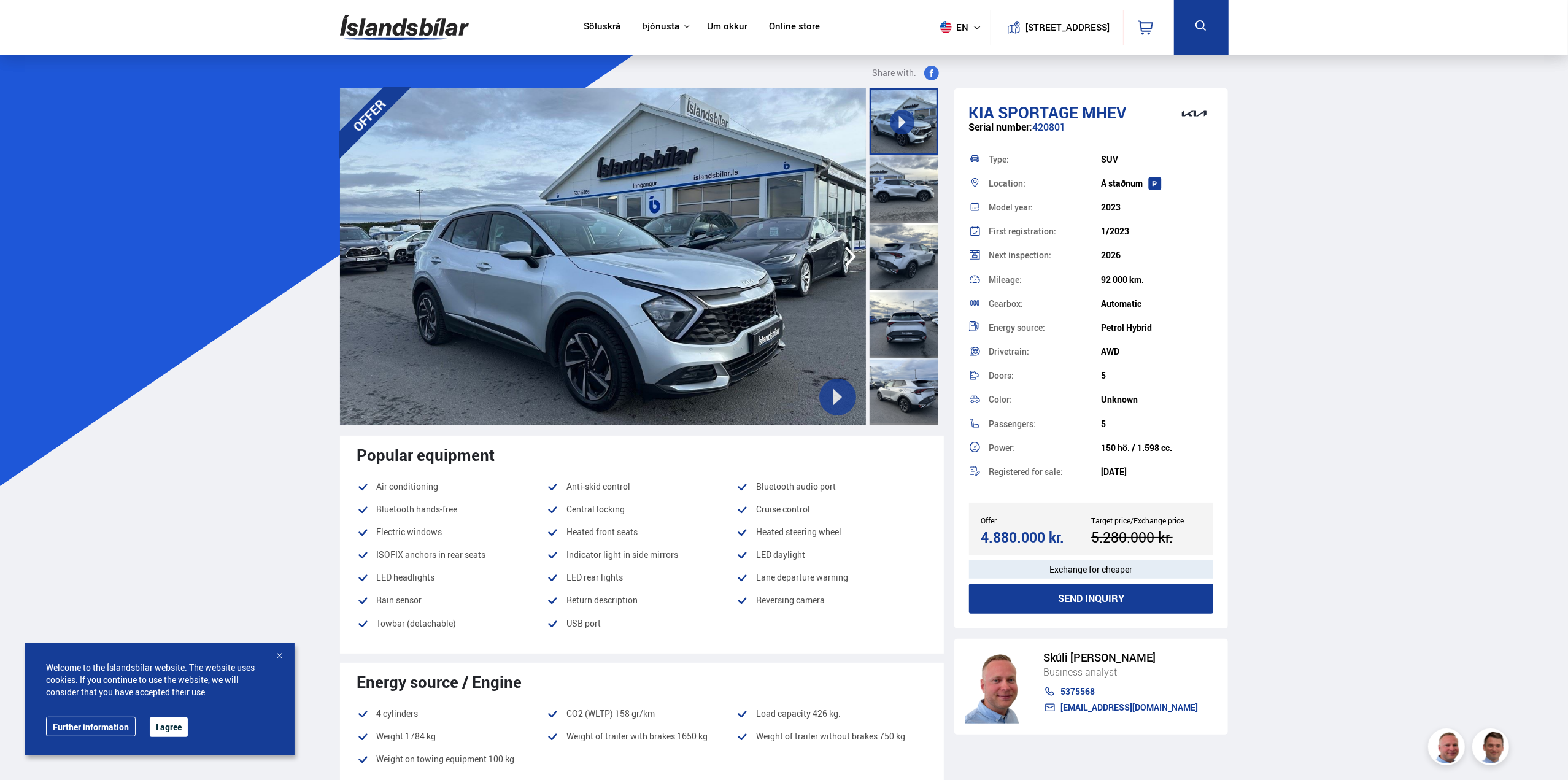
click at [899, 180] on div at bounding box center [904, 189] width 69 height 67
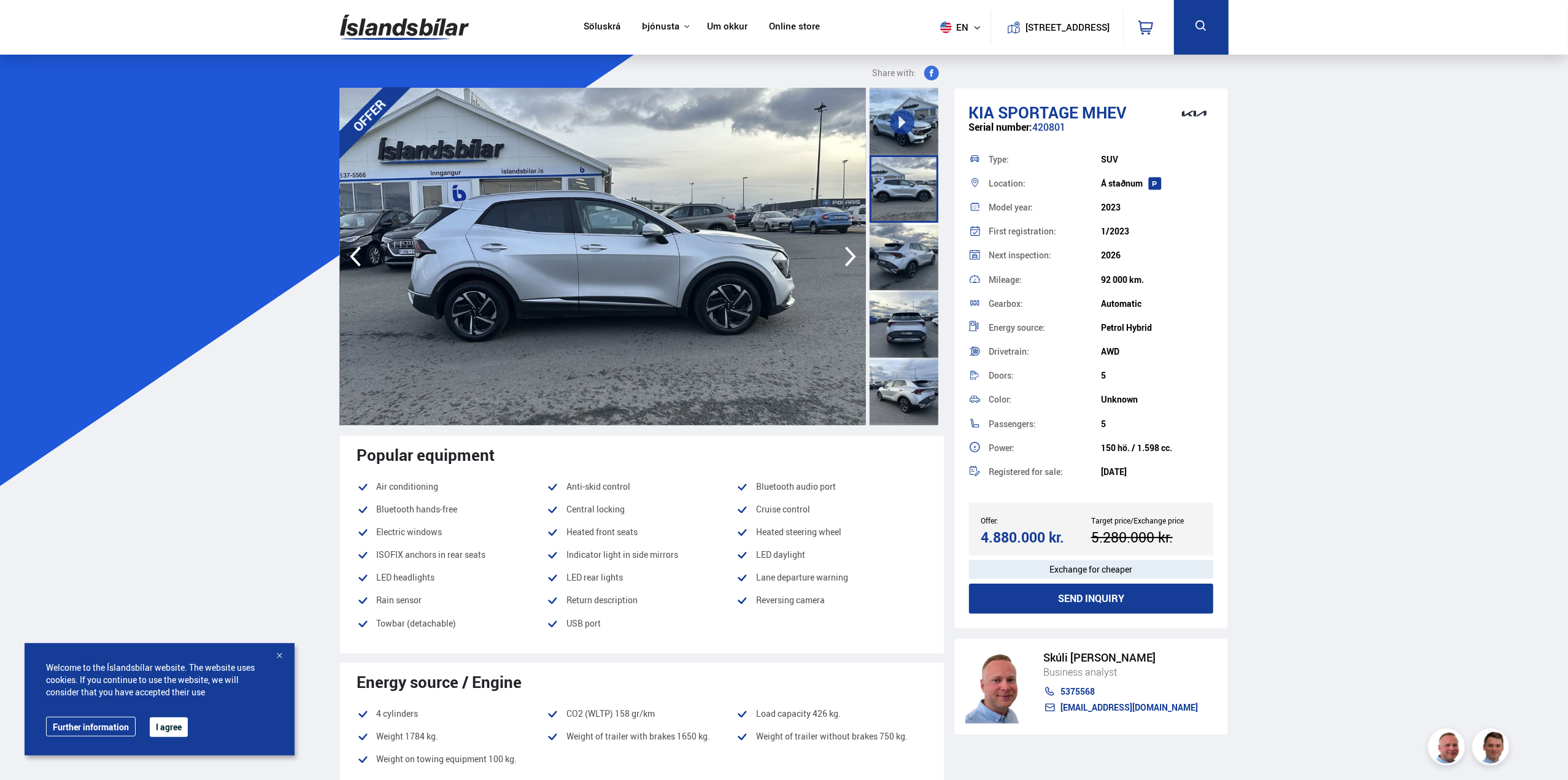
click at [890, 240] on div at bounding box center [904, 256] width 69 height 67
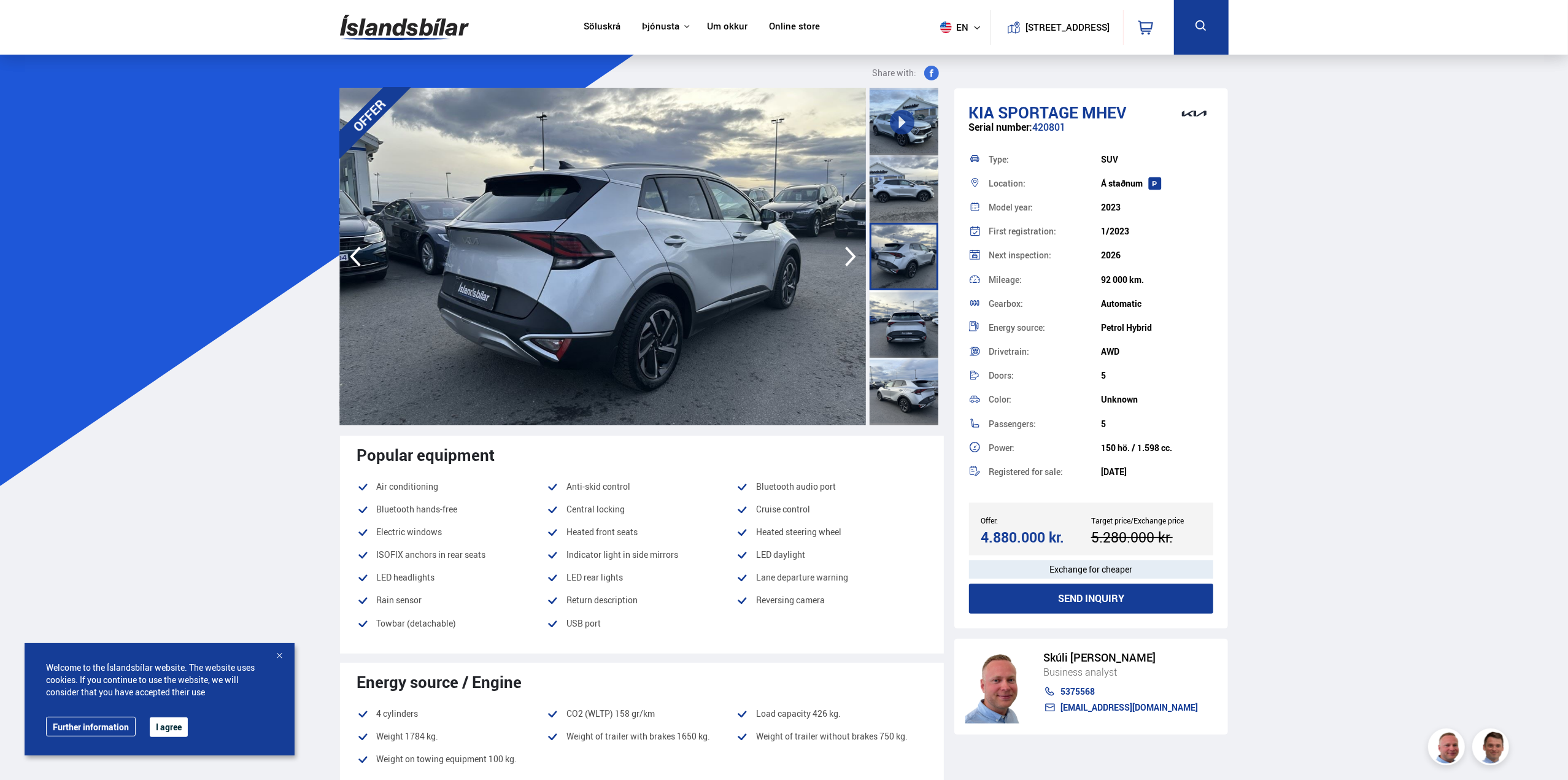
click at [886, 310] on div at bounding box center [904, 324] width 69 height 67
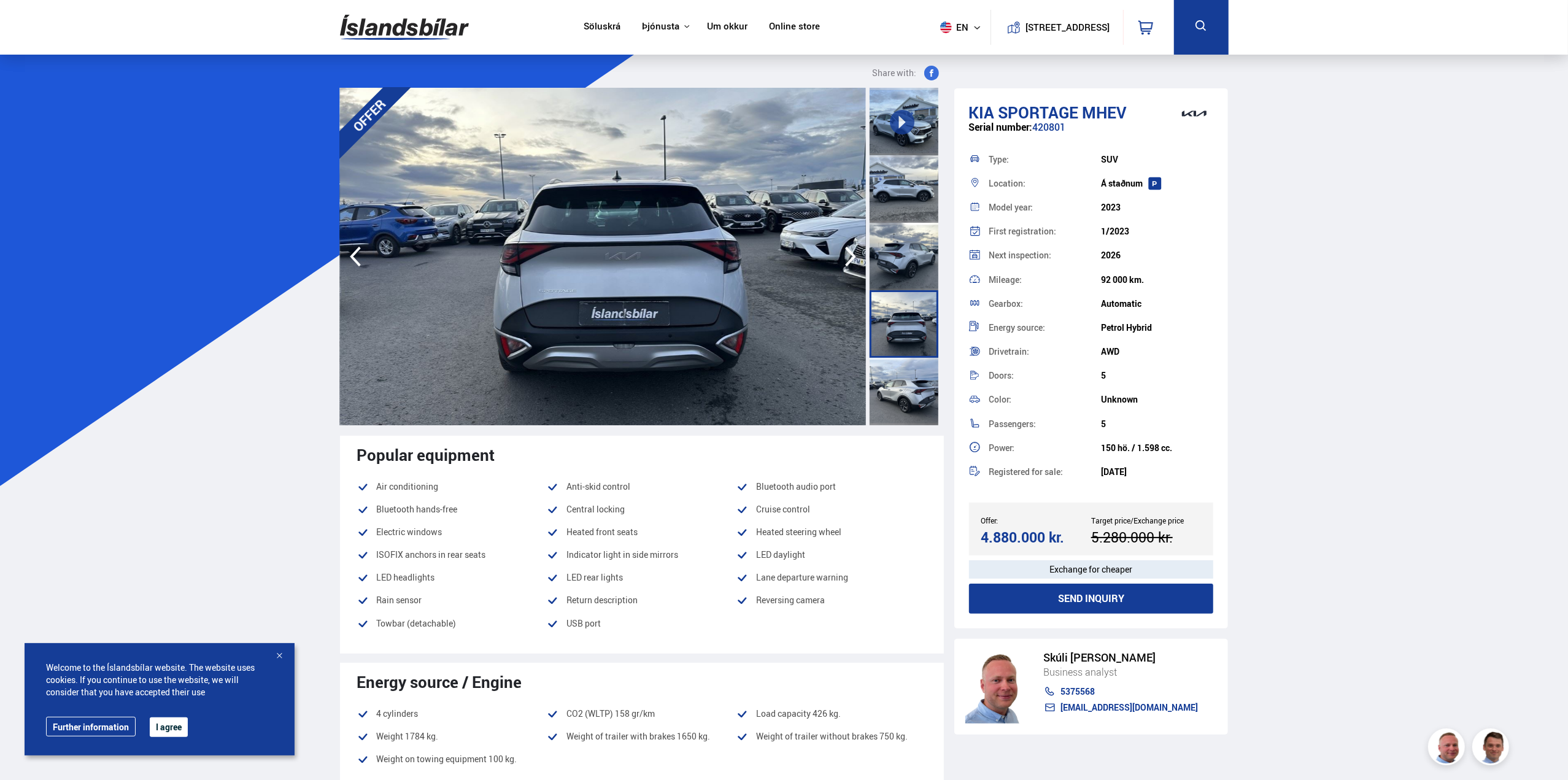
click at [894, 381] on div at bounding box center [904, 392] width 69 height 67
